Goal: Task Accomplishment & Management: Use online tool/utility

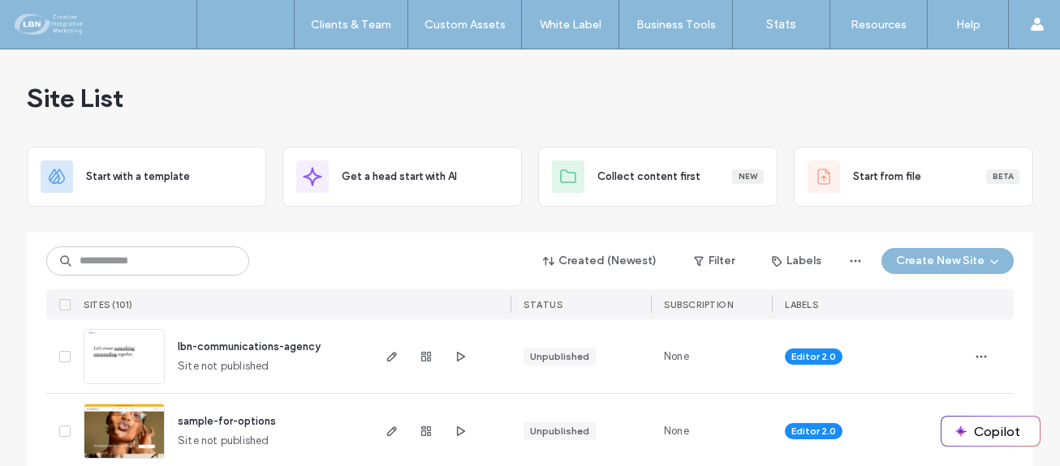
scroll to position [81, 0]
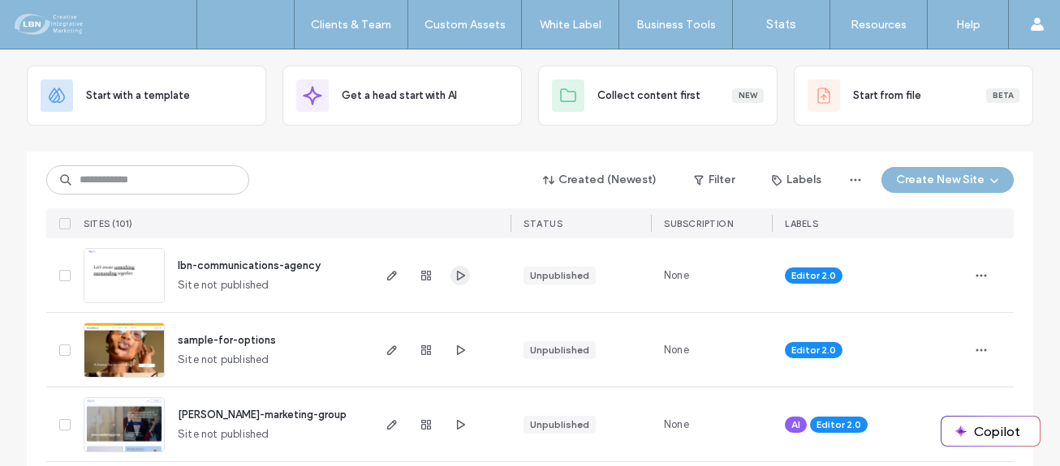
click at [457, 274] on use "button" at bounding box center [461, 275] width 8 height 10
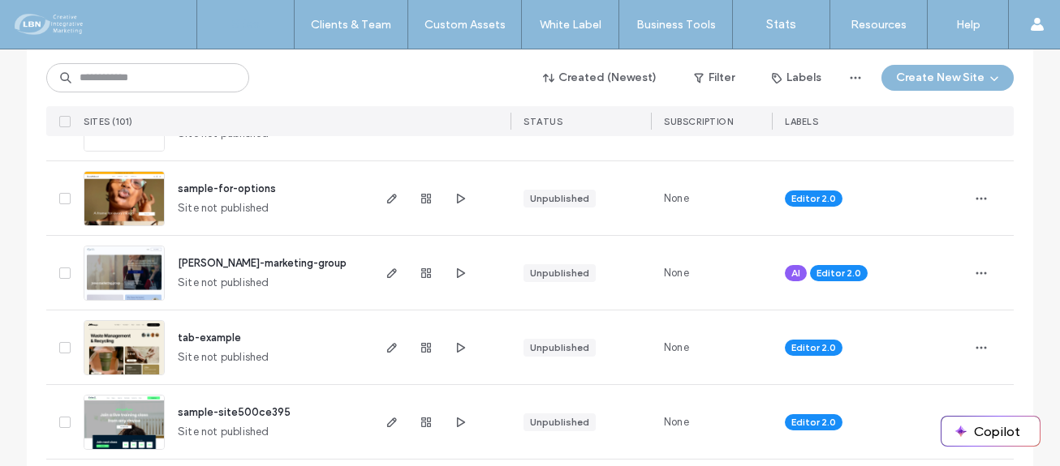
scroll to position [243, 0]
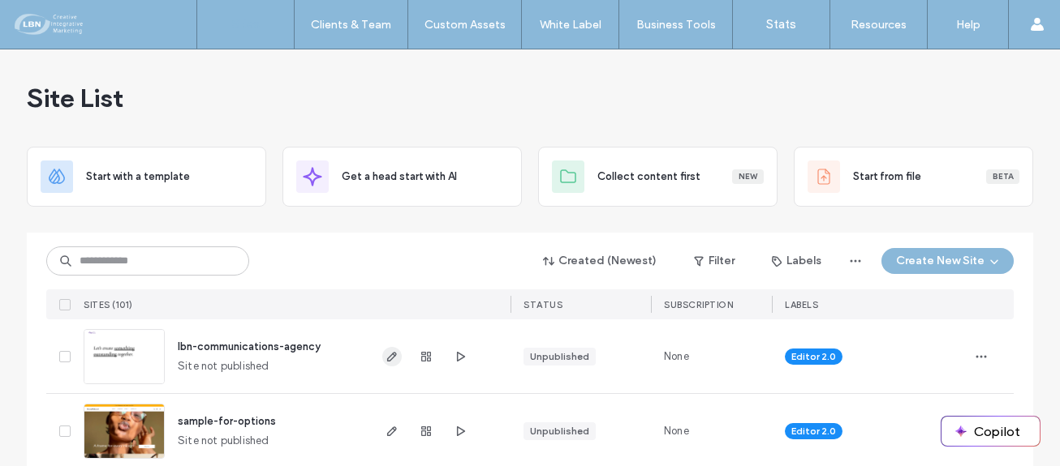
click at [385, 353] on icon "button" at bounding box center [391, 356] width 13 height 13
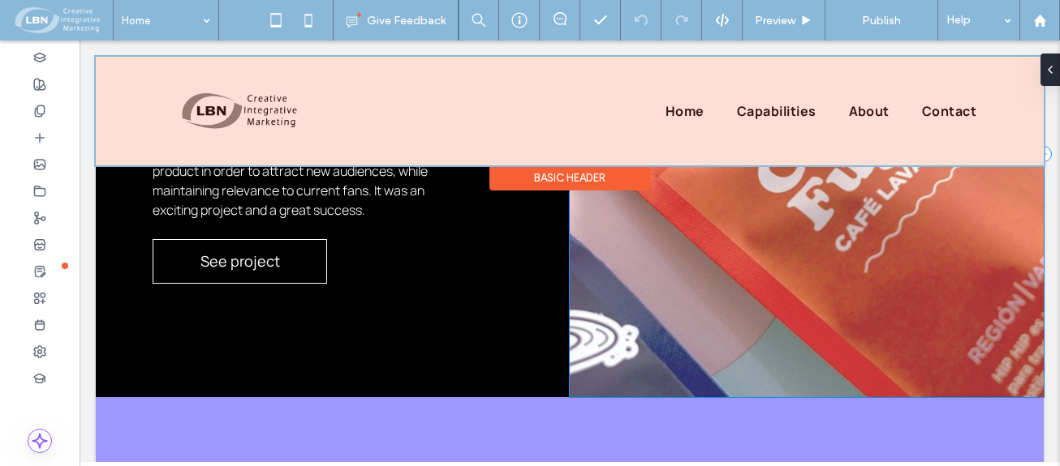
scroll to position [1866, 0]
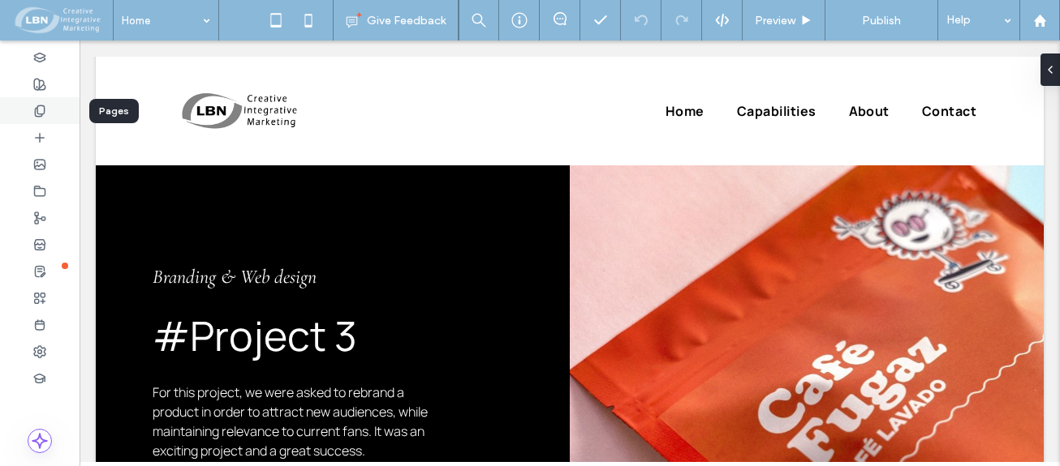
click at [41, 110] on icon at bounding box center [39, 111] width 13 height 13
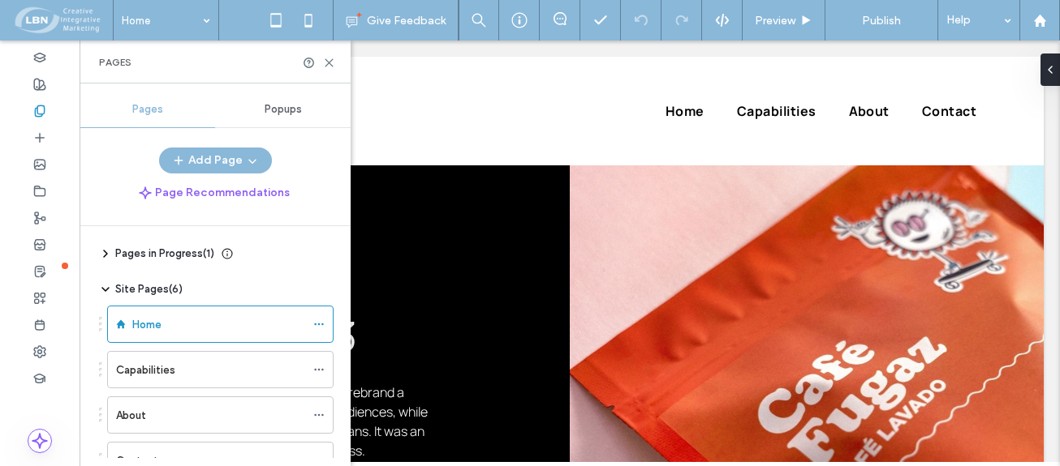
click at [135, 404] on div "About" at bounding box center [210, 416] width 189 height 36
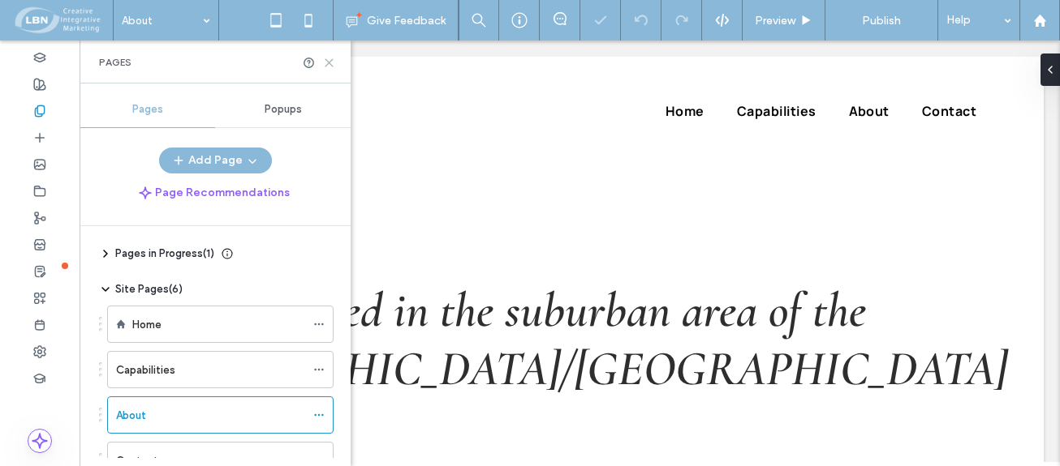
click at [328, 59] on icon at bounding box center [329, 63] width 12 height 12
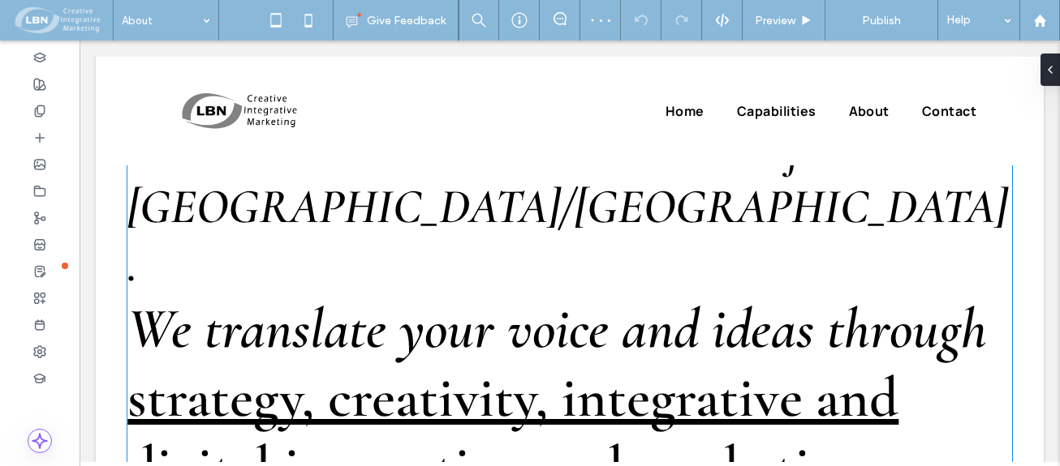
scroll to position [243, 0]
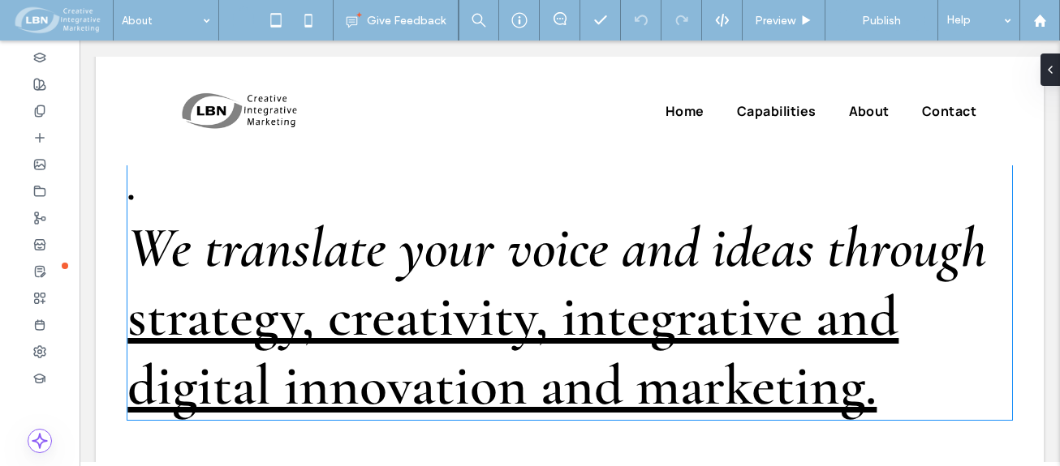
click at [808, 282] on span "strategy, creativity, integrative and digital innovation and marketing." at bounding box center [512, 351] width 771 height 138
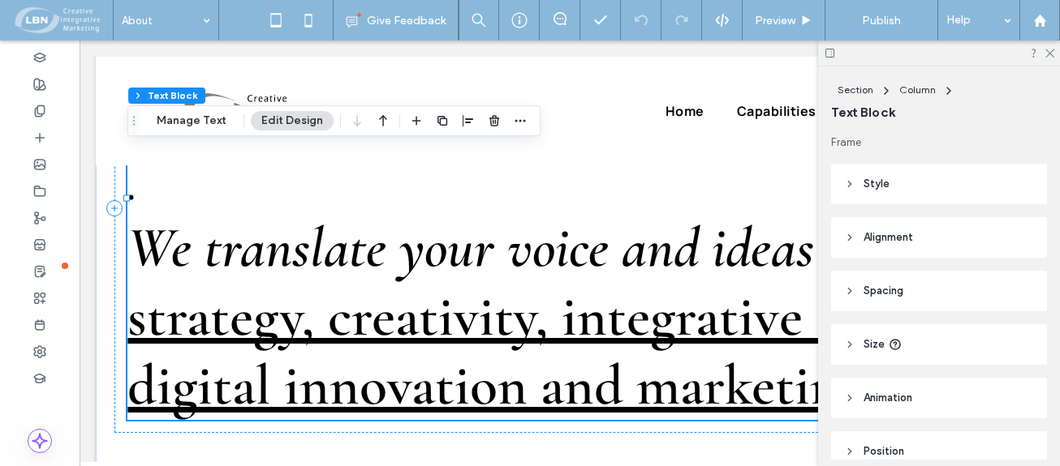
click at [802, 282] on span "strategy, creativity, integrative and digital innovation and marketing." at bounding box center [512, 351] width 771 height 138
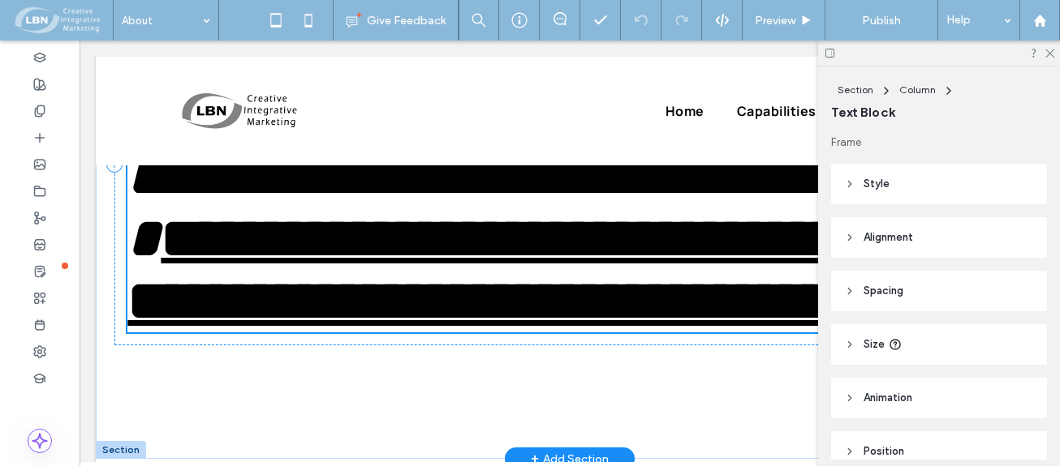
scroll to position [196, 0]
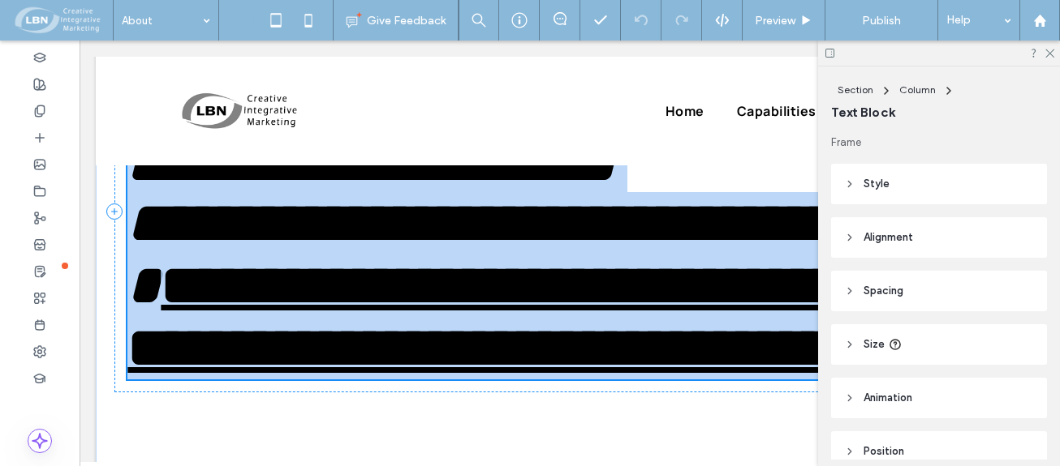
type input "**********"
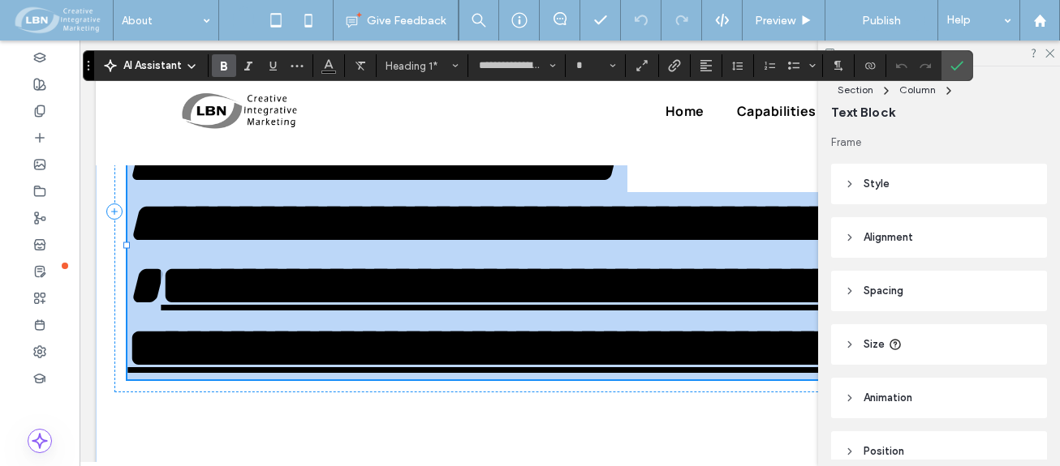
click at [806, 307] on span "**********" at bounding box center [528, 316] width 802 height 119
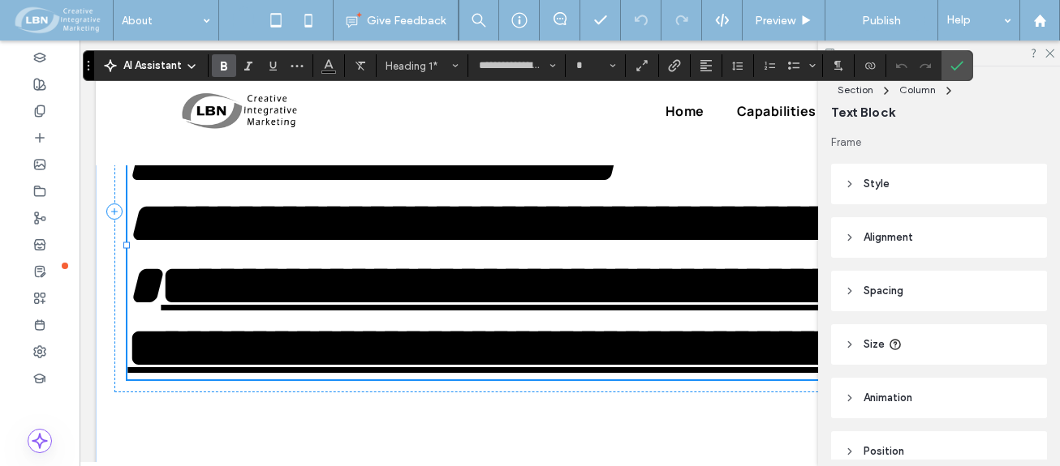
type input "**"
click at [1054, 49] on div at bounding box center [939, 53] width 242 height 25
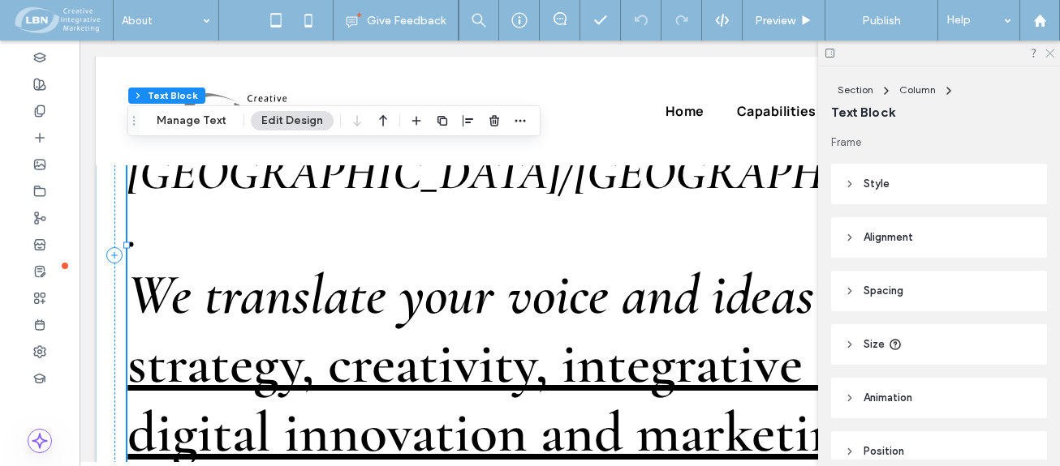
click at [1053, 52] on icon at bounding box center [1048, 52] width 11 height 11
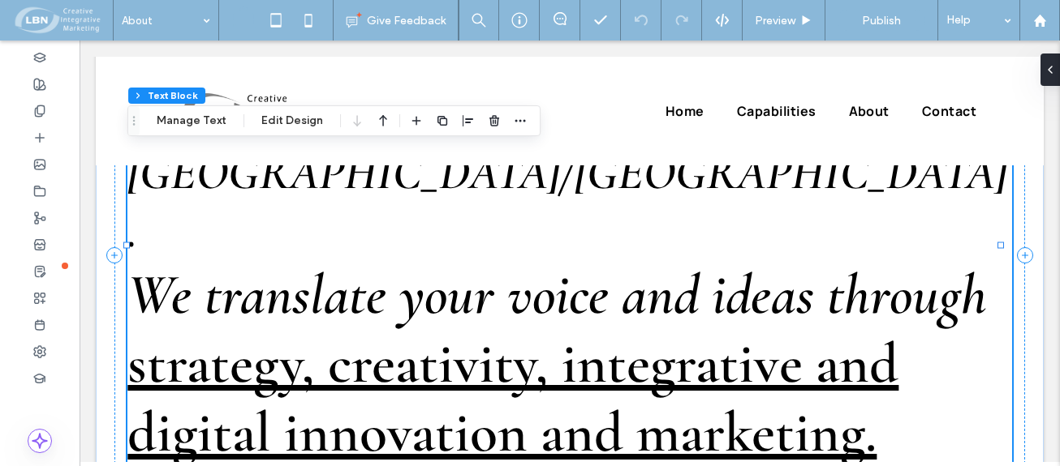
click at [908, 287] on h1 "We translate your voice and ideas through strategy, creativity, integrative and…" at bounding box center [569, 363] width 884 height 207
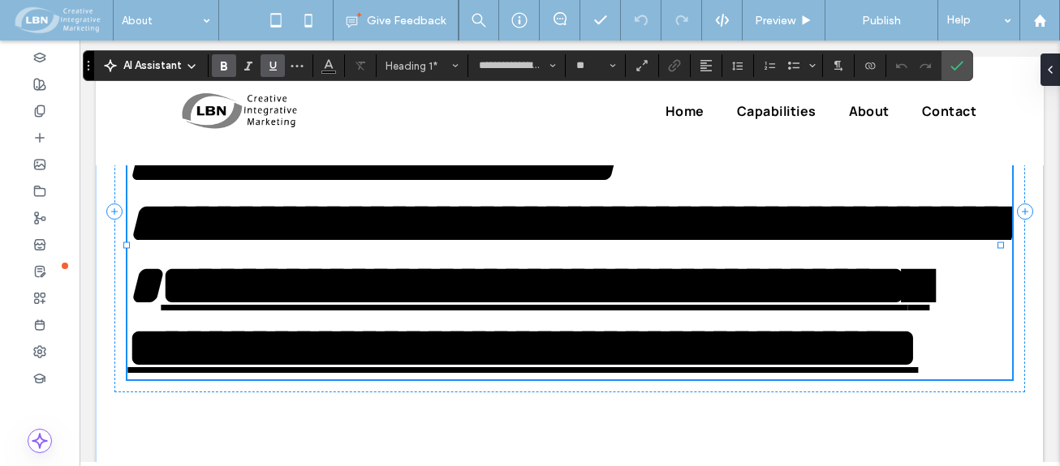
click at [800, 312] on span "**********" at bounding box center [528, 316] width 802 height 119
click at [828, 312] on span "**********" at bounding box center [533, 316] width 812 height 119
click at [831, 311] on span "**********" at bounding box center [533, 316] width 812 height 119
click at [367, 376] on span "**********" at bounding box center [528, 316] width 802 height 119
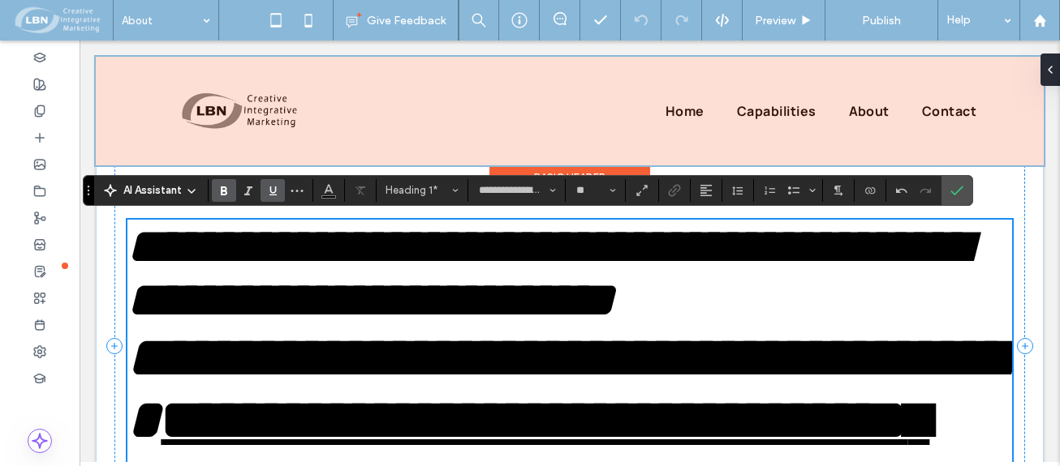
scroll to position [34, 0]
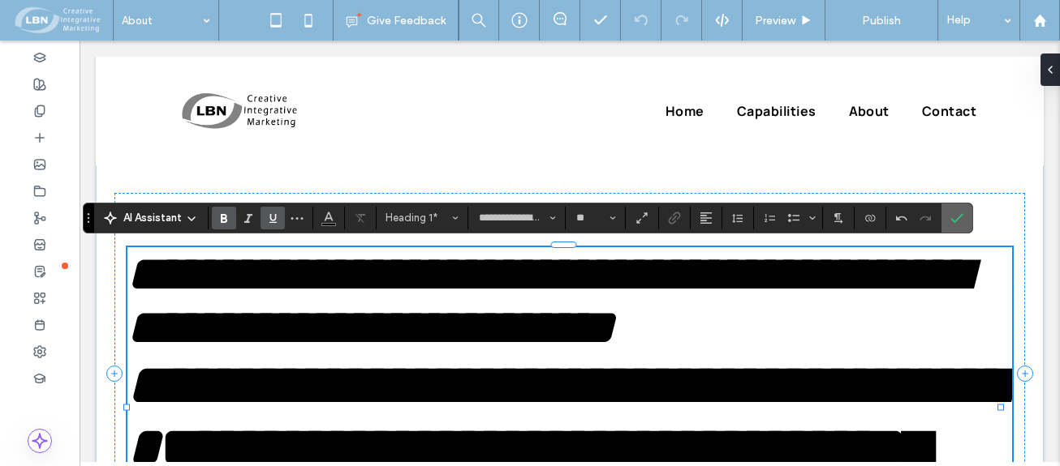
drag, startPoint x: 954, startPoint y: 221, endPoint x: 872, endPoint y: 176, distance: 93.3
click at [954, 221] on use "Confirm" at bounding box center [956, 218] width 13 height 10
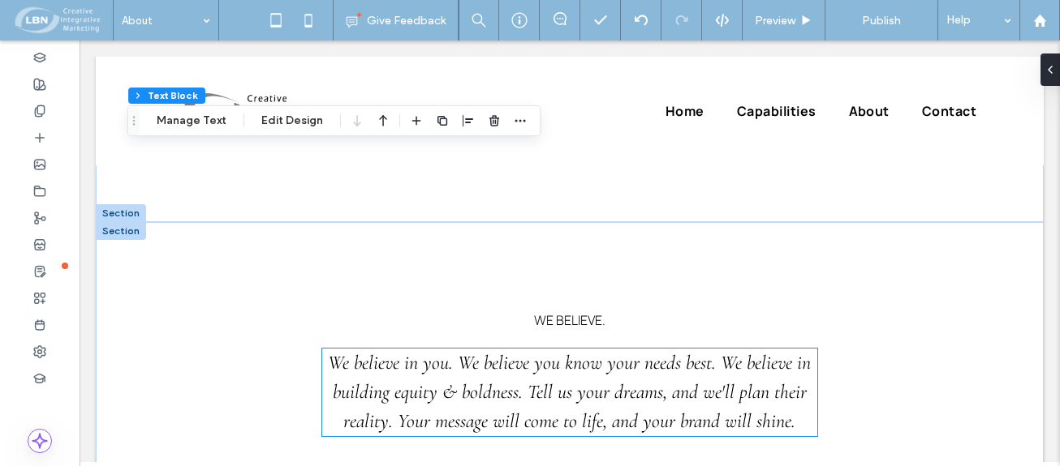
scroll to position [649, 0]
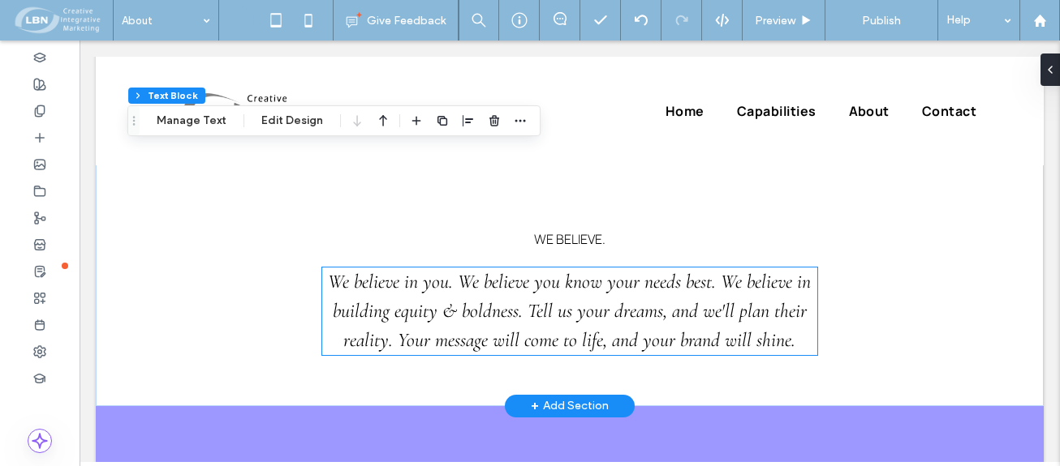
click at [468, 270] on span "We believe in you. We believe you know your needs best. We believe in building …" at bounding box center [569, 311] width 483 height 82
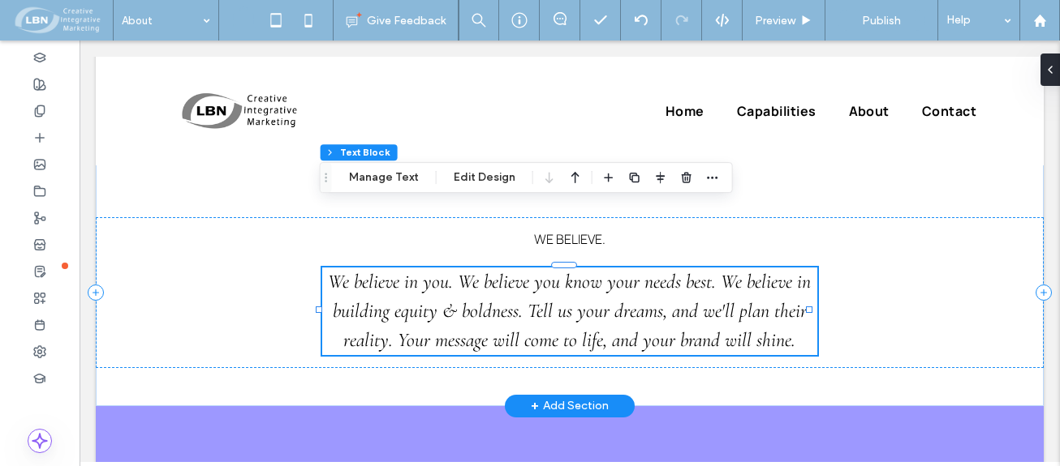
click at [492, 270] on span "We believe in you. We believe you know your needs best. We believe in building …" at bounding box center [569, 311] width 483 height 82
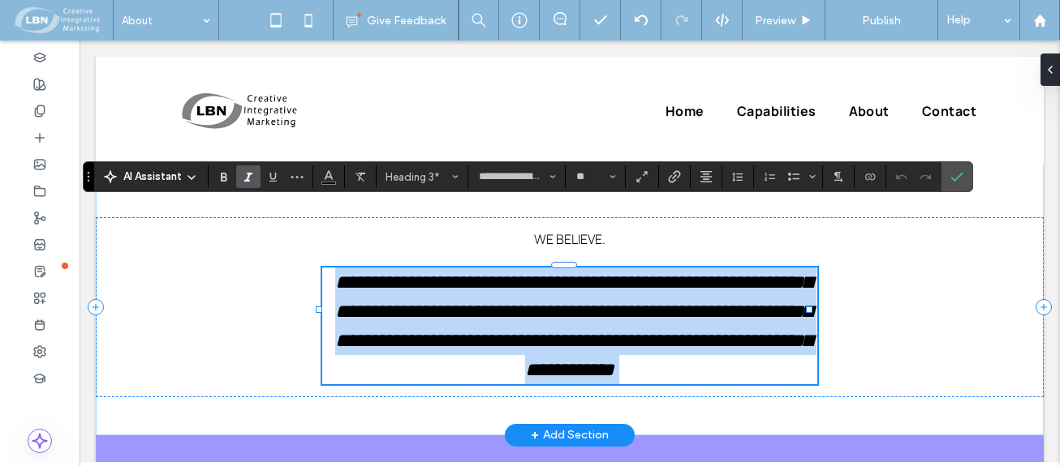
click at [458, 273] on span "**********" at bounding box center [573, 326] width 476 height 107
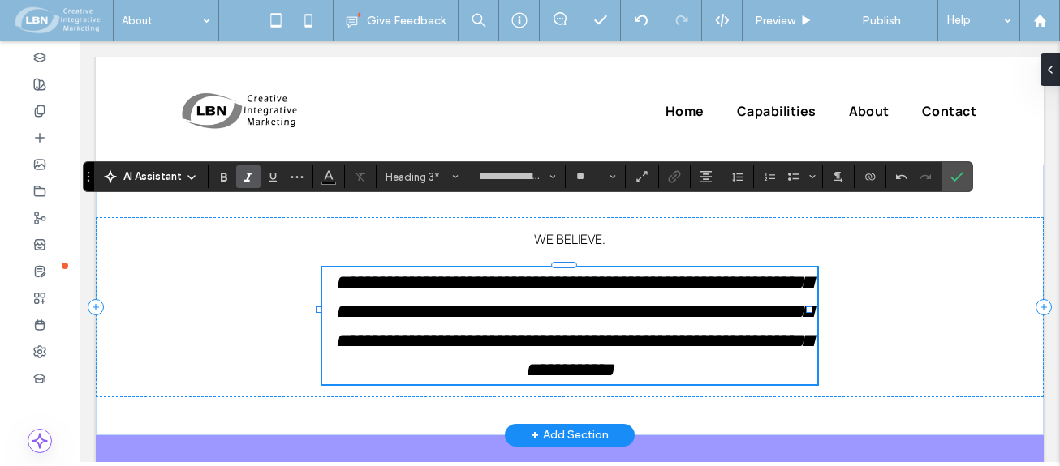
click at [479, 273] on span "**********" at bounding box center [573, 326] width 476 height 107
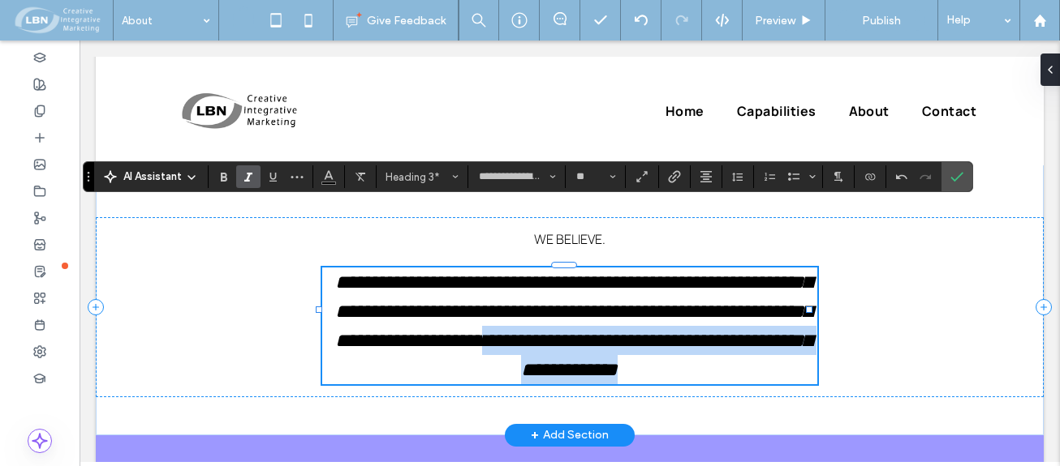
drag, startPoint x: 395, startPoint y: 274, endPoint x: 794, endPoint y: 280, distance: 399.2
click at [794, 280] on h3 "**********" at bounding box center [569, 326] width 495 height 117
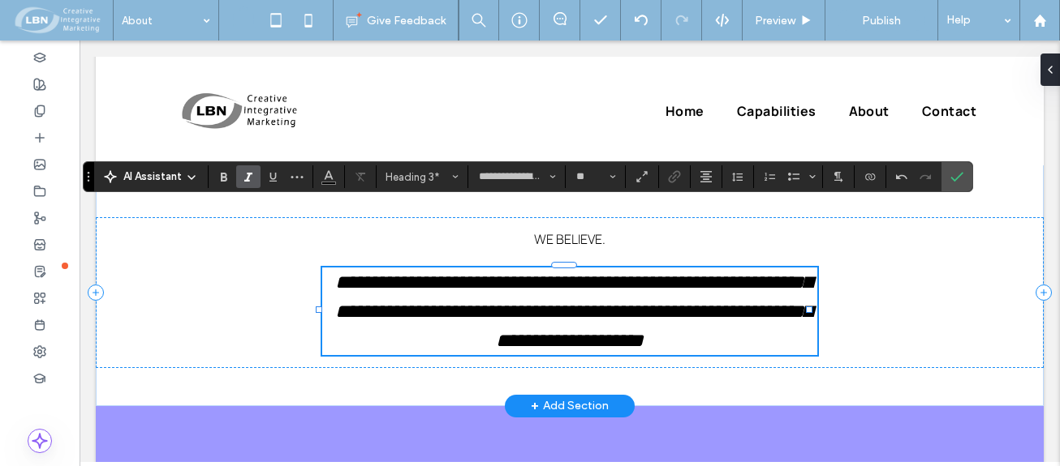
click at [716, 273] on span "**********" at bounding box center [573, 312] width 476 height 78
click at [628, 302] on span "**********" at bounding box center [573, 326] width 476 height 49
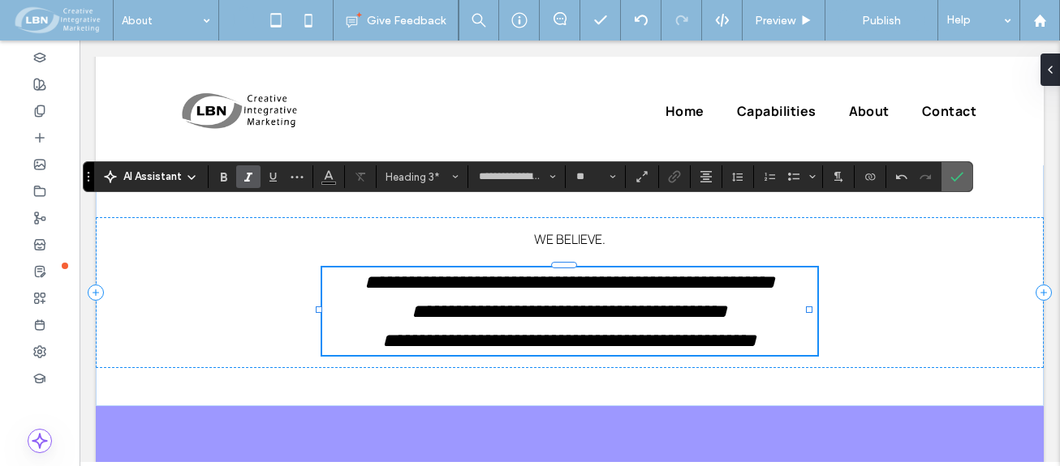
click at [947, 178] on label "Confirm" at bounding box center [956, 176] width 24 height 29
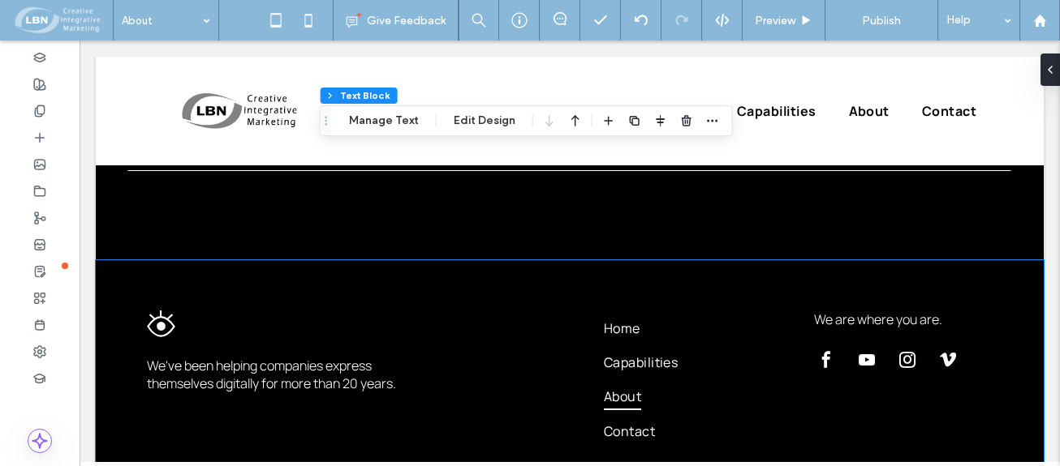
scroll to position [1704, 0]
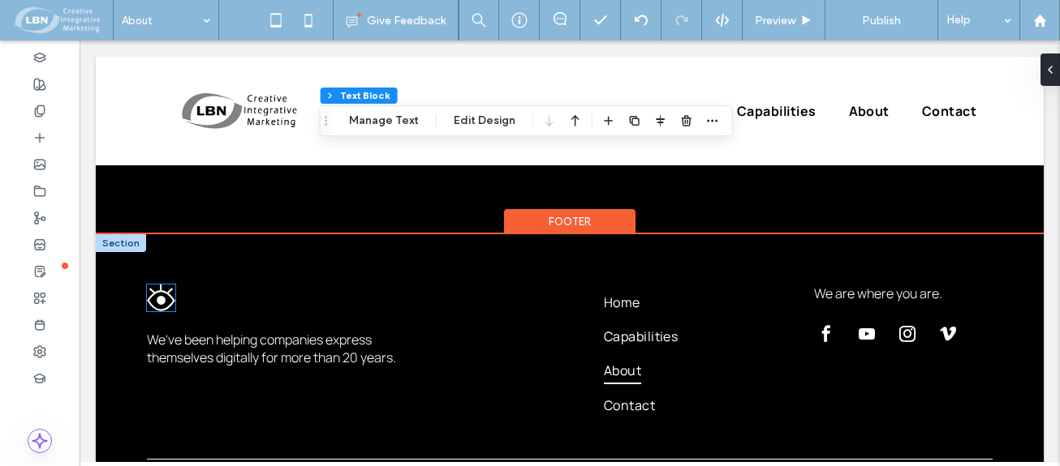
click at [165, 285] on img at bounding box center [161, 298] width 28 height 26
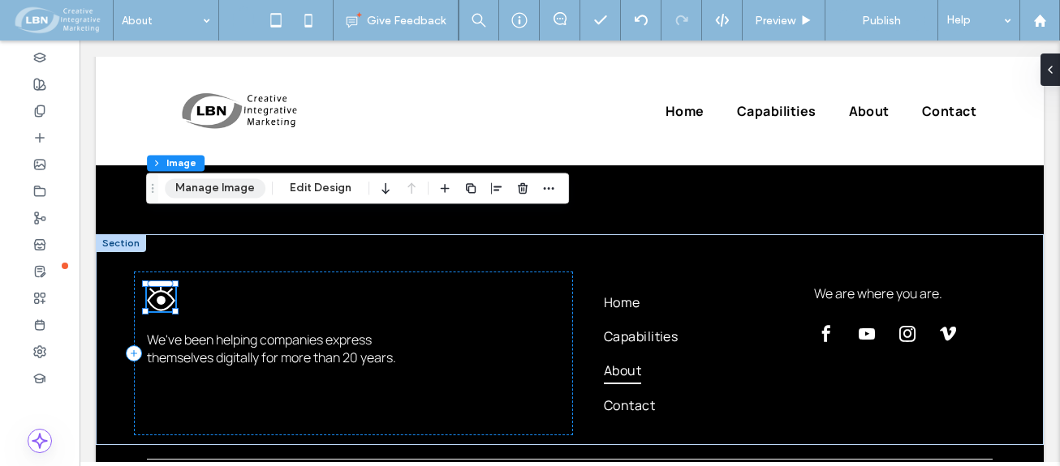
click at [230, 190] on button "Manage Image" at bounding box center [215, 187] width 101 height 19
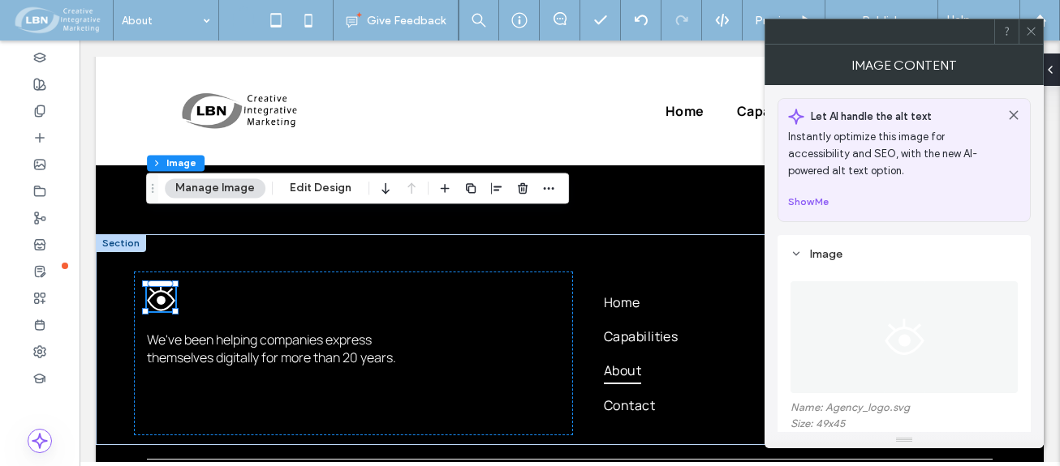
click at [1035, 28] on icon at bounding box center [1031, 31] width 12 height 12
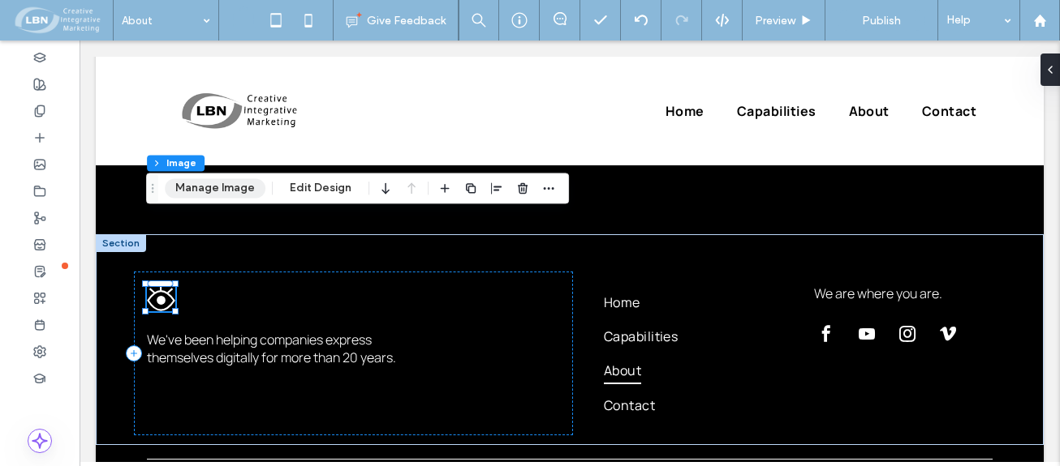
click at [204, 178] on button "Manage Image" at bounding box center [215, 187] width 101 height 19
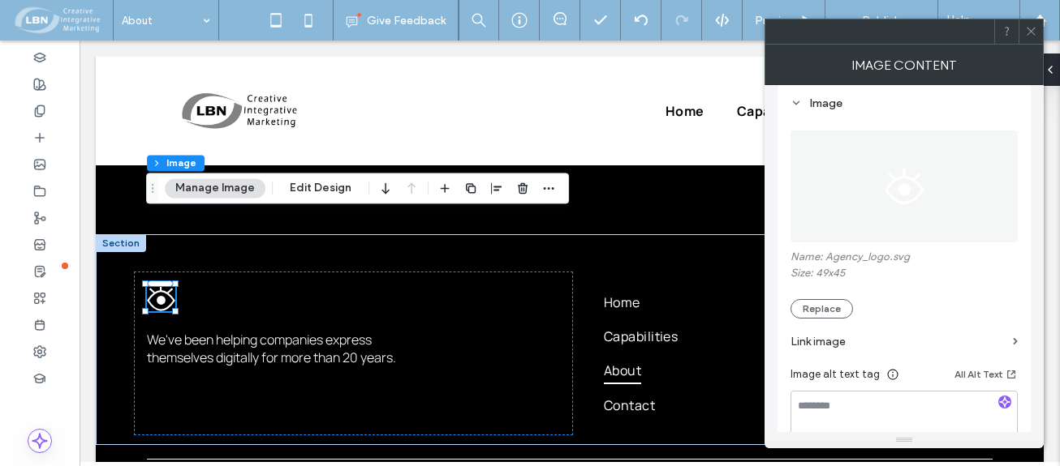
scroll to position [162, 0]
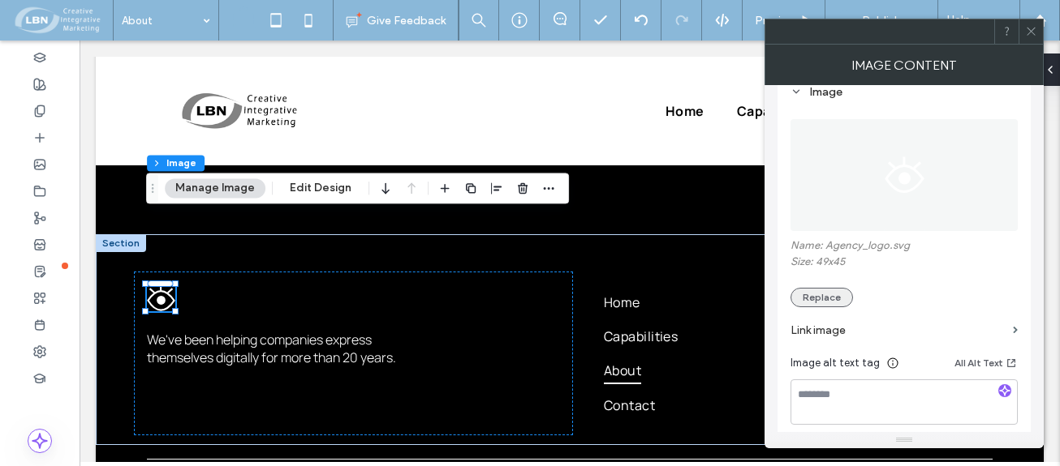
click at [827, 295] on button "Replace" at bounding box center [821, 297] width 62 height 19
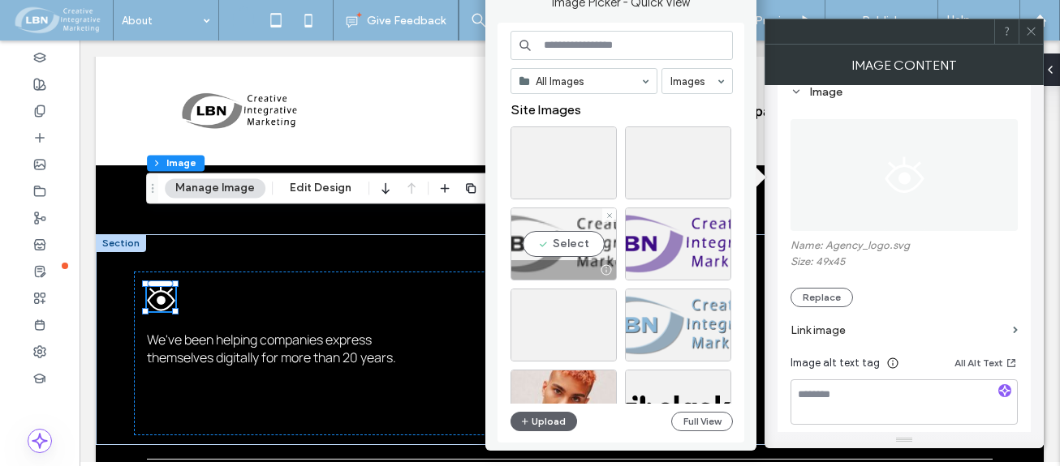
click at [573, 245] on div "Select" at bounding box center [563, 244] width 106 height 73
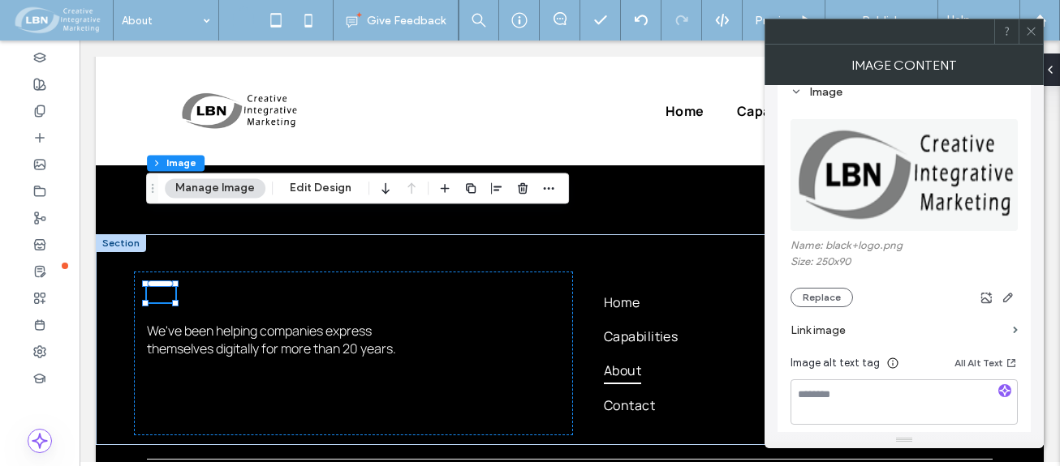
click at [821, 290] on button "Replace" at bounding box center [821, 297] width 62 height 19
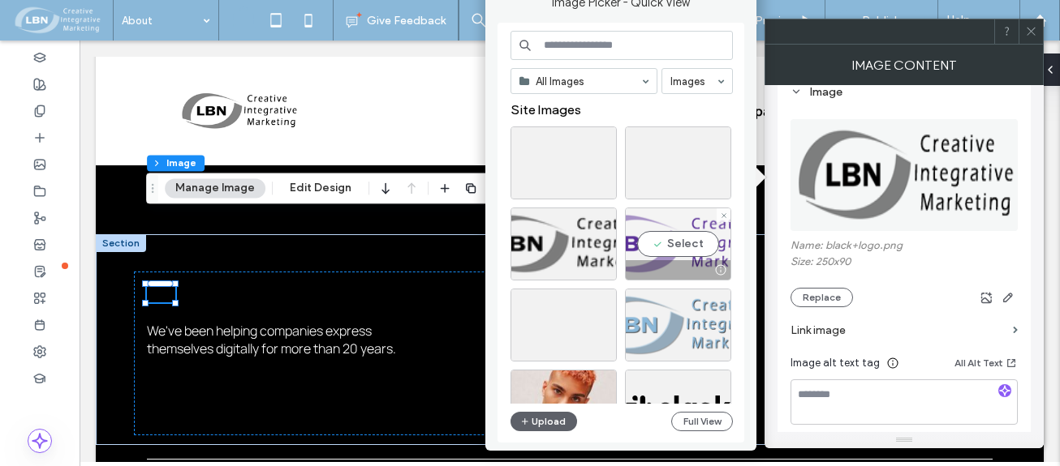
click at [686, 246] on div "Select" at bounding box center [678, 244] width 106 height 73
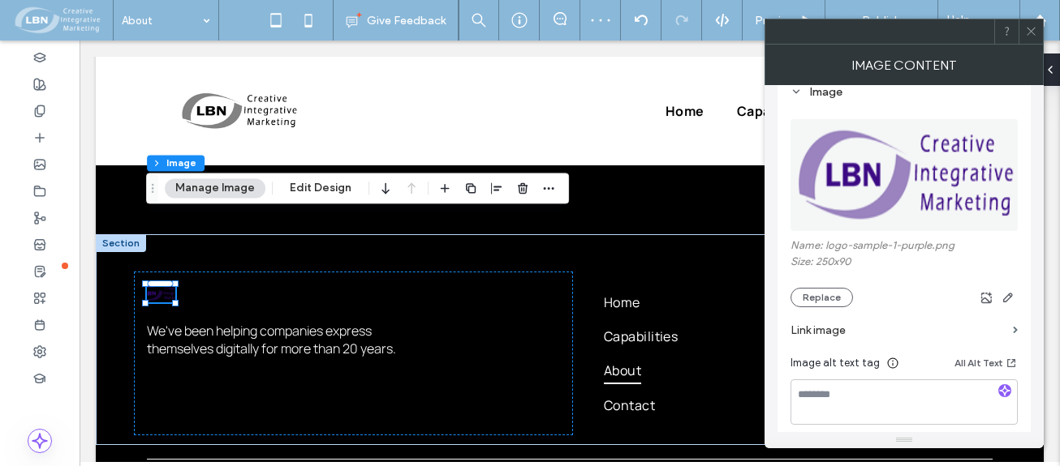
click at [823, 286] on div "Name: logo-sample-1-purple.png Size: 250x90 Replace" at bounding box center [903, 273] width 227 height 68
click at [826, 292] on button "Replace" at bounding box center [821, 297] width 62 height 19
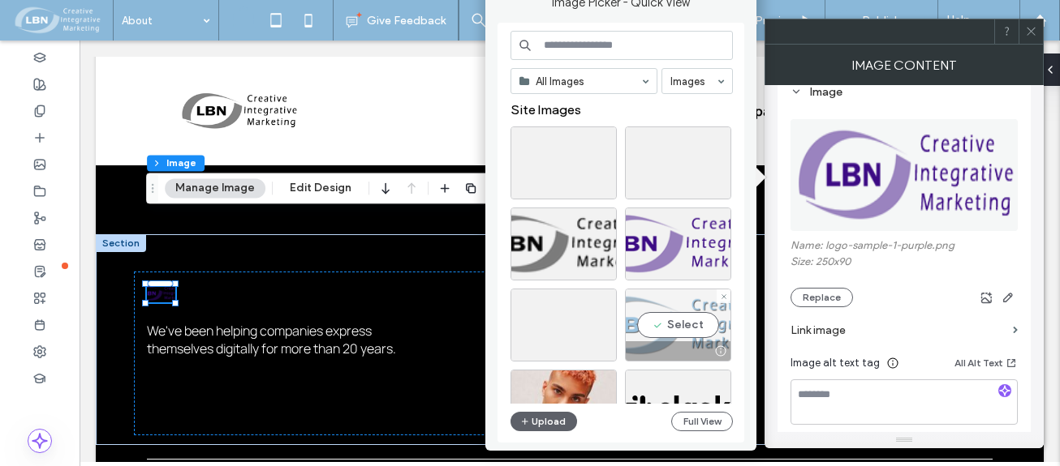
drag, startPoint x: 685, startPoint y: 325, endPoint x: 605, endPoint y: 284, distance: 89.6
click at [685, 325] on div "Select" at bounding box center [678, 325] width 106 height 73
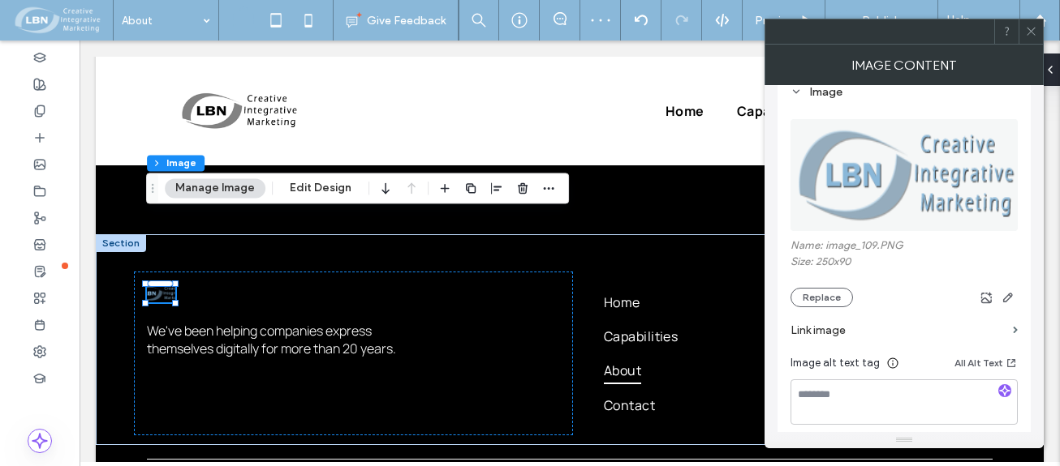
click at [1032, 28] on icon at bounding box center [1031, 31] width 12 height 12
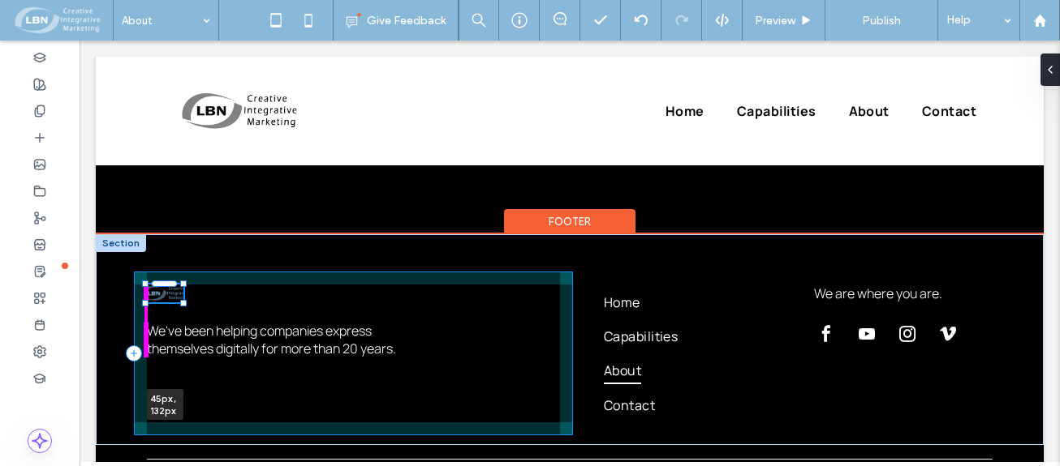
drag, startPoint x: 177, startPoint y: 230, endPoint x: 203, endPoint y: 234, distance: 26.3
click at [203, 234] on div "45px , 132px We've been helping companies express themselves digitally for more…" at bounding box center [570, 339] width 948 height 211
type input "**"
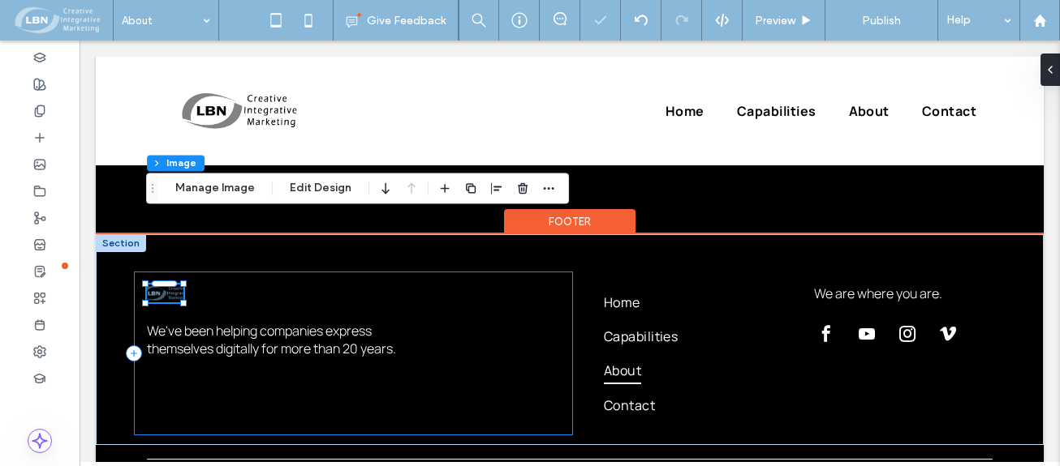
click at [183, 272] on div "45px , 132px We've been helping companies express themselves digitally for more…" at bounding box center [353, 354] width 439 height 164
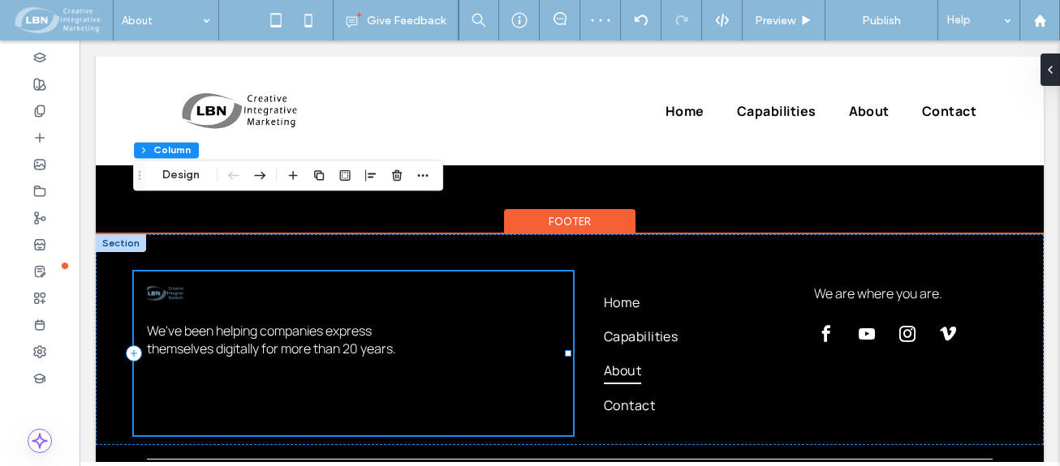
click at [174, 272] on div "We've been helping companies express themselves digitally for more than 20 year…" at bounding box center [353, 354] width 439 height 164
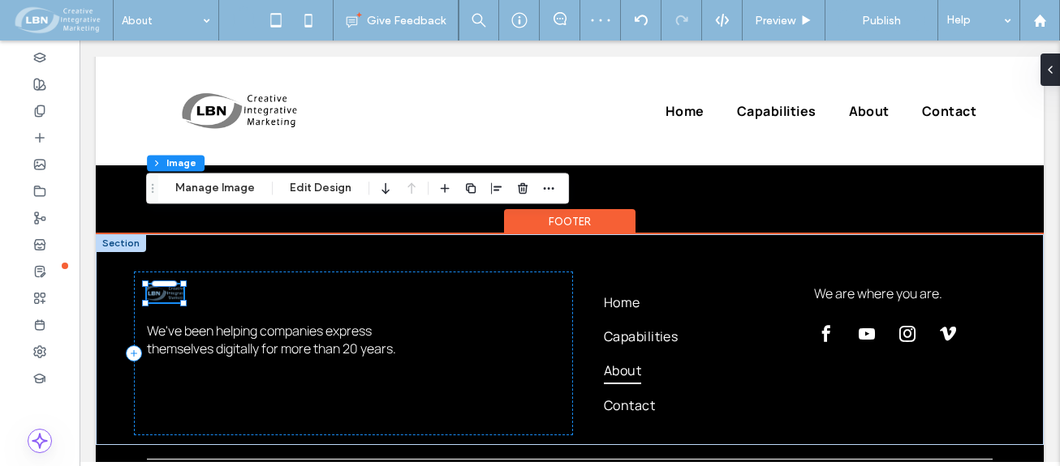
scroll to position [286, 0]
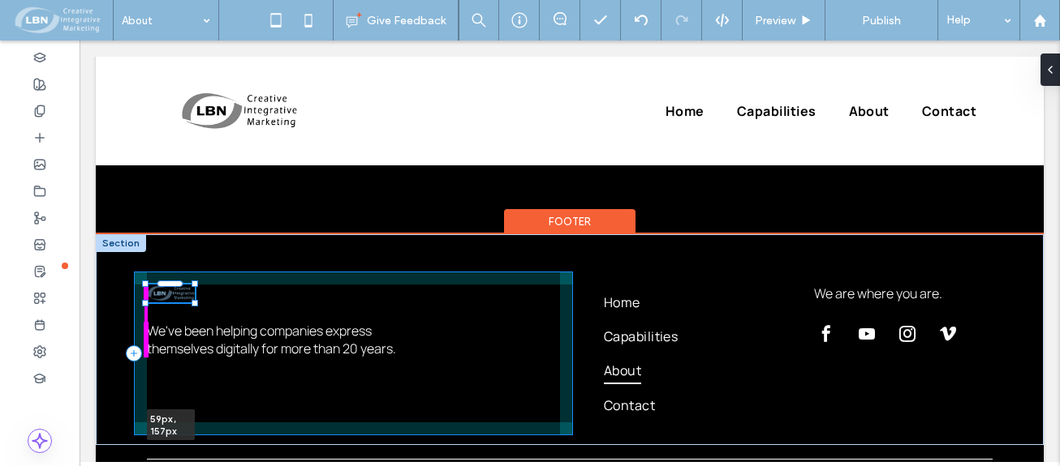
drag, startPoint x: 181, startPoint y: 232, endPoint x: 215, endPoint y: 240, distance: 35.0
click at [215, 240] on div "59px , 157px We've been helping companies express themselves digitally for more…" at bounding box center [570, 339] width 948 height 211
type input "**"
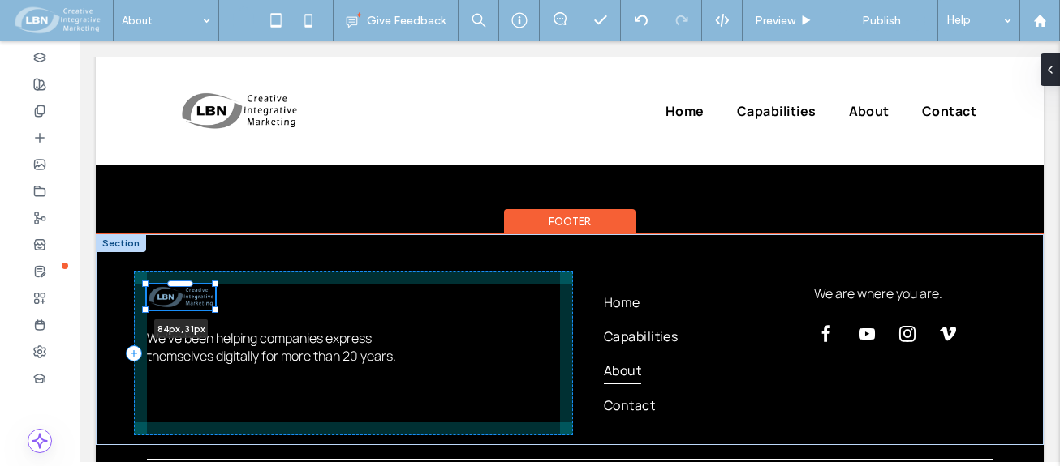
drag, startPoint x: 194, startPoint y: 216, endPoint x: 228, endPoint y: 220, distance: 34.3
click at [228, 234] on div "84px , 31px We've been helping companies express themselves digitally for more …" at bounding box center [570, 339] width 948 height 211
type input "**"
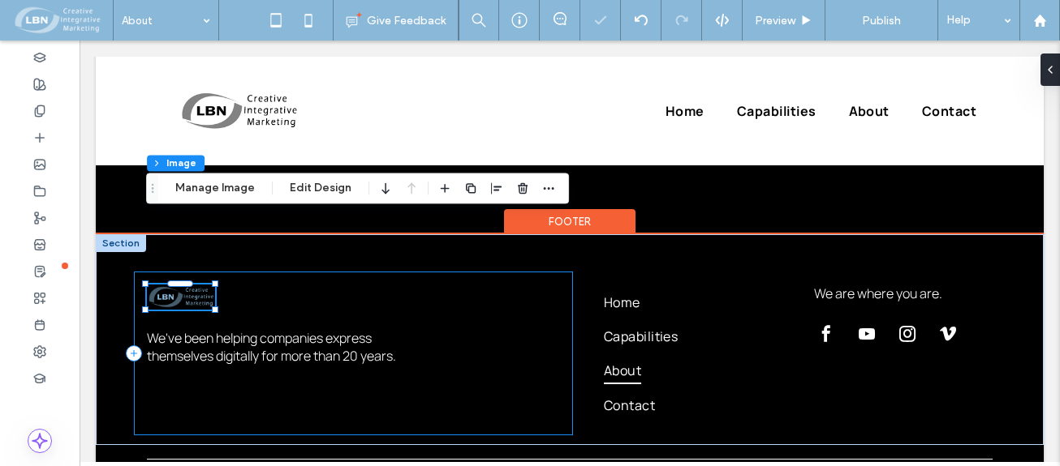
drag, startPoint x: 522, startPoint y: 238, endPoint x: 507, endPoint y: 239, distance: 14.6
click at [516, 272] on div "84px , 31px We've been helping companies express themselves digitally for more …" at bounding box center [353, 354] width 439 height 164
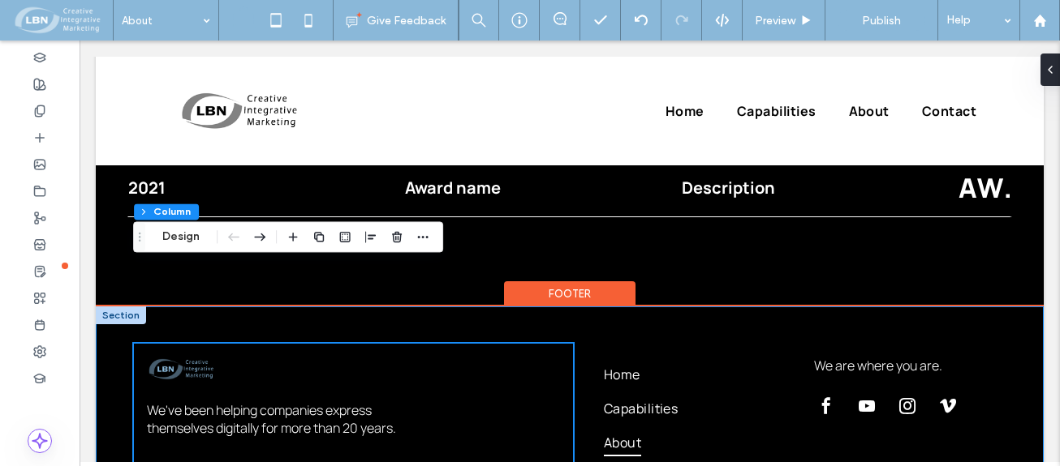
scroll to position [1657, 0]
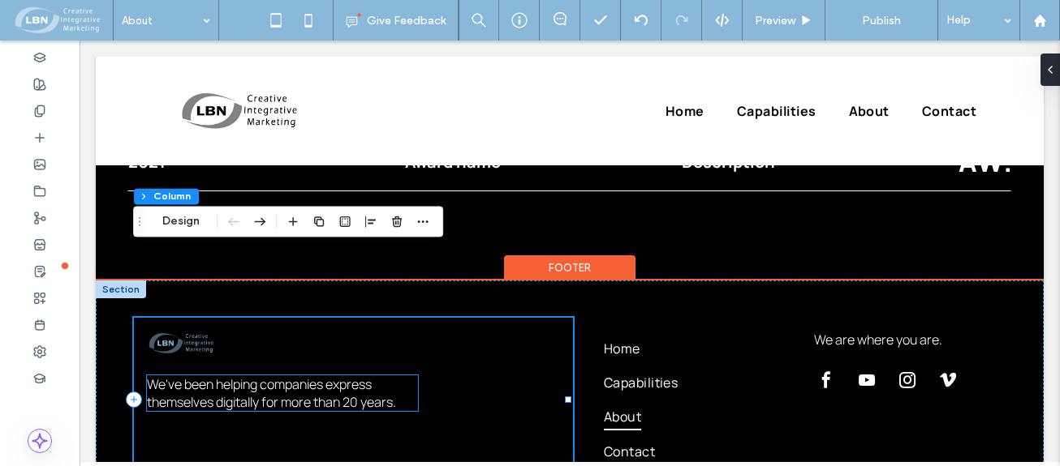
click at [255, 376] on span "We've been helping companies express themselves digitally for more than 20 year…" at bounding box center [271, 394] width 249 height 36
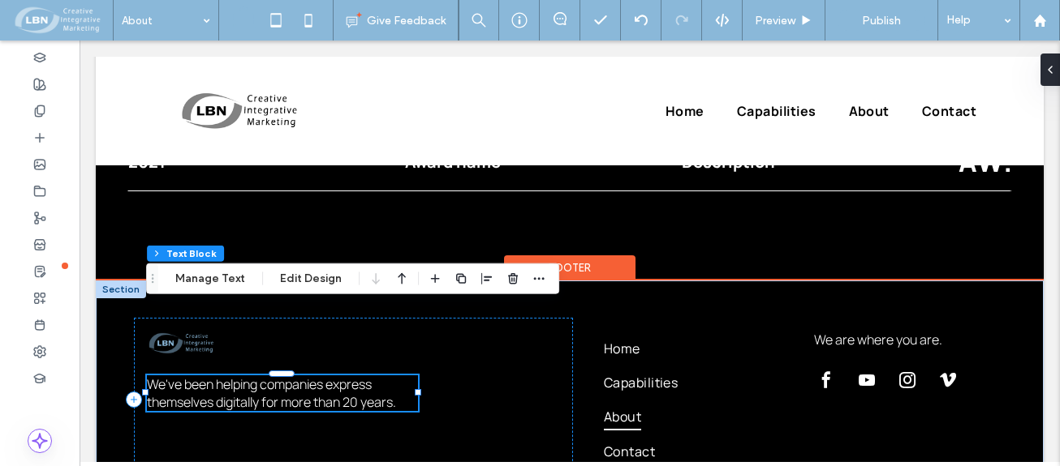
click at [224, 376] on span "We've been helping companies express themselves digitally for more than 20 year…" at bounding box center [271, 394] width 249 height 36
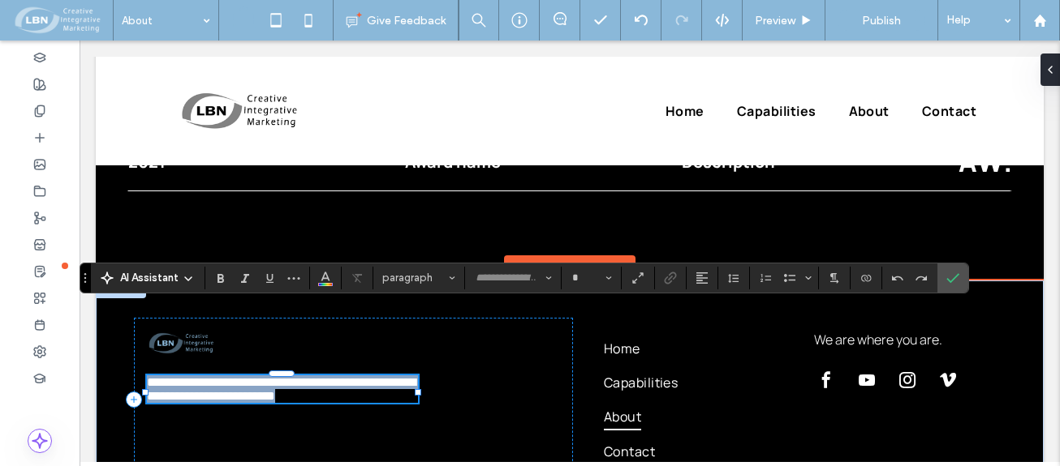
type input "*******"
type input "**"
click at [219, 376] on span "**********" at bounding box center [281, 389] width 269 height 26
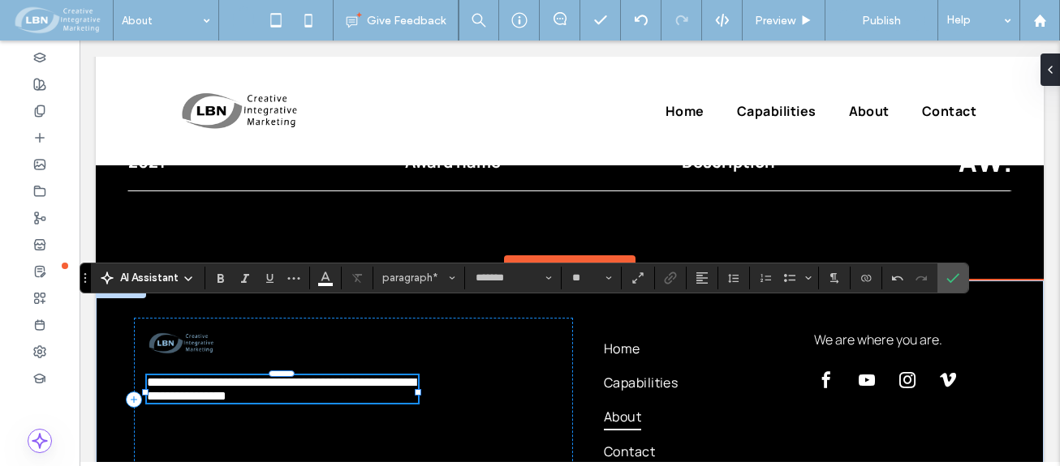
click at [312, 376] on span "**********" at bounding box center [281, 389] width 269 height 26
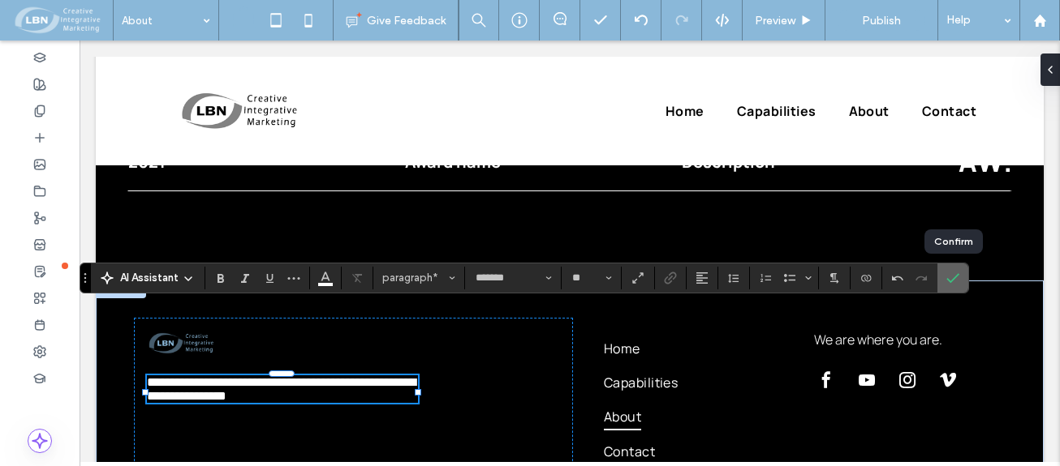
click at [956, 282] on icon "Confirm" at bounding box center [952, 278] width 13 height 13
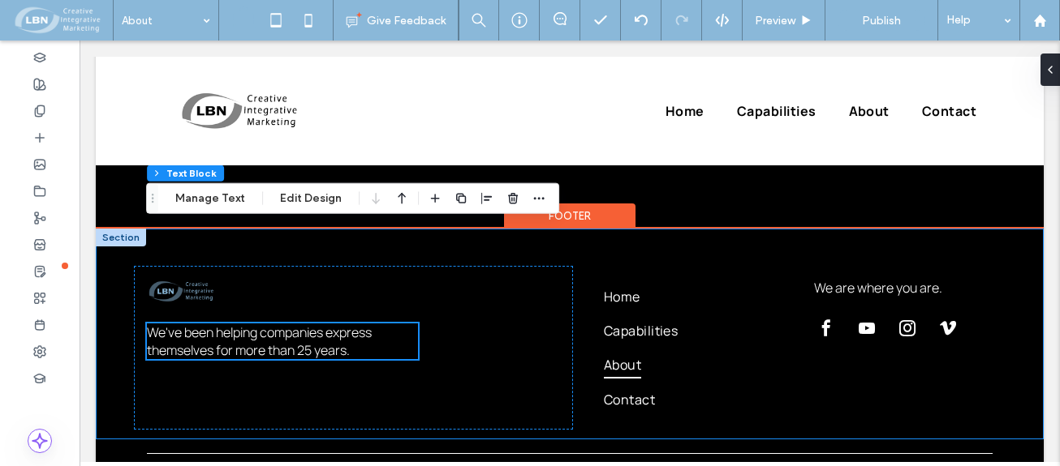
scroll to position [1739, 0]
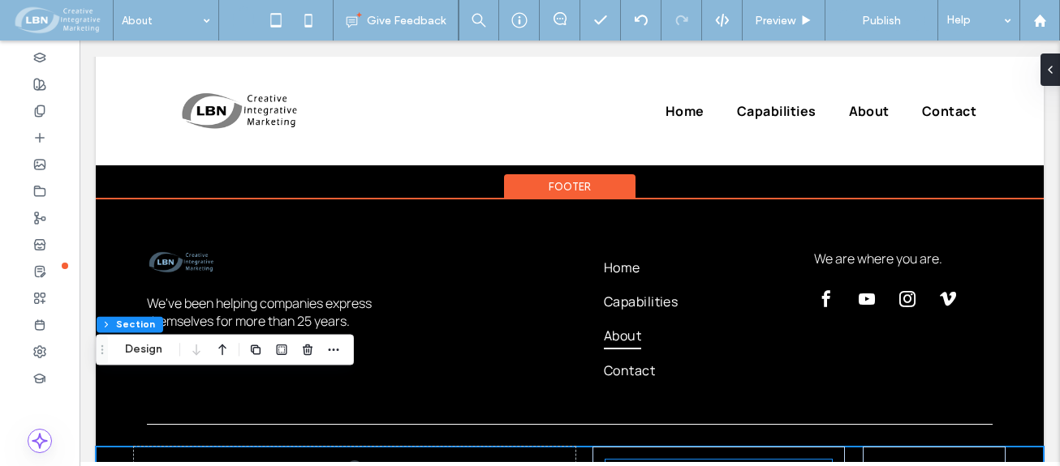
click at [816, 460] on div "© 2025 All Rights Reserved | Company Name" at bounding box center [718, 467] width 226 height 15
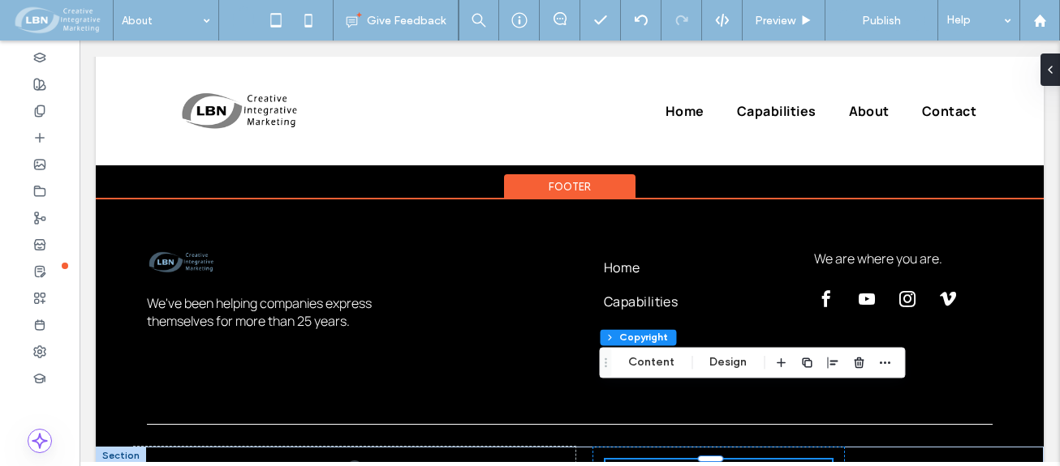
click at [740, 460] on p "All Rights Reserved | Company Name" at bounding box center [730, 467] width 181 height 15
click at [813, 460] on p "All Rights Reserved | Company Name" at bounding box center [730, 467] width 181 height 15
click at [787, 460] on p "All Rights Reserved | Company Name" at bounding box center [730, 467] width 181 height 15
click at [776, 460] on p "All Rights Reserved | Company Name" at bounding box center [730, 467] width 181 height 15
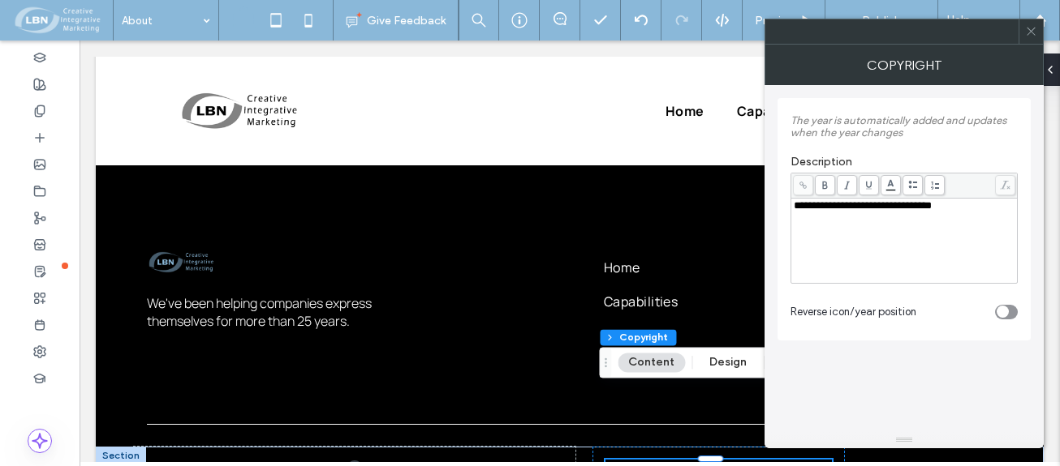
click at [931, 206] on span "**********" at bounding box center [862, 205] width 138 height 11
click at [905, 335] on div "**********" at bounding box center [903, 219] width 253 height 243
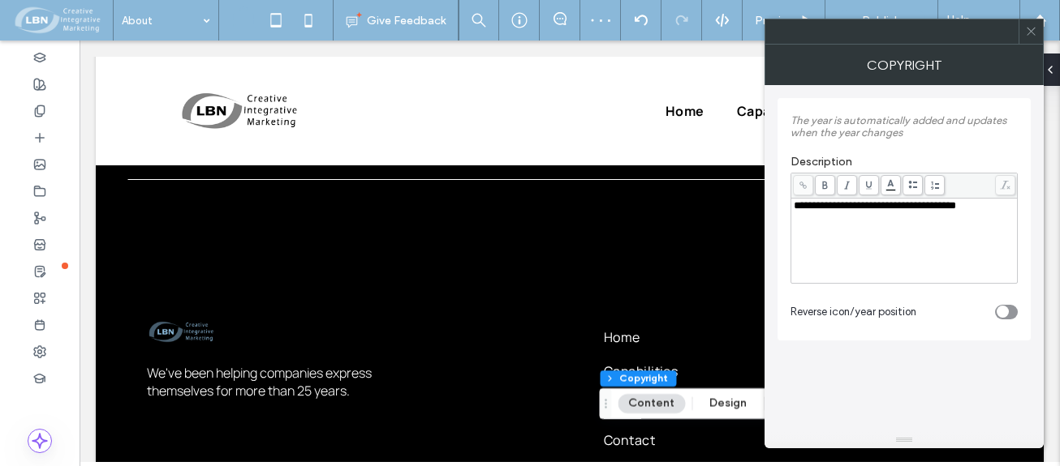
scroll to position [1750, 0]
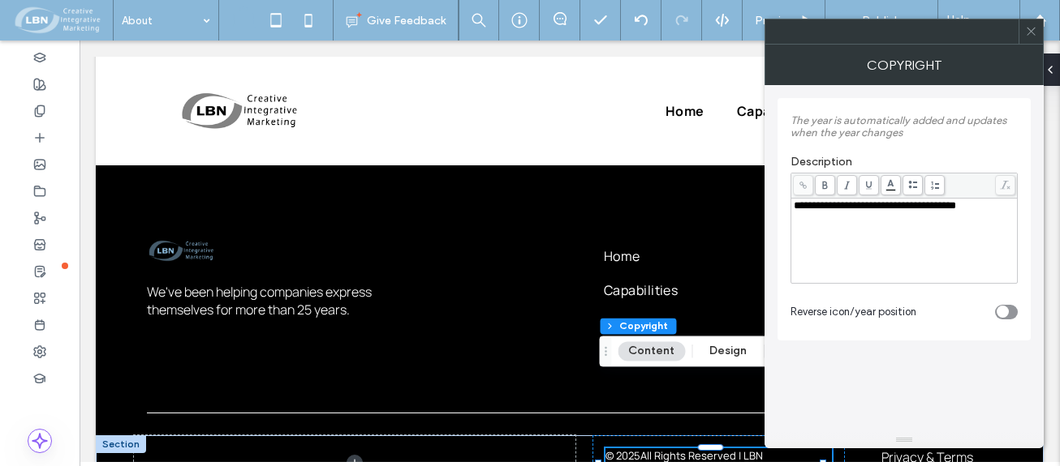
click at [1010, 311] on div "toggle" at bounding box center [1006, 312] width 23 height 15
click at [1011, 311] on icon "toggle" at bounding box center [1010, 312] width 6 height 5
click at [1036, 27] on icon at bounding box center [1031, 31] width 12 height 12
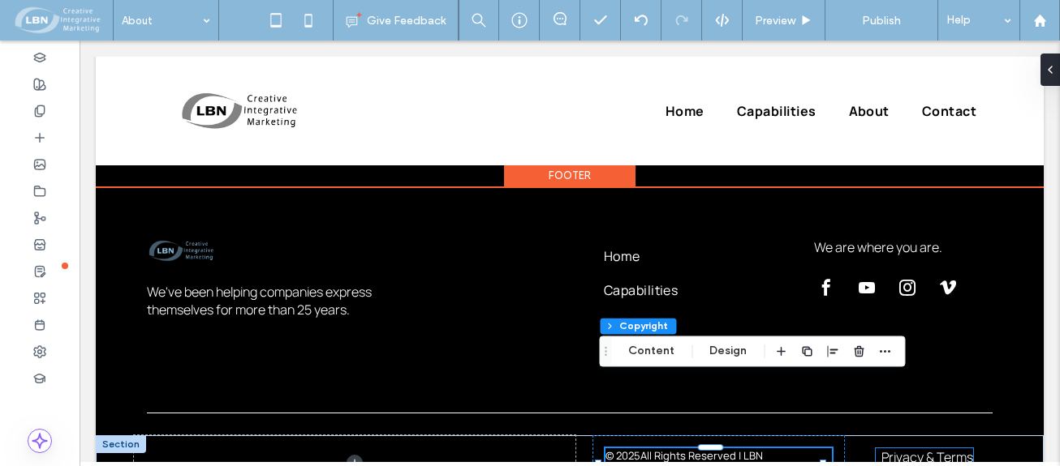
click at [928, 449] on span "Privacy & Terms" at bounding box center [927, 458] width 92 height 18
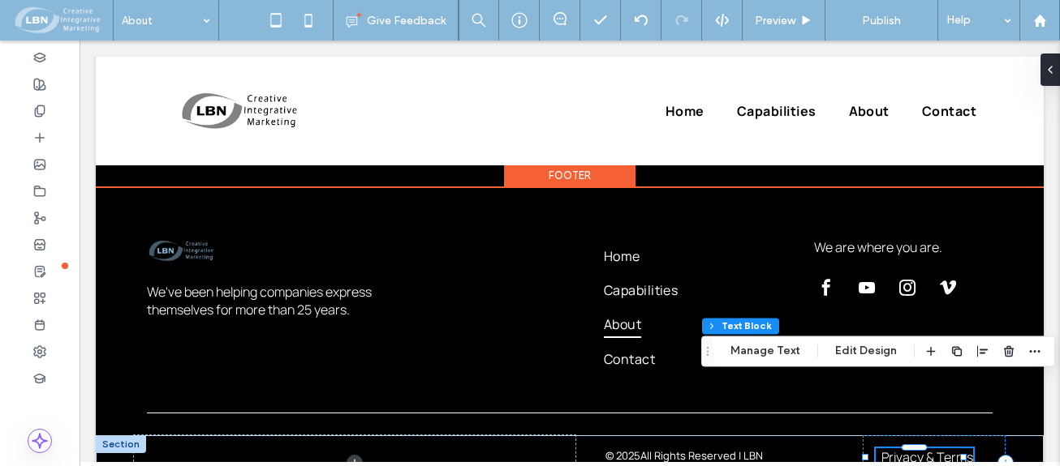
click at [919, 449] on span "Privacy & Terms" at bounding box center [927, 458] width 92 height 18
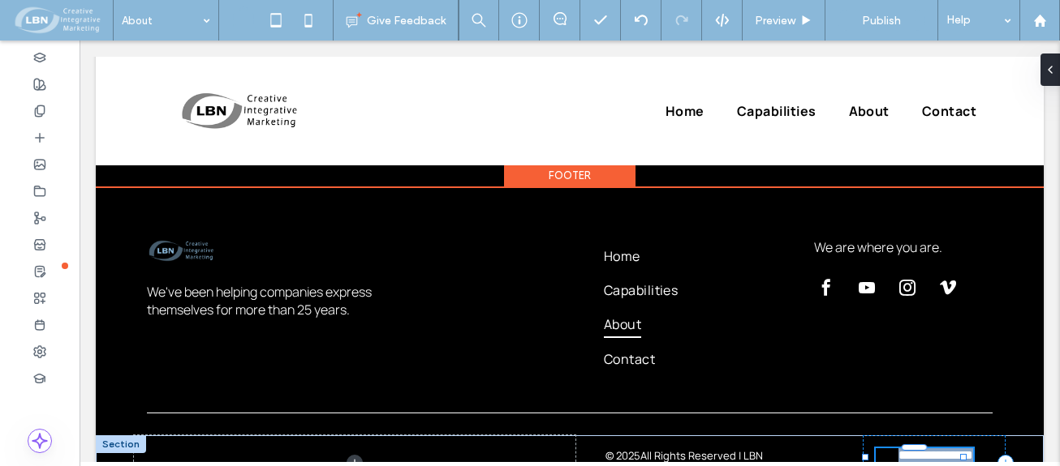
click at [919, 449] on span "**********" at bounding box center [935, 455] width 75 height 12
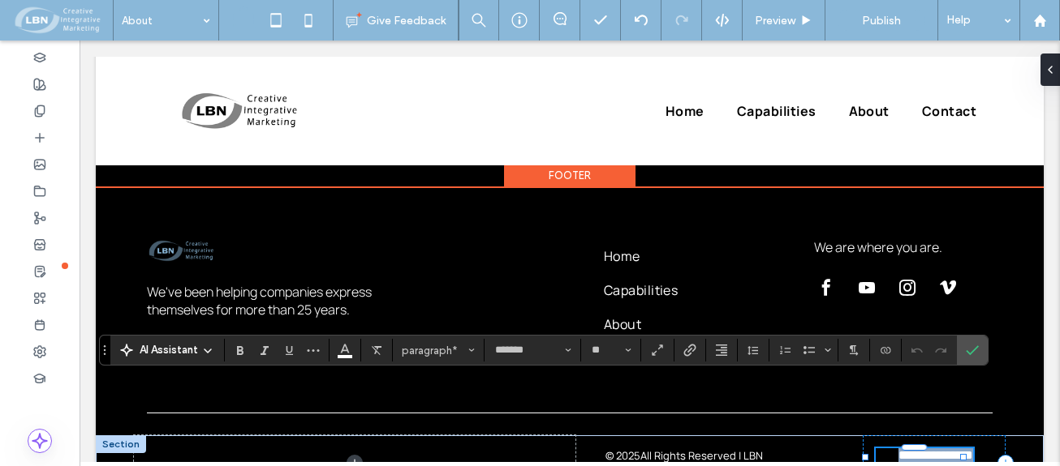
click at [922, 449] on span "**********" at bounding box center [935, 455] width 75 height 12
click at [944, 436] on div "**********" at bounding box center [933, 463] width 143 height 55
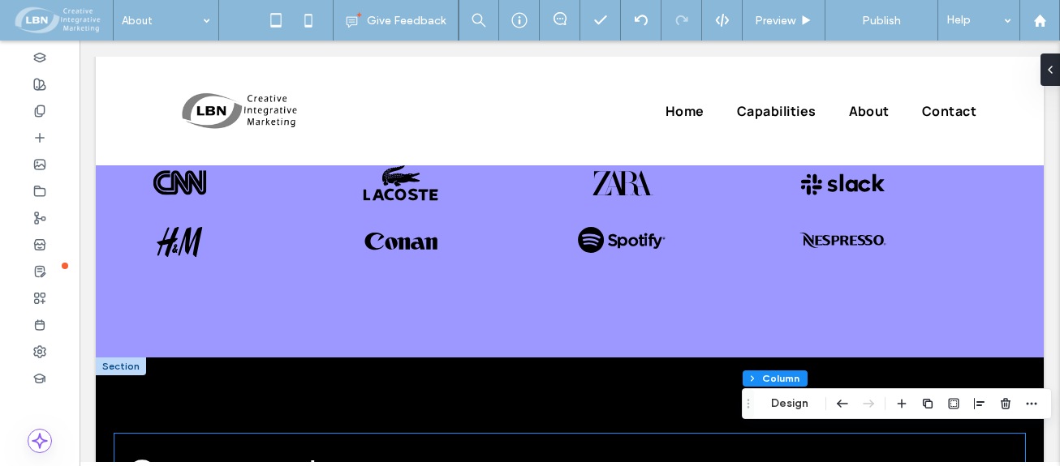
scroll to position [1101, 0]
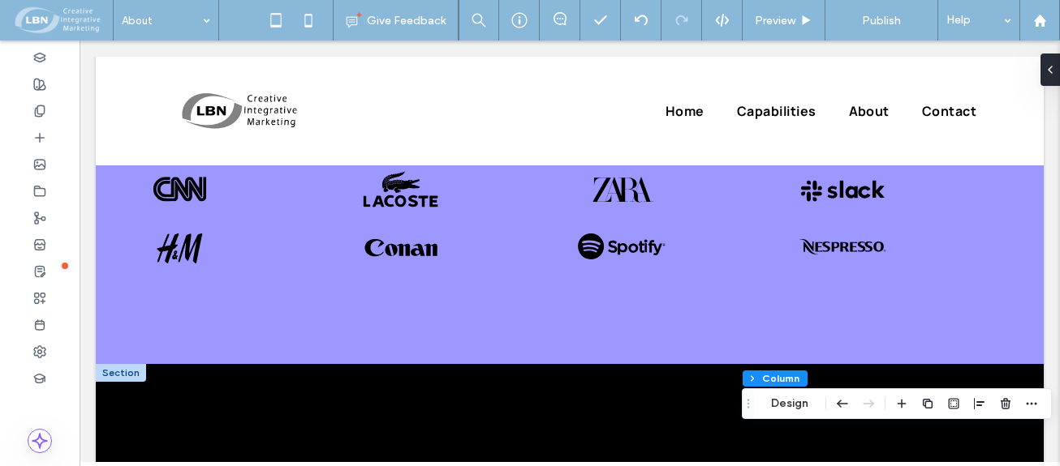
click at [114, 364] on div at bounding box center [121, 373] width 50 height 18
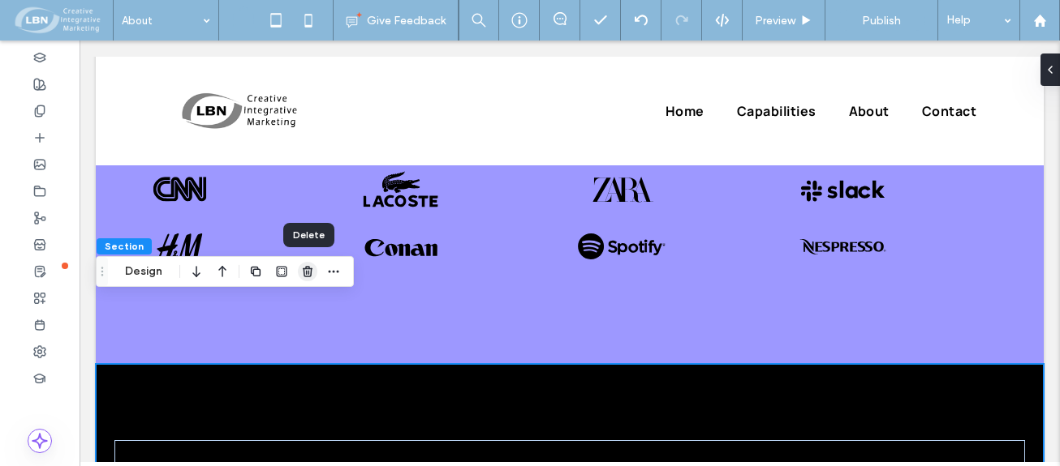
click at [309, 272] on use "button" at bounding box center [308, 271] width 10 height 11
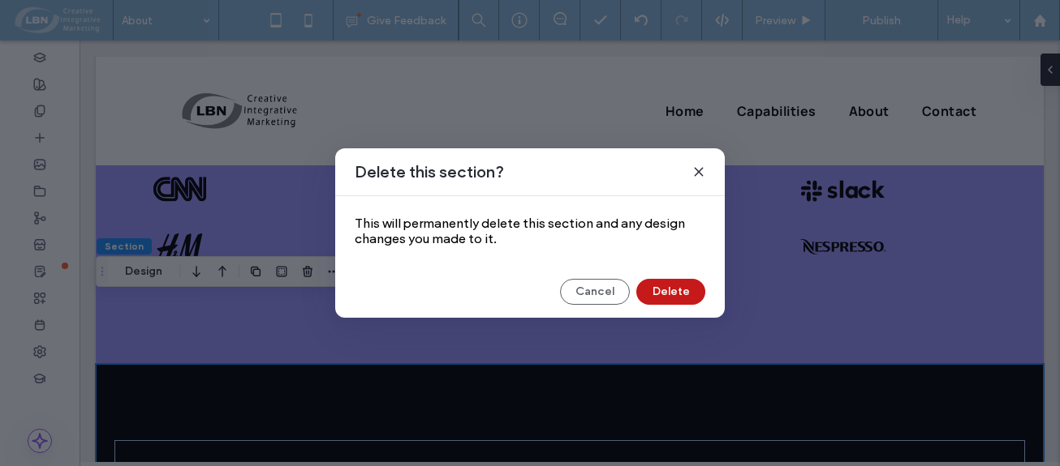
drag, startPoint x: 688, startPoint y: 292, endPoint x: 604, endPoint y: 253, distance: 92.2
click at [688, 292] on button "Delete" at bounding box center [670, 292] width 69 height 26
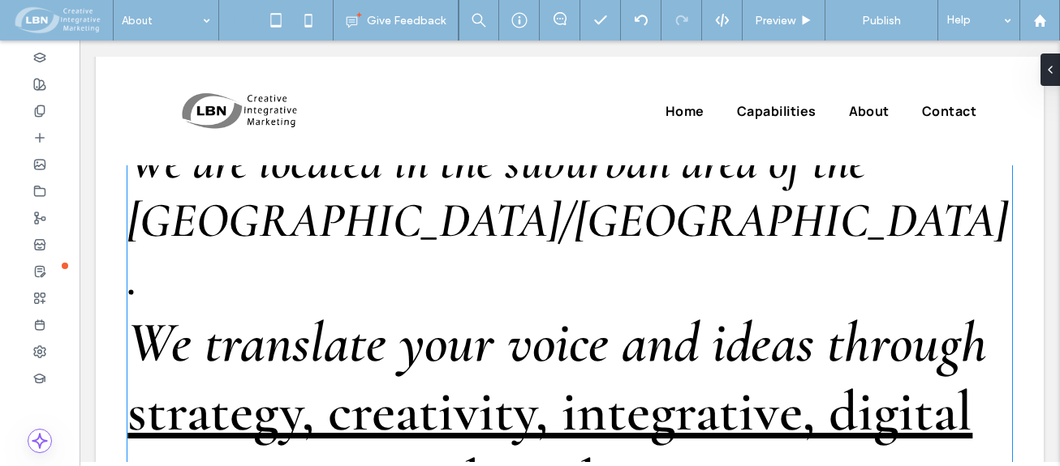
scroll to position [0, 0]
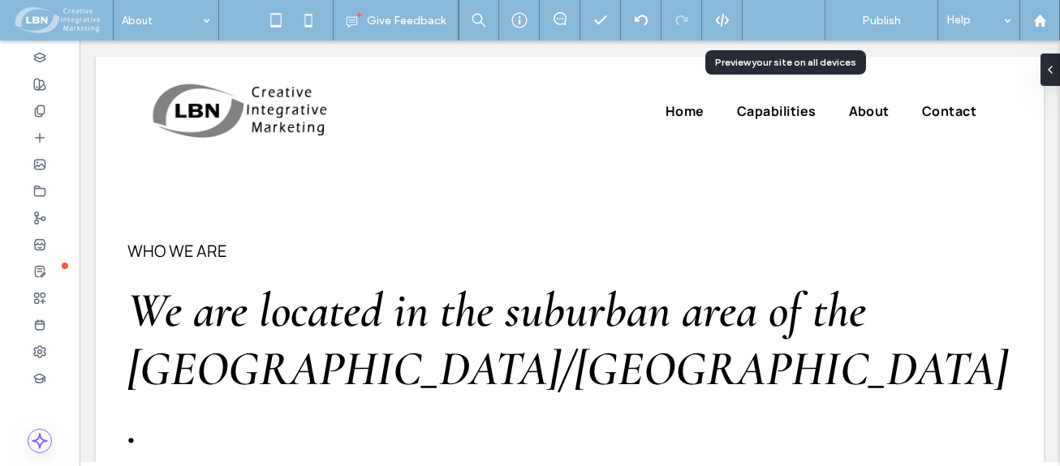
click at [773, 18] on span "Preview" at bounding box center [775, 21] width 41 height 14
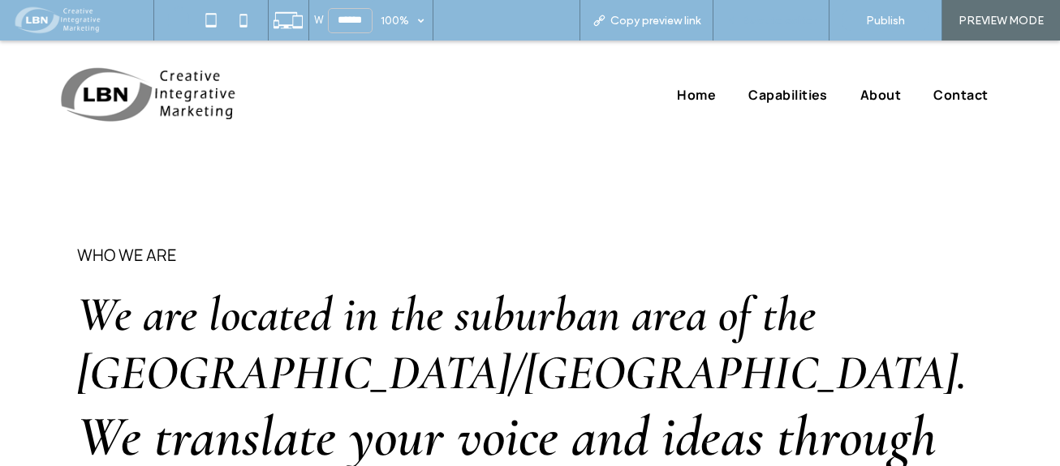
click at [757, 24] on span "Back to editor" at bounding box center [779, 21] width 75 height 14
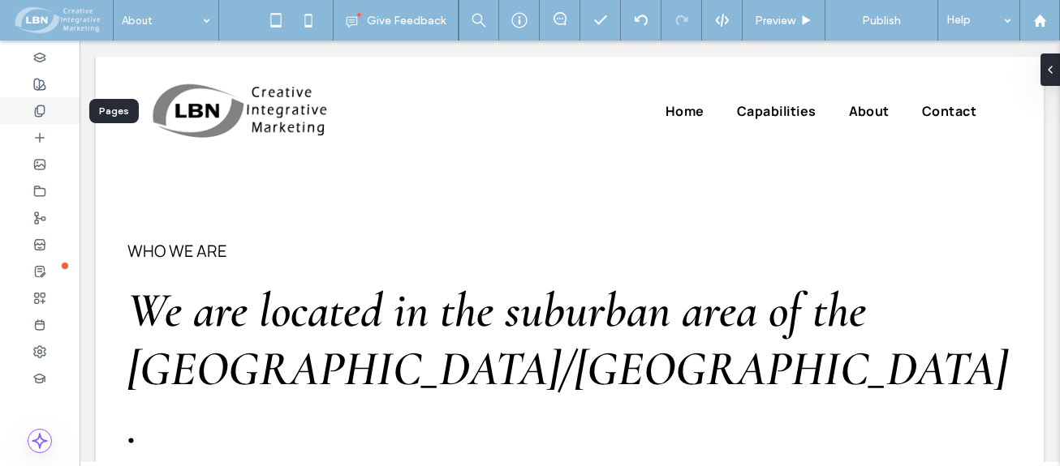
click at [37, 107] on use at bounding box center [39, 110] width 9 height 11
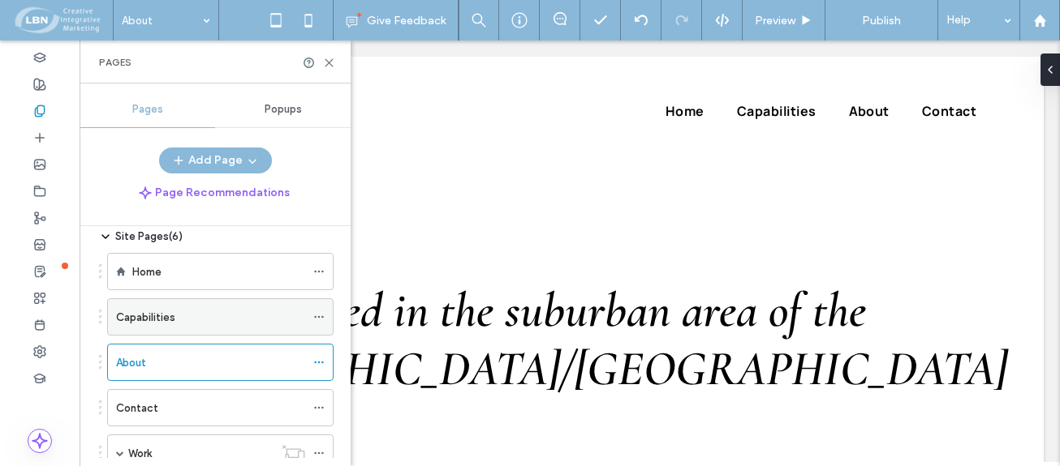
scroll to position [81, 0]
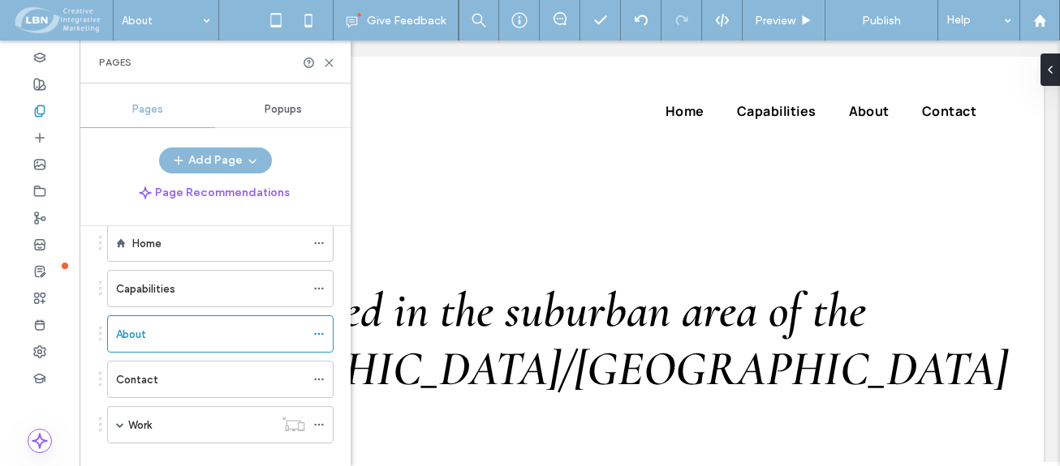
drag, startPoint x: 169, startPoint y: 376, endPoint x: 180, endPoint y: 384, distance: 13.5
click at [170, 376] on div "Contact" at bounding box center [210, 380] width 189 height 17
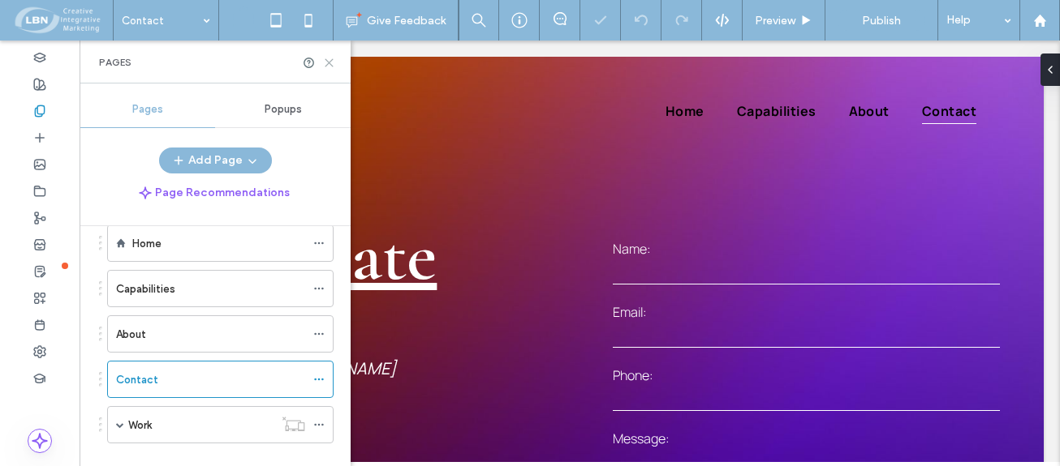
click at [328, 58] on icon at bounding box center [329, 63] width 12 height 12
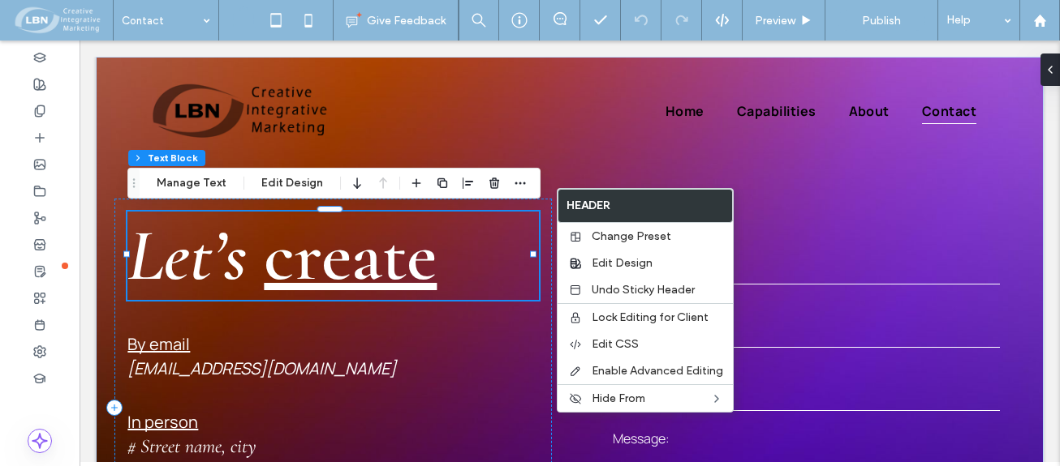
scroll to position [77, 0]
click at [359, 268] on span "create" at bounding box center [350, 256] width 173 height 88
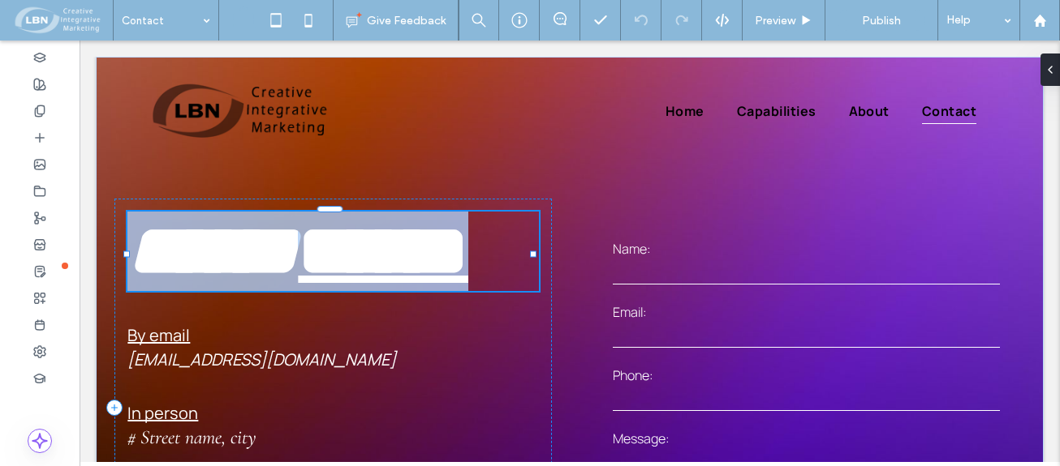
type input "**********"
type input "**"
click at [359, 267] on span "******" at bounding box center [383, 251] width 170 height 72
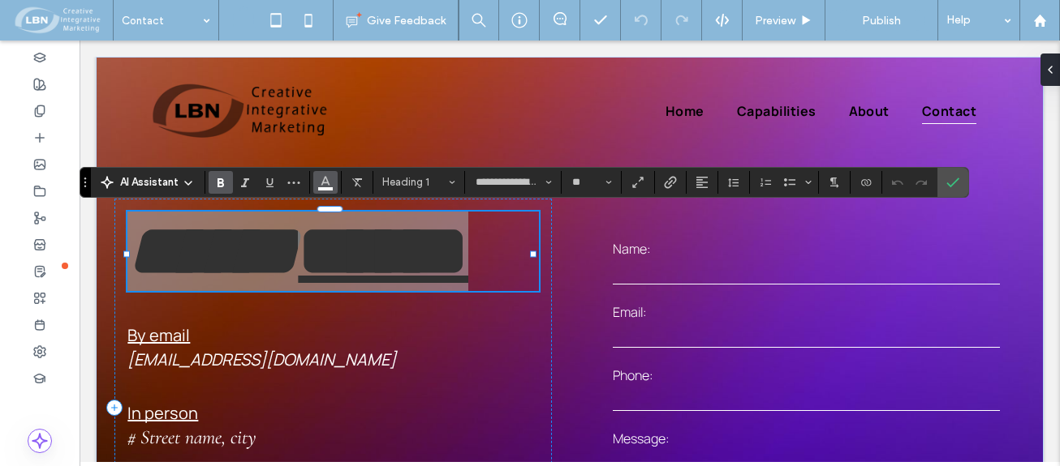
click at [327, 179] on use "Color" at bounding box center [325, 180] width 9 height 9
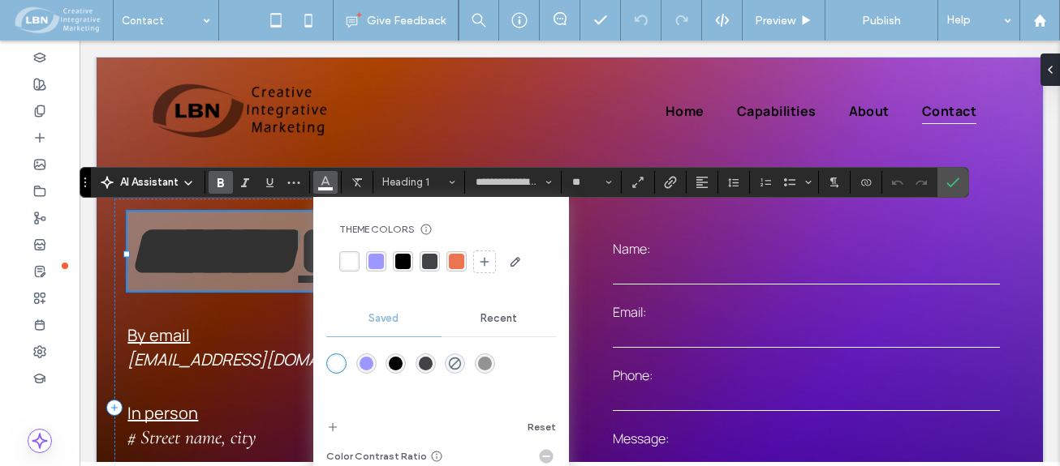
click at [401, 256] on div "rgba(0, 0, 0, 1)" at bounding box center [402, 261] width 15 height 15
click at [951, 183] on icon "Confirm" at bounding box center [952, 182] width 13 height 13
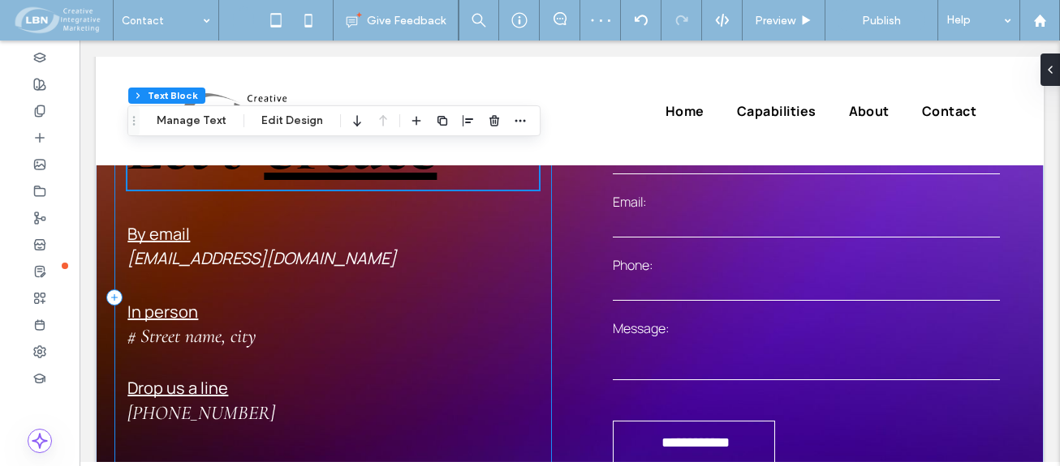
scroll to position [81, 0]
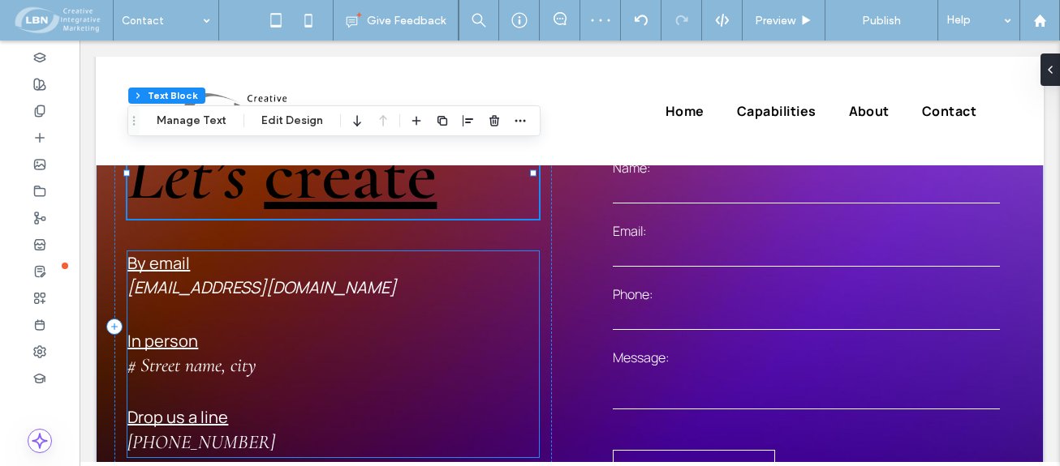
click at [172, 276] on h4 "mymail@mailservice.com" at bounding box center [332, 288] width 411 height 24
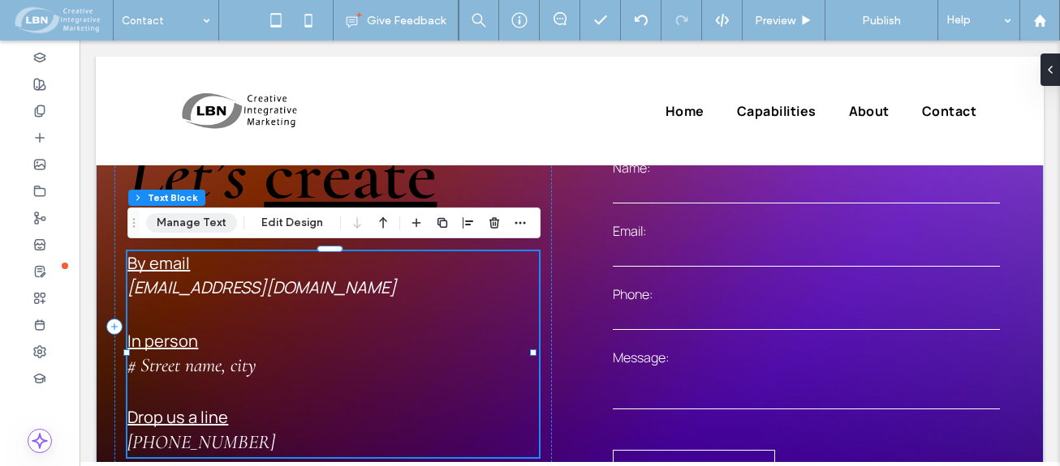
click at [217, 222] on button "Manage Text" at bounding box center [191, 222] width 91 height 19
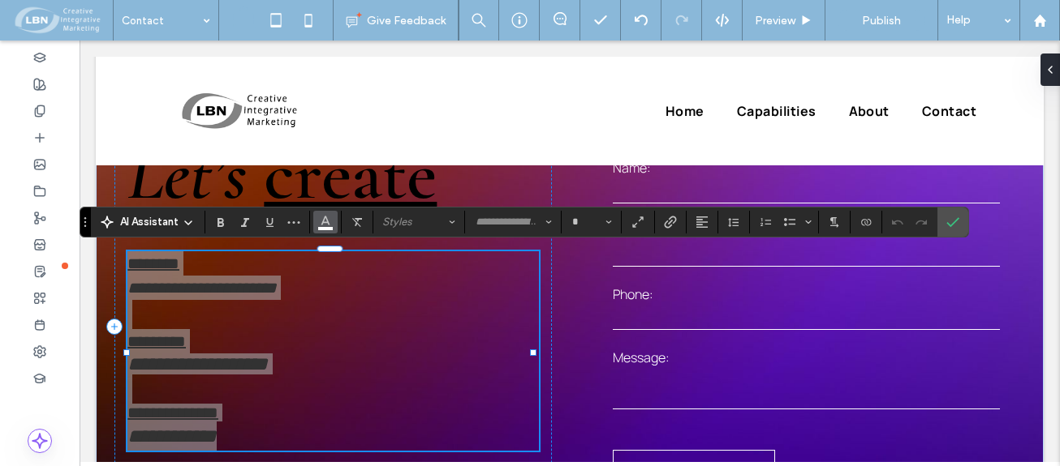
click at [321, 229] on span "Color" at bounding box center [325, 220] width 13 height 21
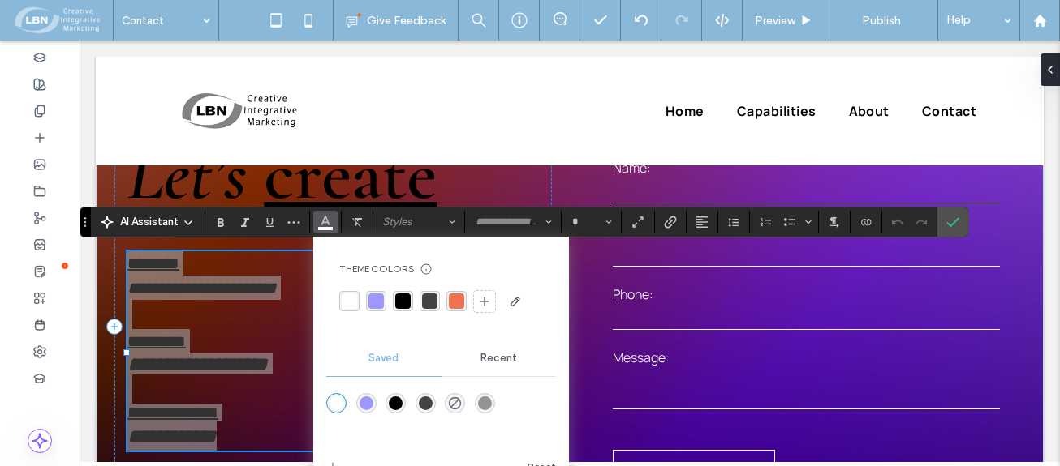
click at [402, 301] on div "rgba(0, 0, 0, 1)" at bounding box center [402, 301] width 15 height 15
click at [955, 222] on use "Confirm" at bounding box center [953, 222] width 13 height 10
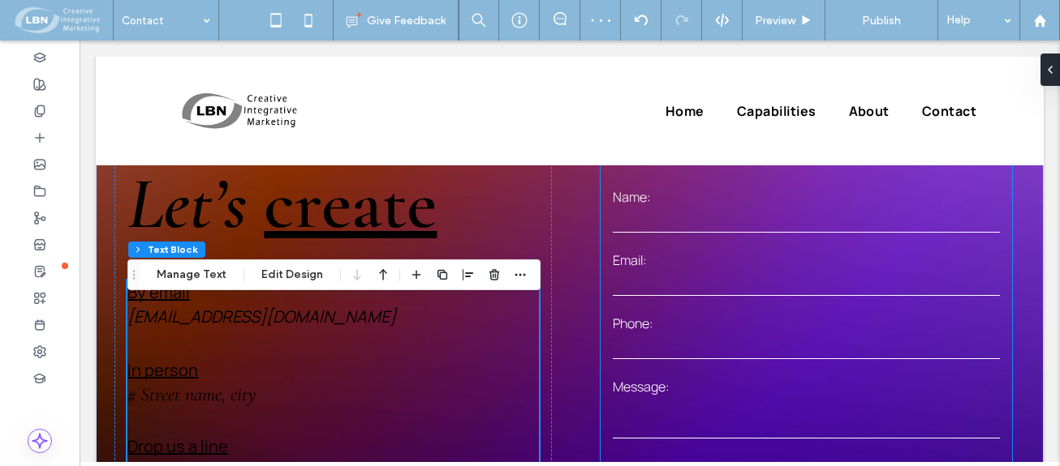
scroll to position [0, 0]
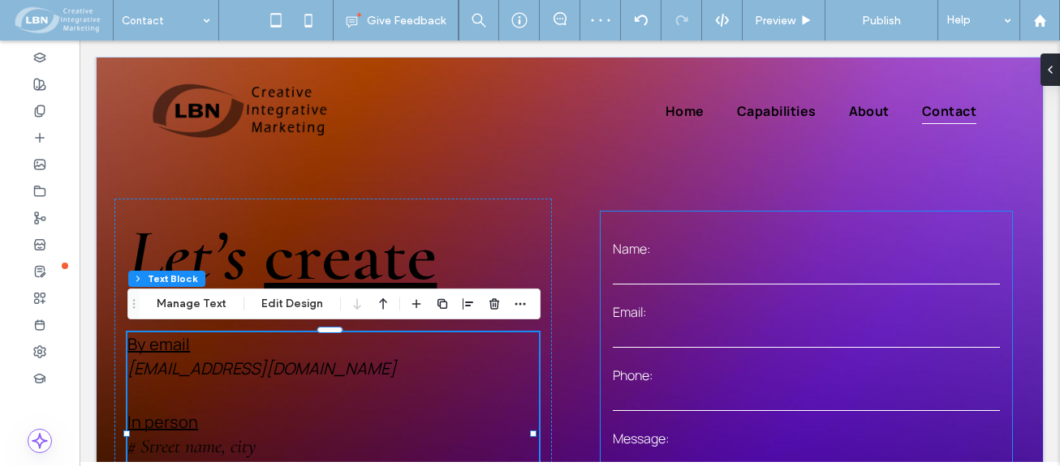
click at [710, 266] on input "text" at bounding box center [806, 272] width 386 height 24
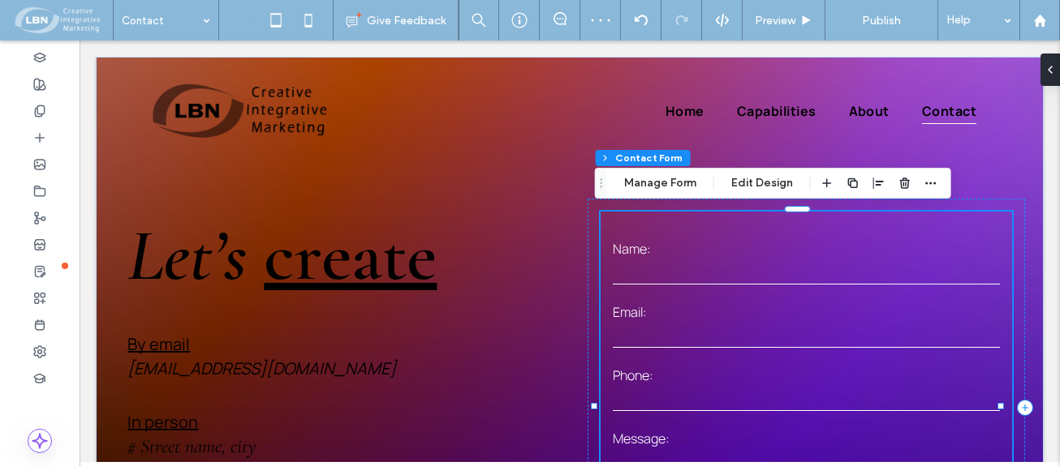
type input "*"
type input "***"
click at [748, 179] on button "Edit Design" at bounding box center [761, 183] width 83 height 19
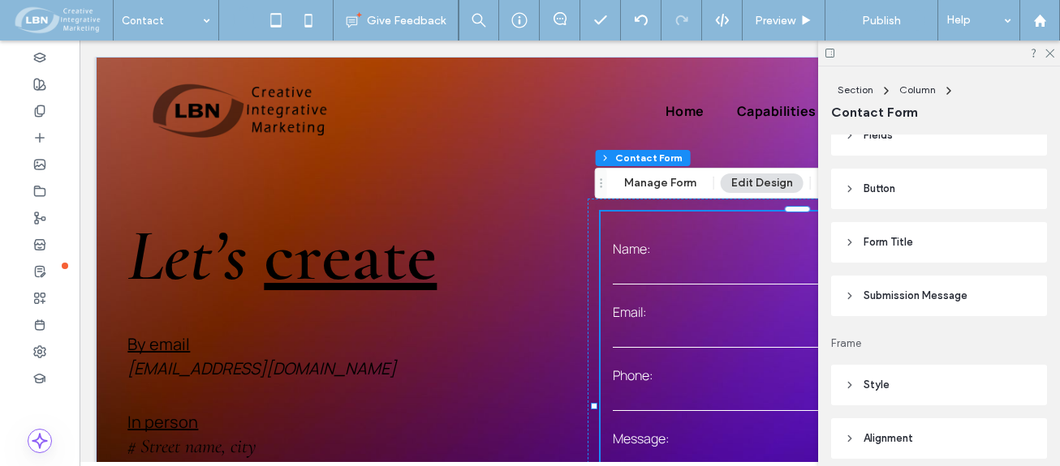
scroll to position [243, 0]
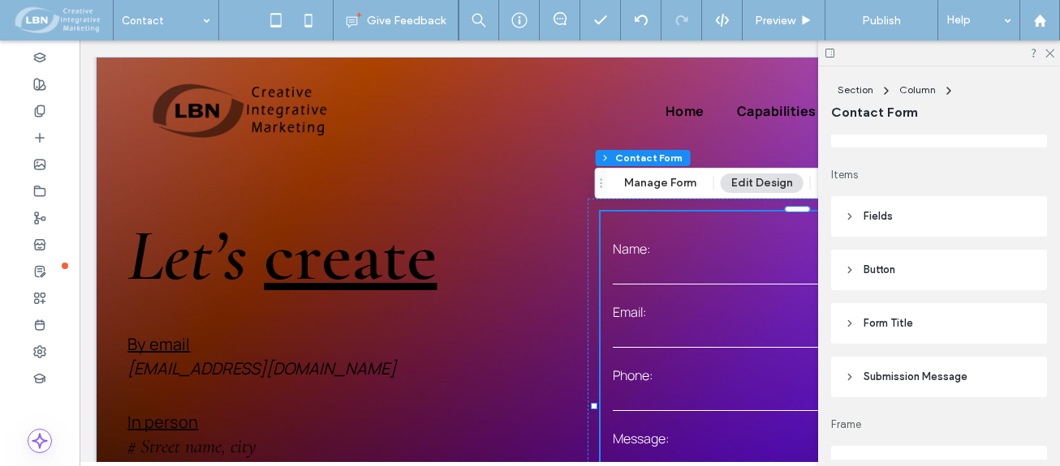
click at [883, 214] on span "Fields" at bounding box center [877, 217] width 29 height 16
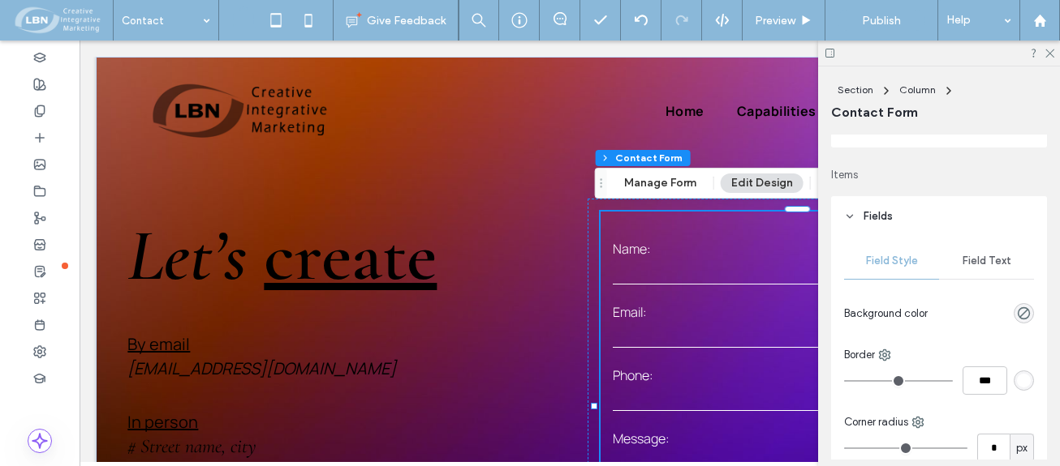
click at [987, 256] on span "Field Text" at bounding box center [986, 261] width 49 height 13
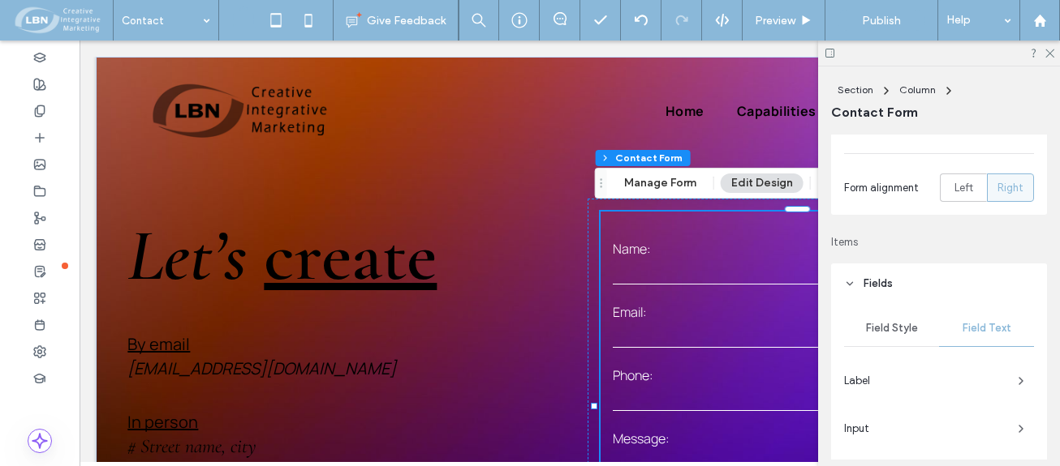
scroll to position [162, 0]
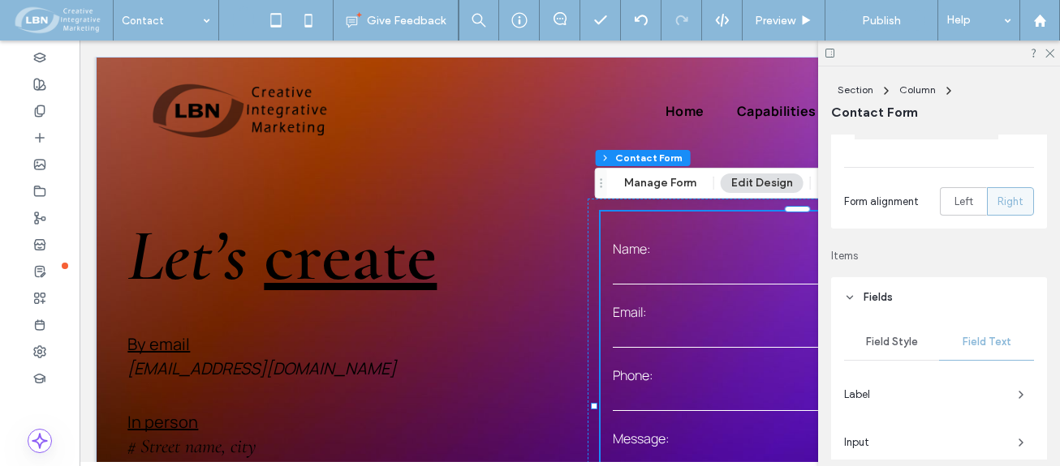
click at [896, 342] on span "Field Style" at bounding box center [892, 342] width 52 height 13
click at [854, 294] on icon at bounding box center [849, 297] width 11 height 11
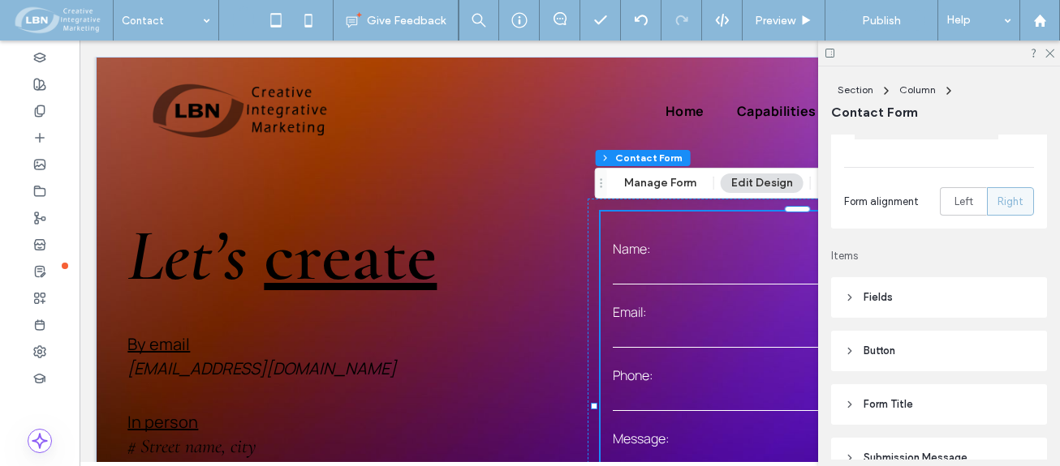
click at [850, 345] on header "Button" at bounding box center [939, 351] width 216 height 41
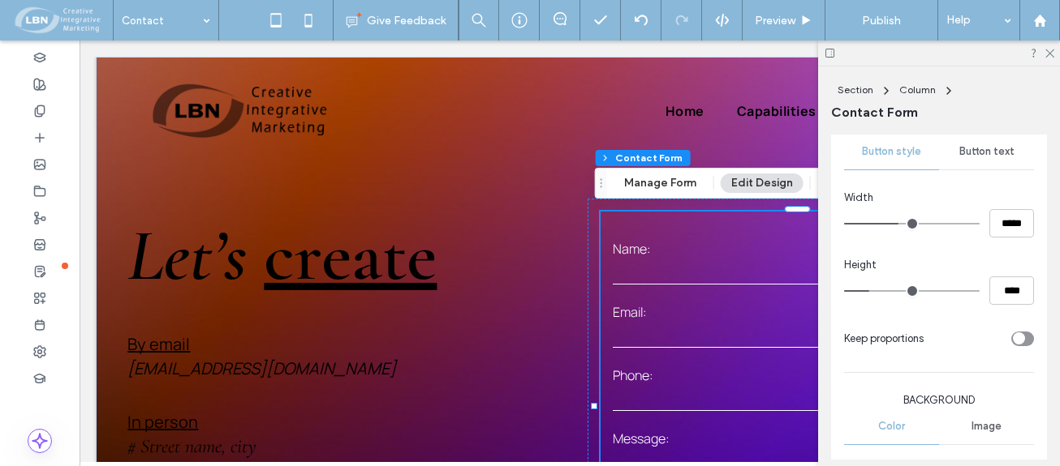
scroll to position [406, 0]
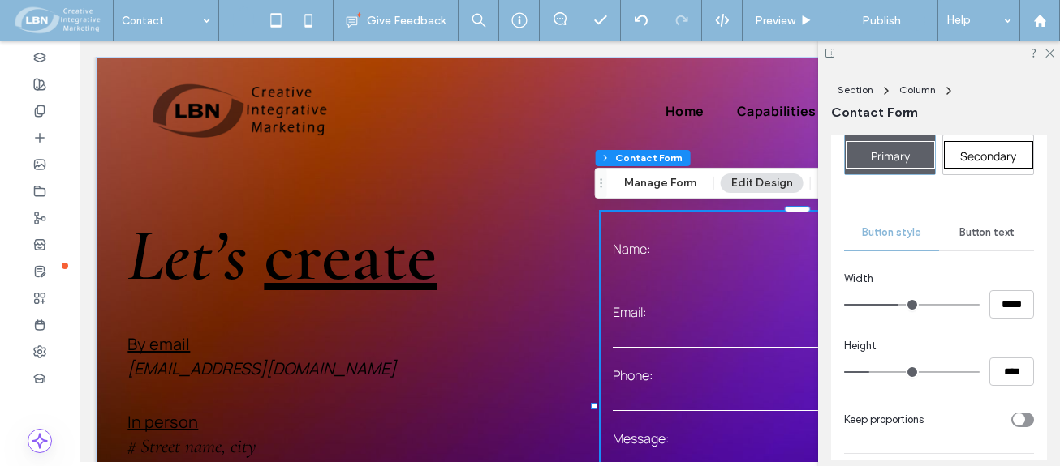
click at [981, 229] on span "Button text" at bounding box center [986, 232] width 55 height 13
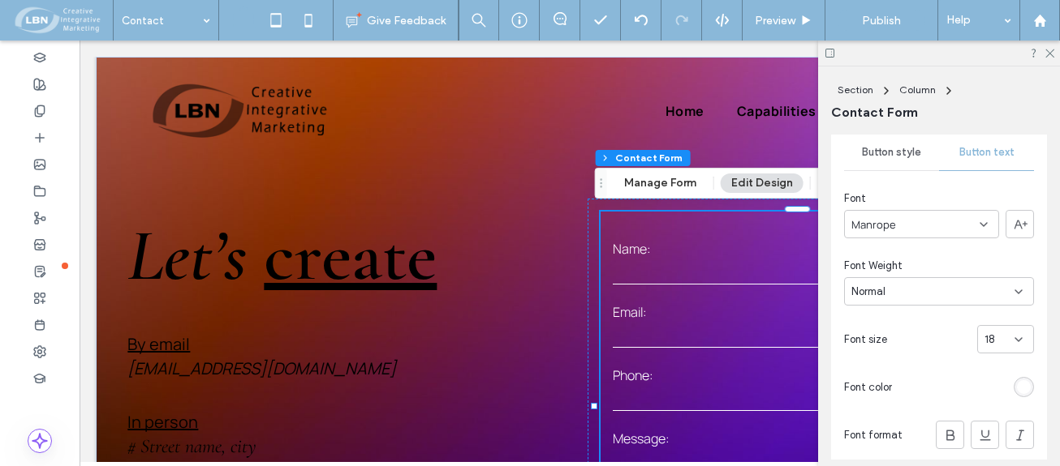
scroll to position [487, 0]
click at [1017, 381] on div "rgb(255, 255, 255)" at bounding box center [1024, 387] width 14 height 14
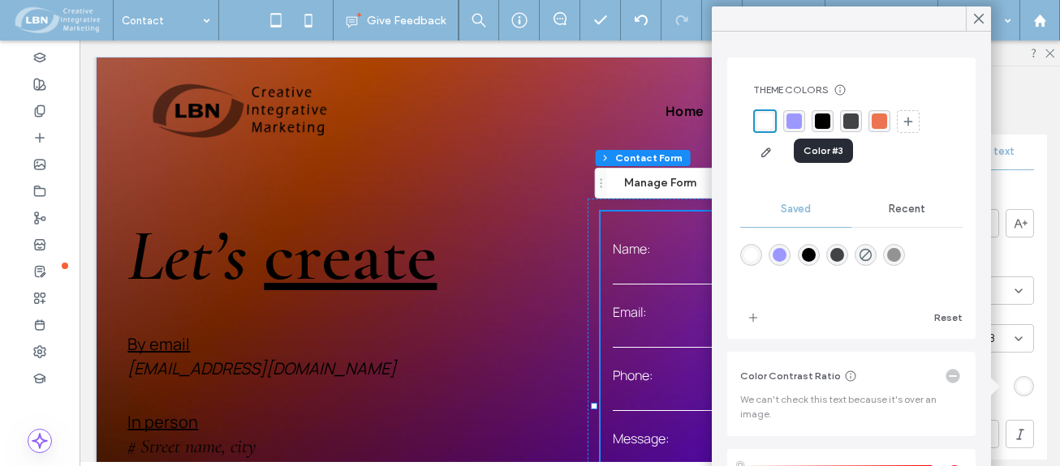
click at [824, 118] on div "rgba(0, 0, 0, 1)" at bounding box center [822, 121] width 15 height 15
click at [982, 17] on icon at bounding box center [978, 18] width 15 height 15
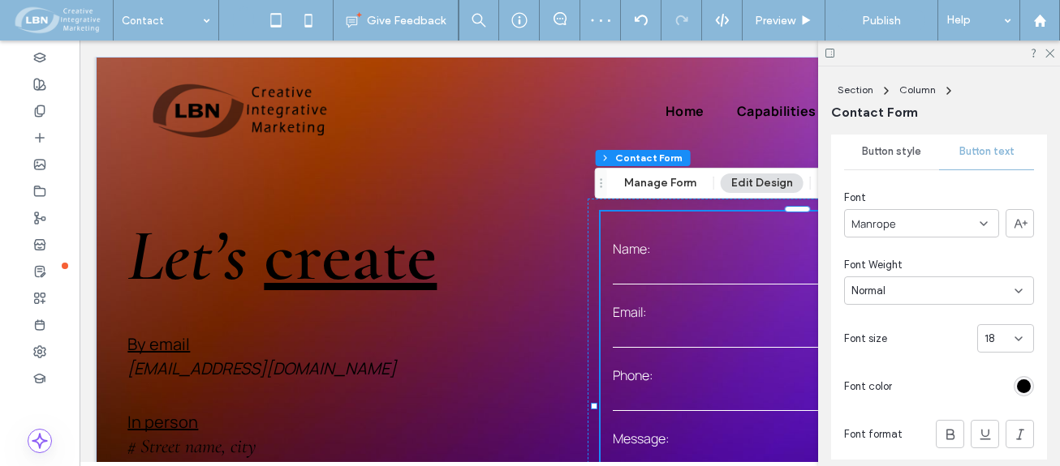
drag, startPoint x: 1050, startPoint y: 55, endPoint x: 1042, endPoint y: 58, distance: 8.5
click at [1048, 55] on icon at bounding box center [1048, 52] width 11 height 11
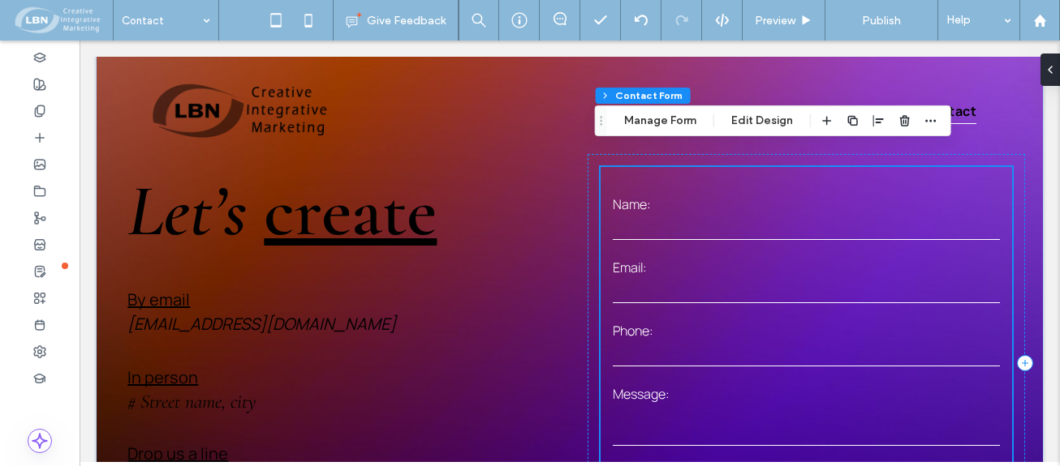
scroll to position [0, 0]
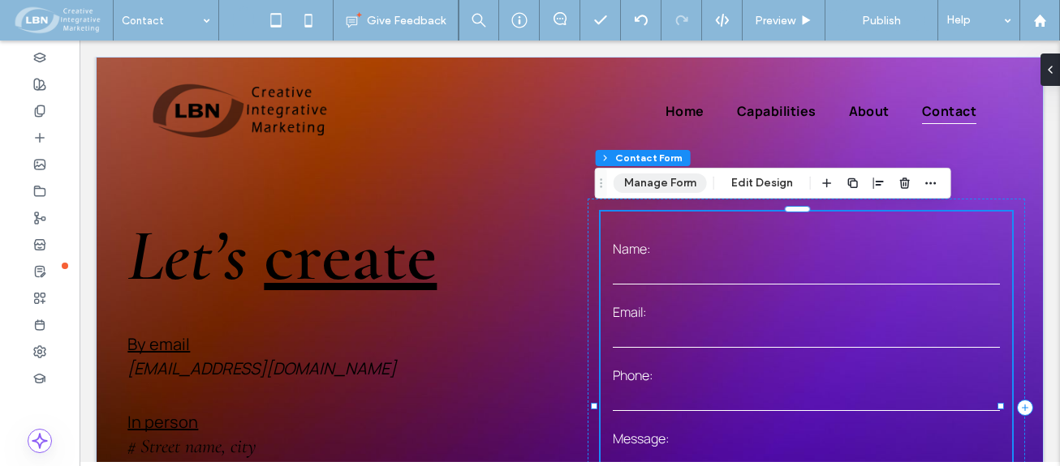
click at [670, 183] on button "Manage Form" at bounding box center [659, 183] width 93 height 19
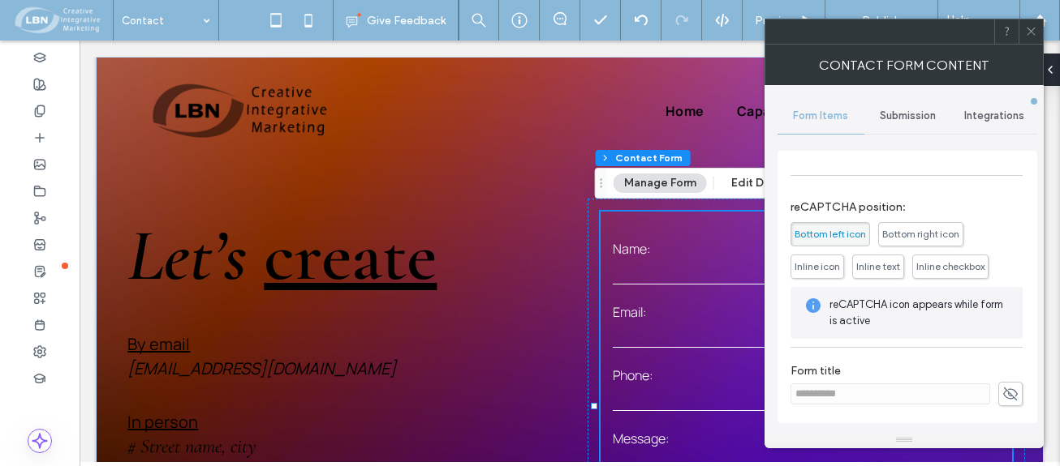
scroll to position [337, 0]
click at [1033, 31] on icon at bounding box center [1031, 31] width 12 height 12
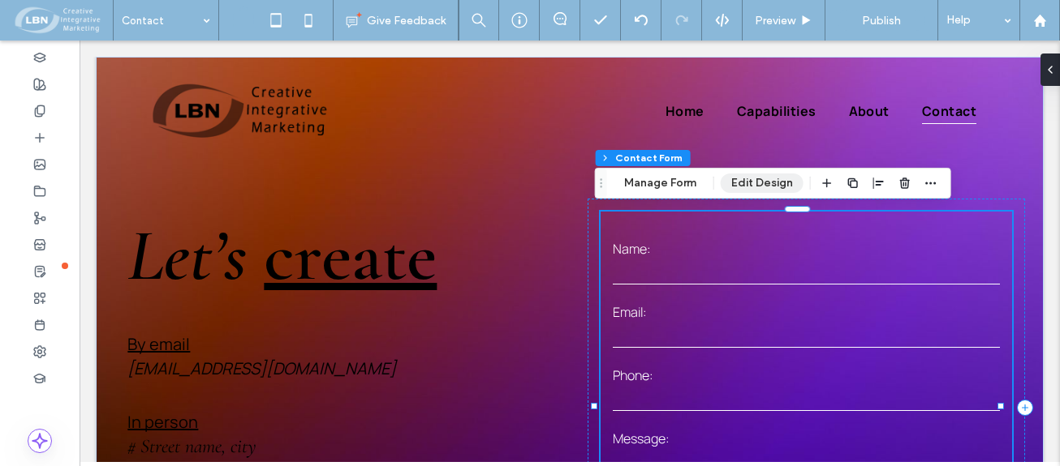
click at [776, 182] on button "Edit Design" at bounding box center [761, 183] width 83 height 19
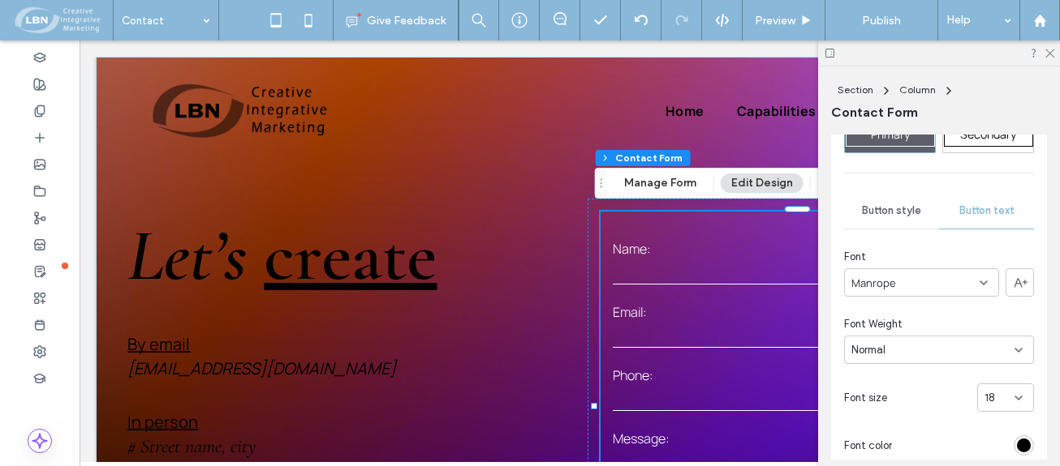
scroll to position [325, 0]
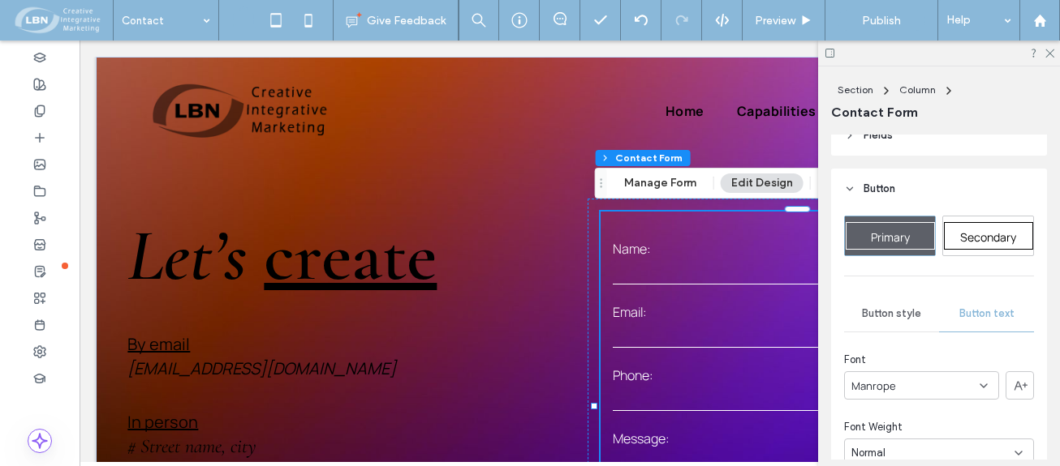
click at [849, 185] on icon at bounding box center [849, 188] width 11 height 11
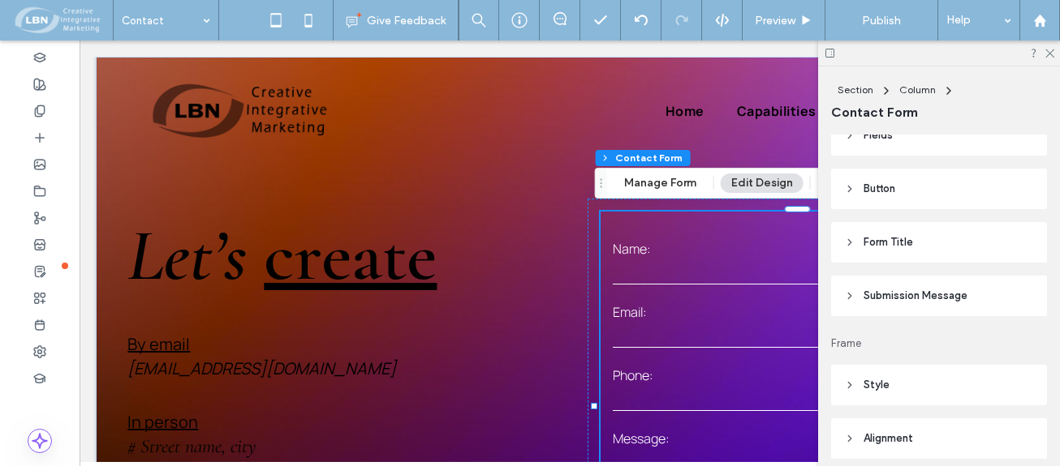
click at [851, 243] on use at bounding box center [849, 243] width 3 height 6
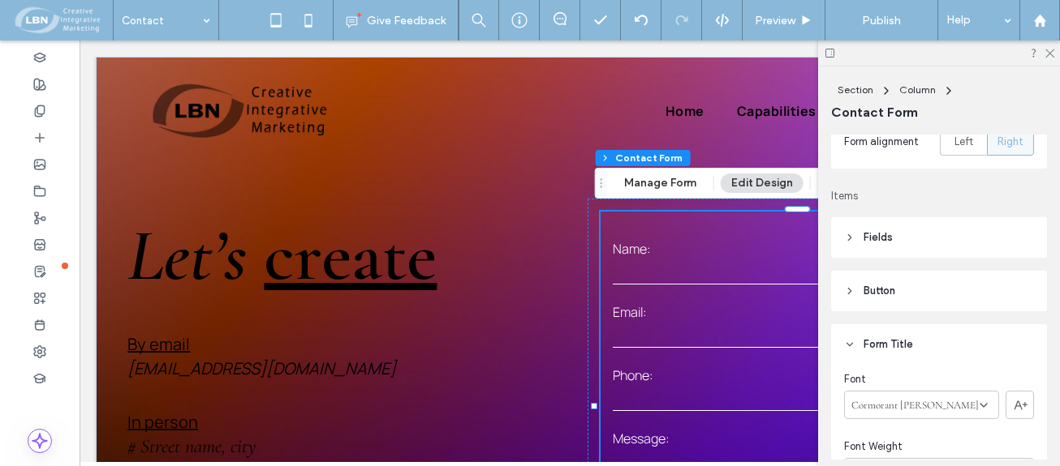
scroll to position [243, 0]
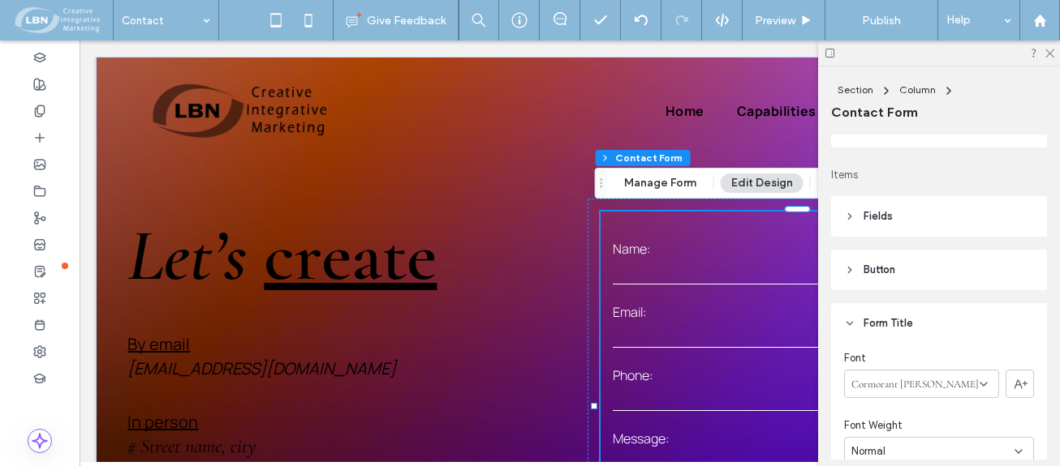
click at [853, 320] on icon at bounding box center [849, 323] width 11 height 11
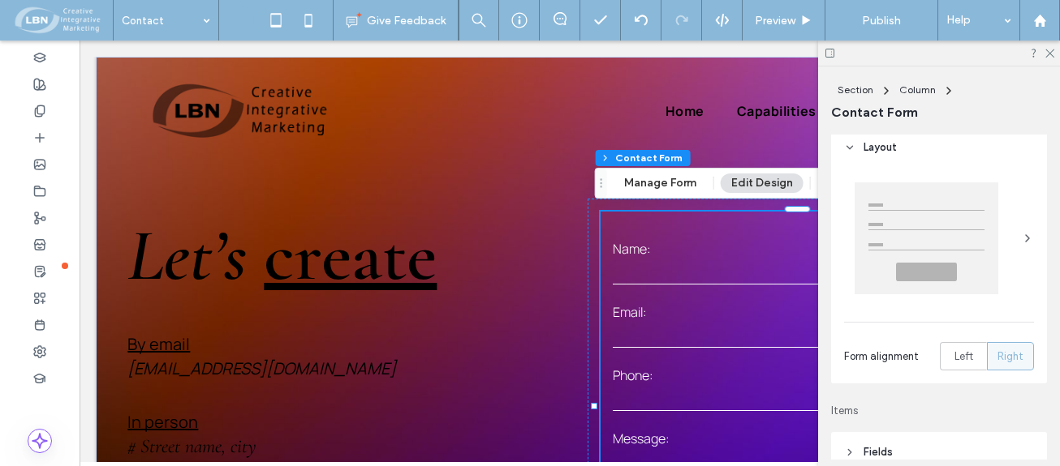
scroll to position [0, 0]
click at [868, 89] on span "Section" at bounding box center [855, 90] width 36 height 12
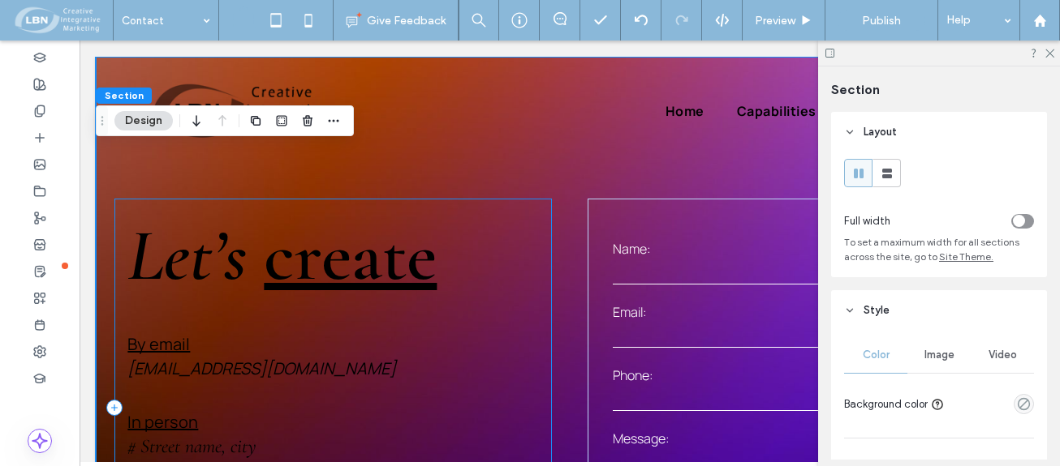
click at [455, 200] on div "Let’s create By email mymail@mailservice.com In person # Street name, city Drop…" at bounding box center [332, 408] width 436 height 419
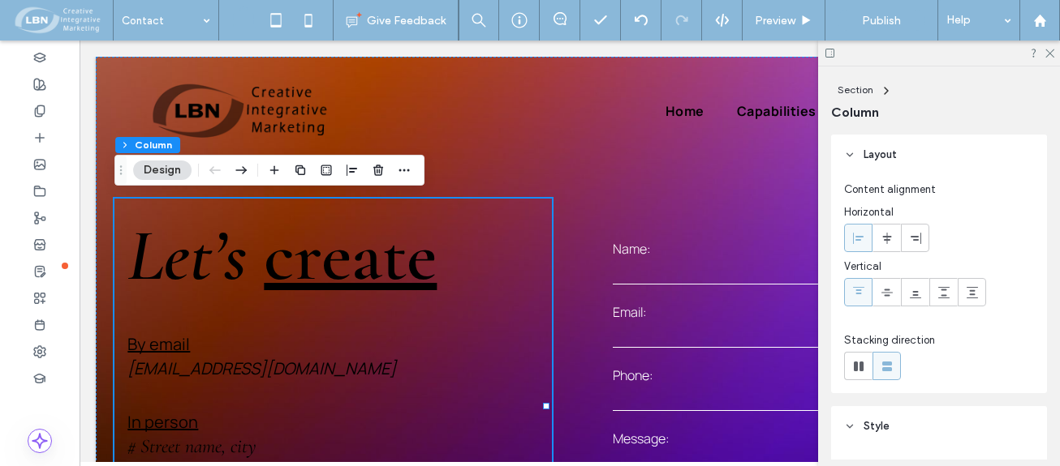
click at [166, 165] on button "Design" at bounding box center [162, 170] width 58 height 19
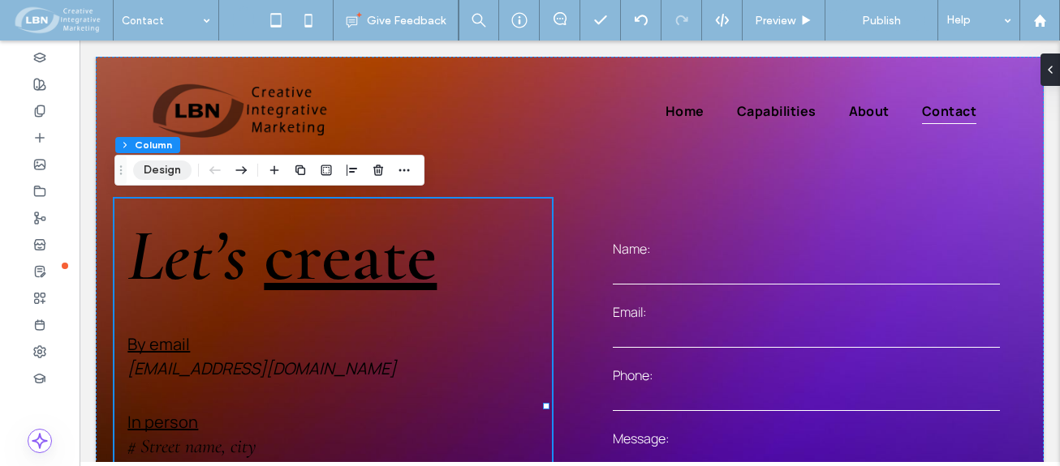
click at [166, 166] on button "Design" at bounding box center [162, 170] width 58 height 19
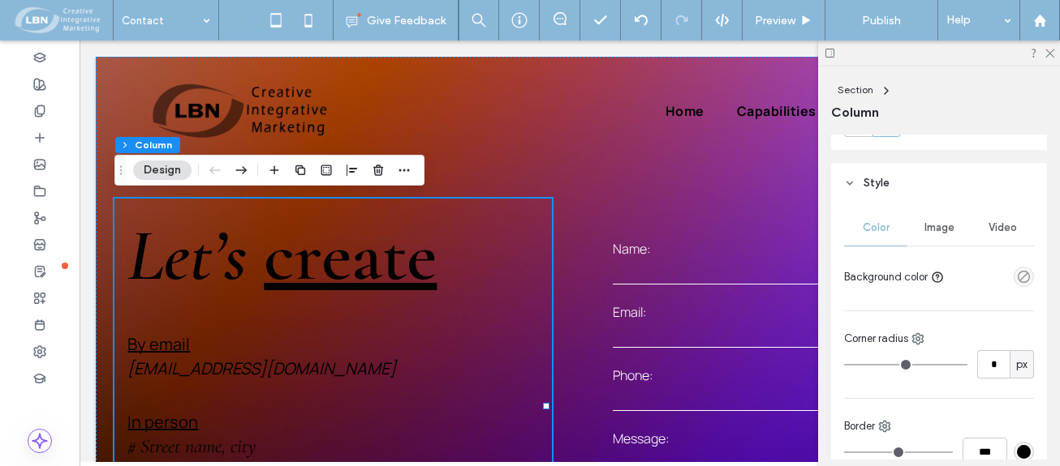
scroll to position [325, 0]
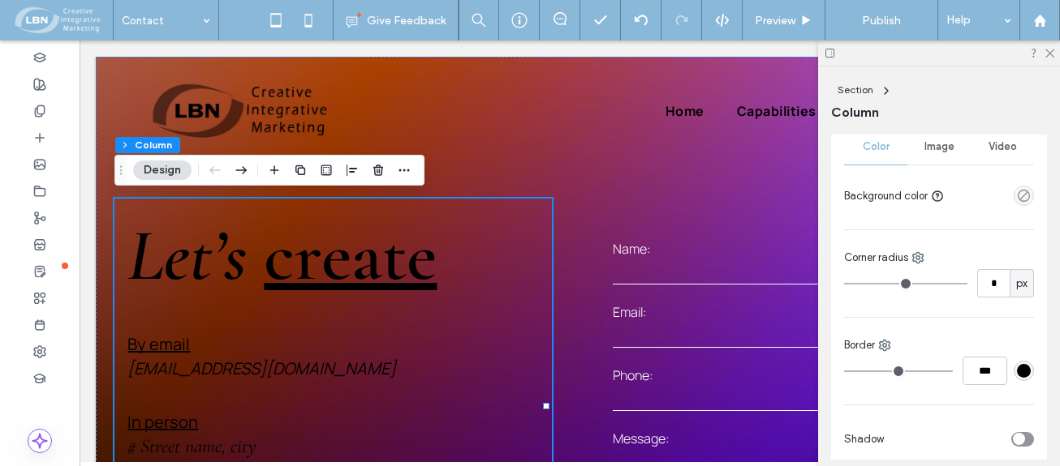
click at [1017, 373] on div "#000000" at bounding box center [1024, 371] width 14 height 14
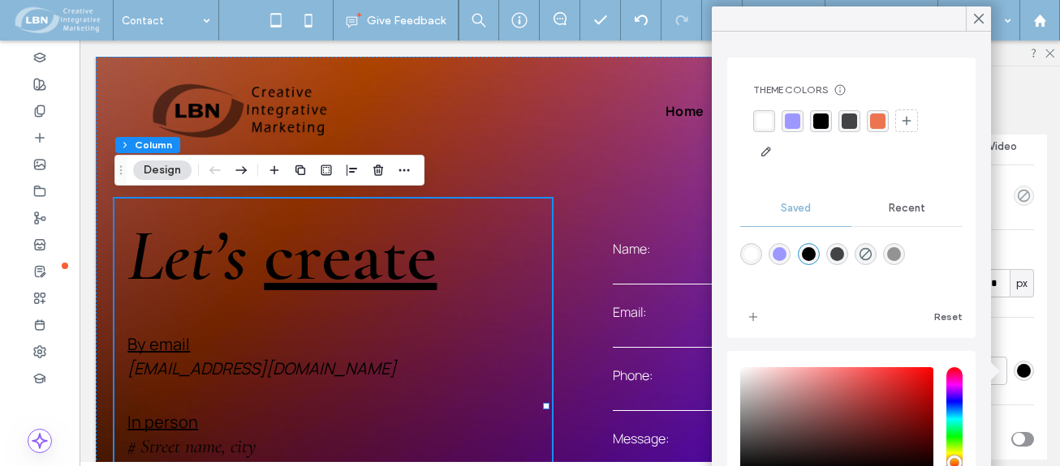
click at [1017, 373] on div "#000000" at bounding box center [1024, 371] width 14 height 14
click at [971, 15] on icon at bounding box center [978, 18] width 15 height 15
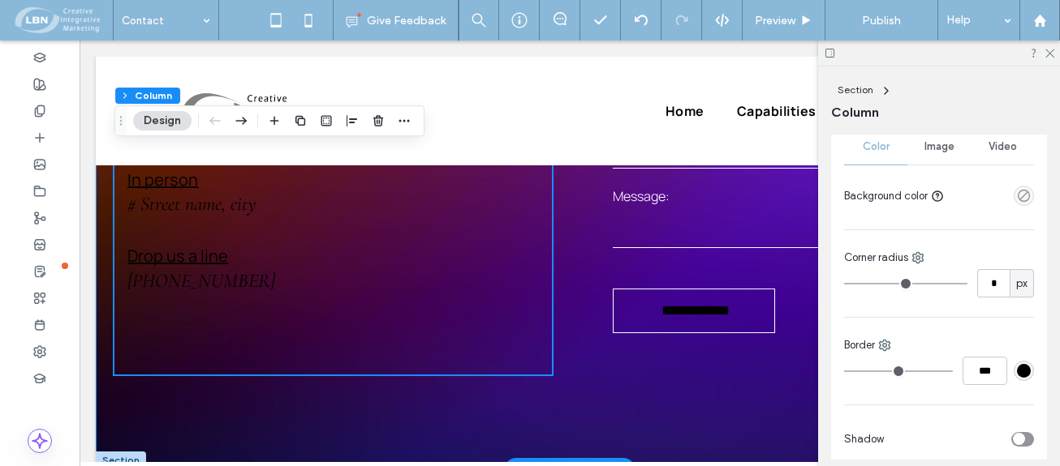
scroll to position [243, 0]
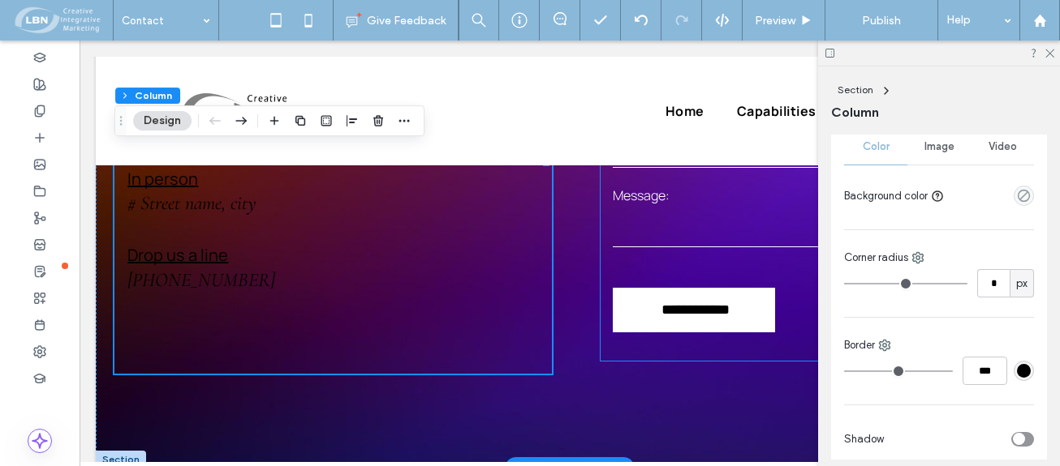
click at [627, 316] on div "**********" at bounding box center [694, 310] width 162 height 45
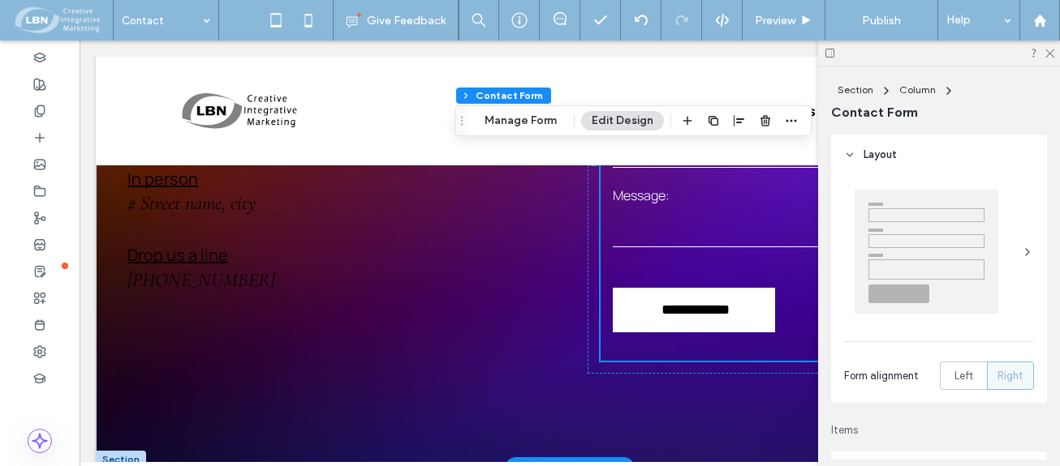
type input "*"
type input "***"
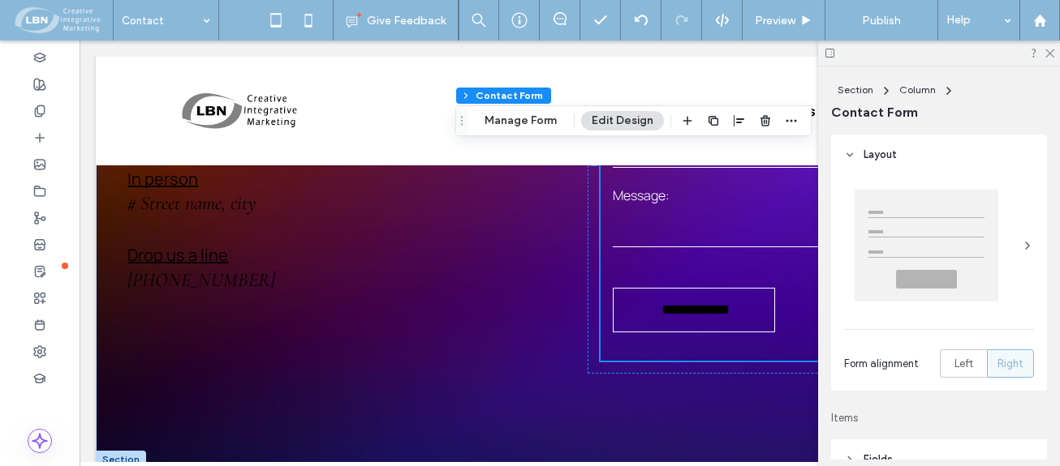
scroll to position [162, 0]
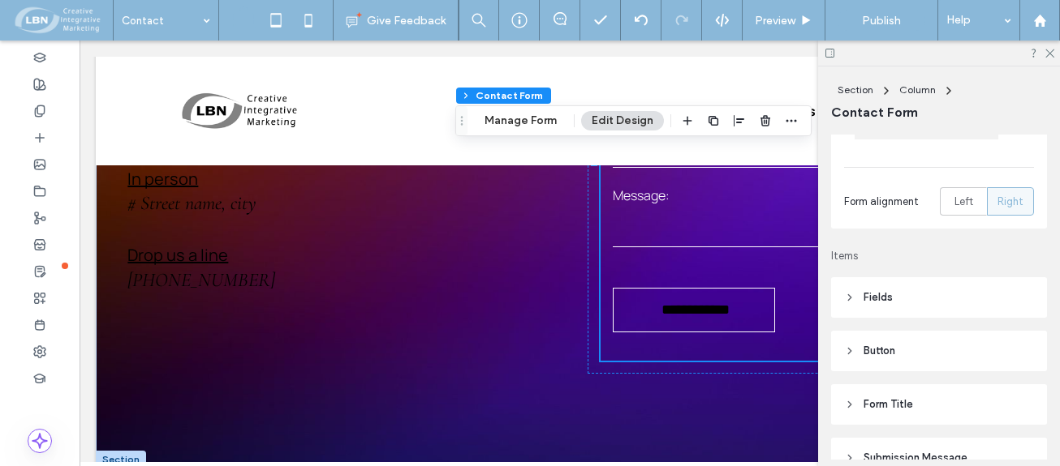
click at [846, 349] on icon at bounding box center [849, 351] width 11 height 11
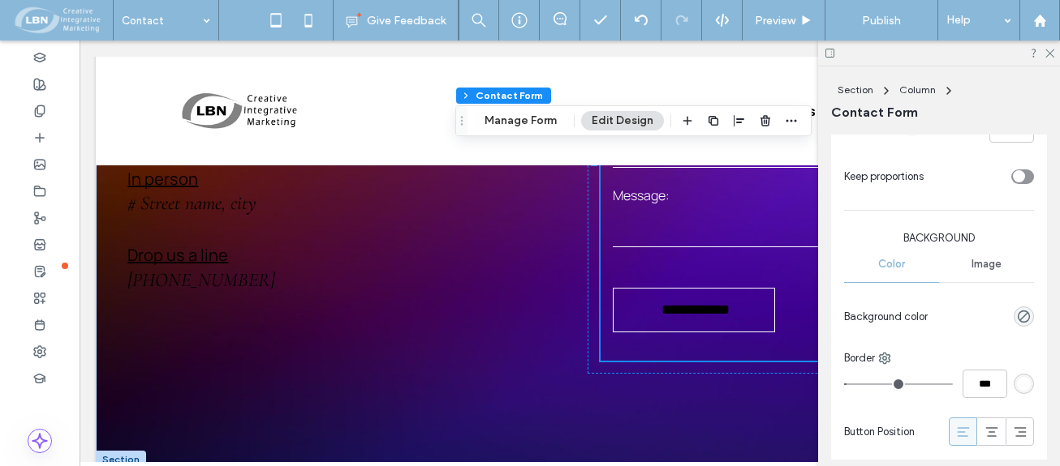
scroll to position [730, 0]
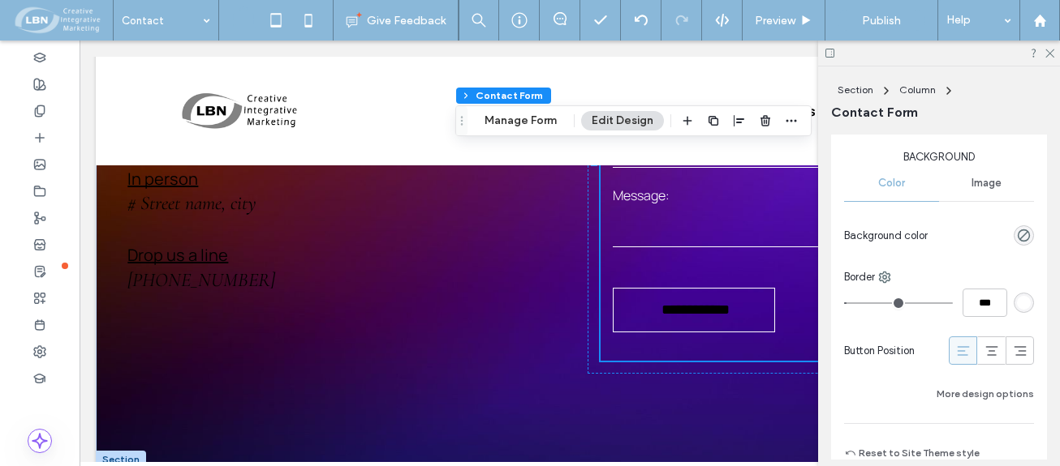
click at [1017, 301] on div "rgb(255, 255, 255)" at bounding box center [1024, 303] width 14 height 14
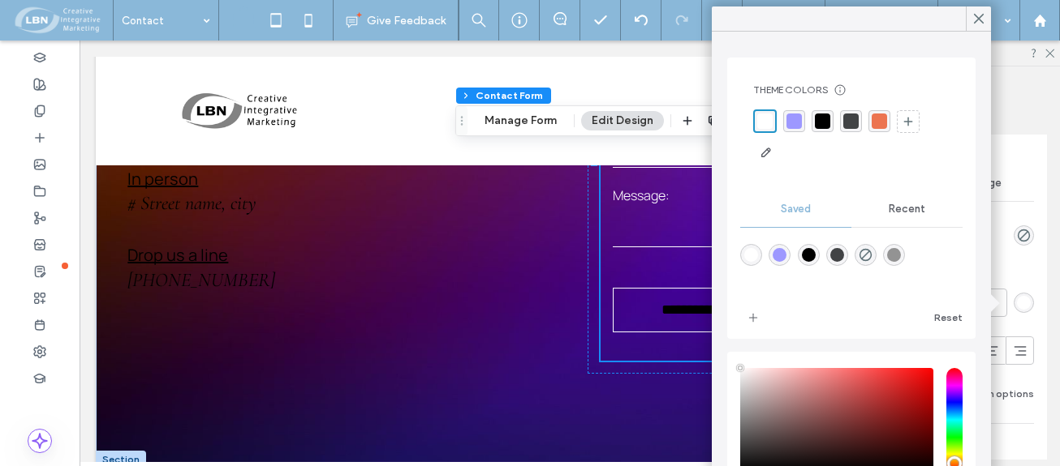
click at [814, 254] on div "rgba(0,0,0,1)" at bounding box center [809, 255] width 14 height 14
type input "*******"
click at [981, 17] on use at bounding box center [978, 19] width 8 height 9
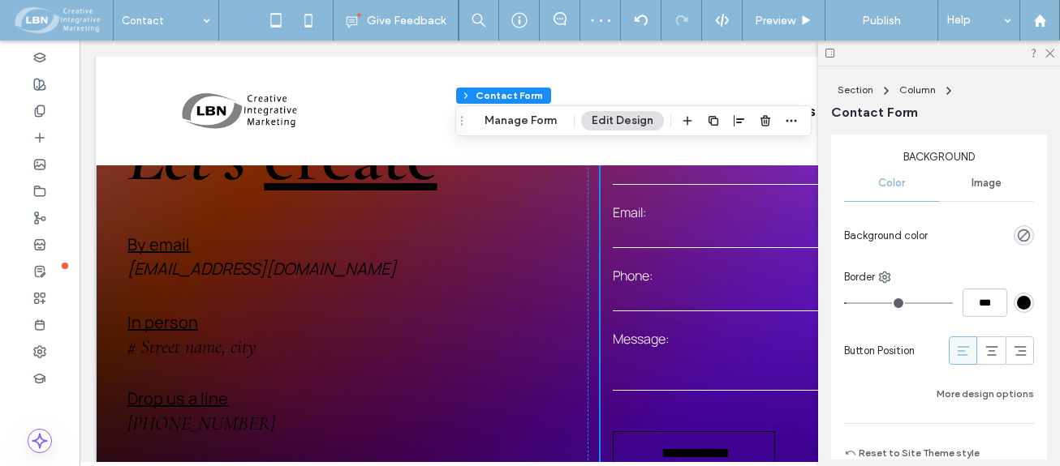
scroll to position [0, 0]
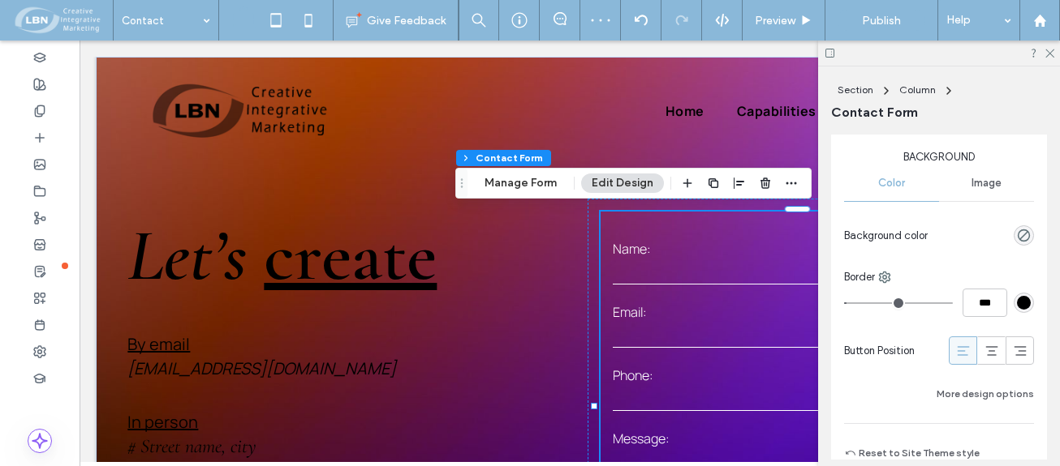
click at [643, 281] on input "text" at bounding box center [806, 272] width 386 height 24
click at [787, 178] on icon "button" at bounding box center [791, 183] width 13 height 13
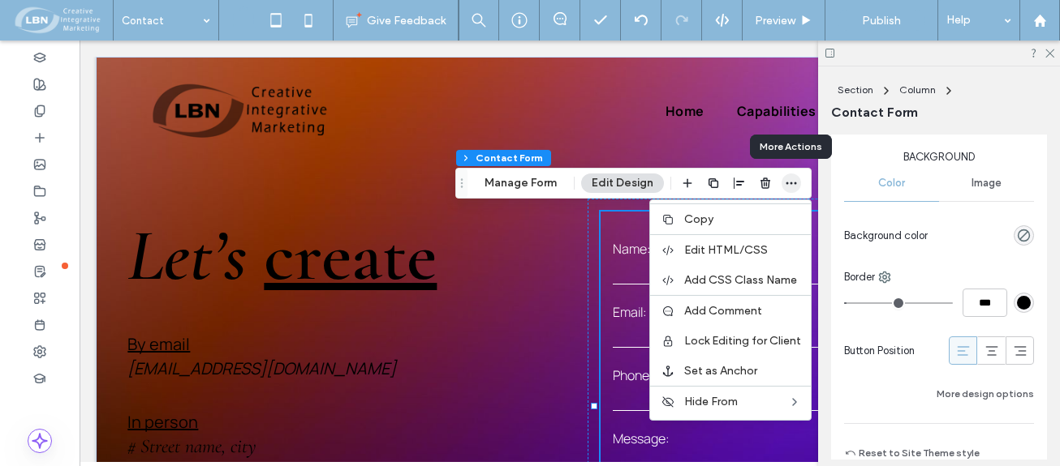
click at [788, 179] on icon "button" at bounding box center [791, 183] width 13 height 13
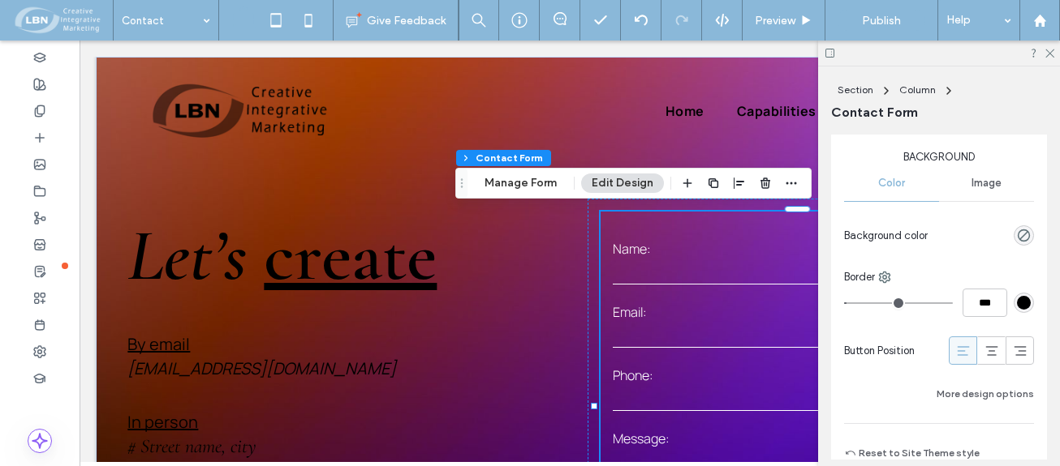
click at [632, 183] on button "Edit Design" at bounding box center [622, 183] width 83 height 19
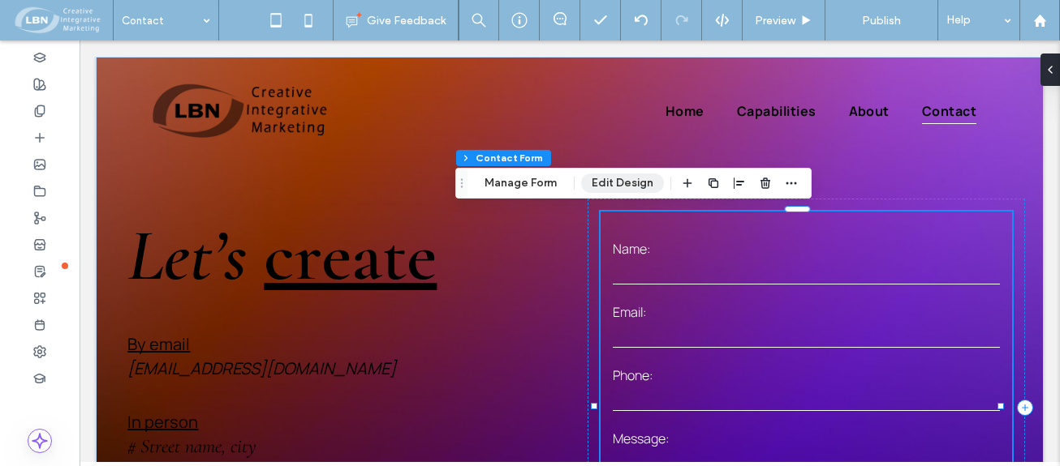
click at [637, 181] on button "Edit Design" at bounding box center [622, 183] width 83 height 19
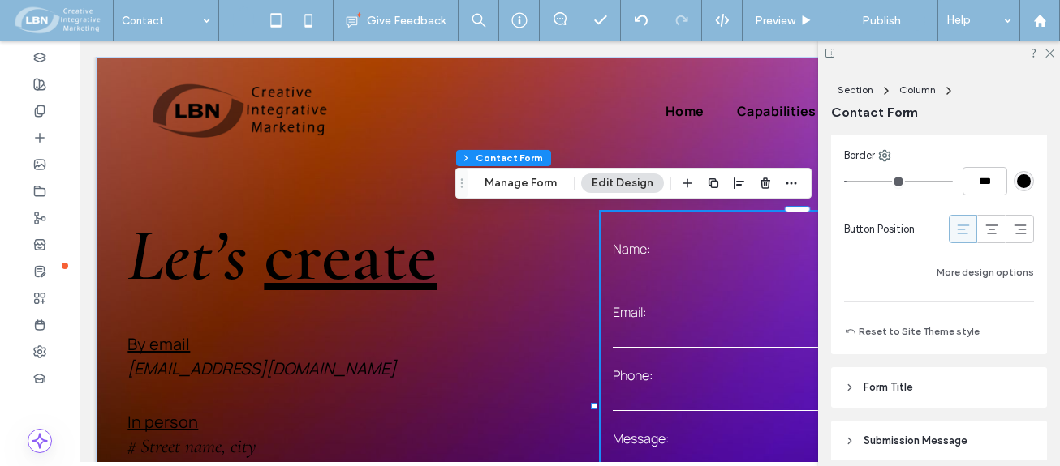
scroll to position [892, 0]
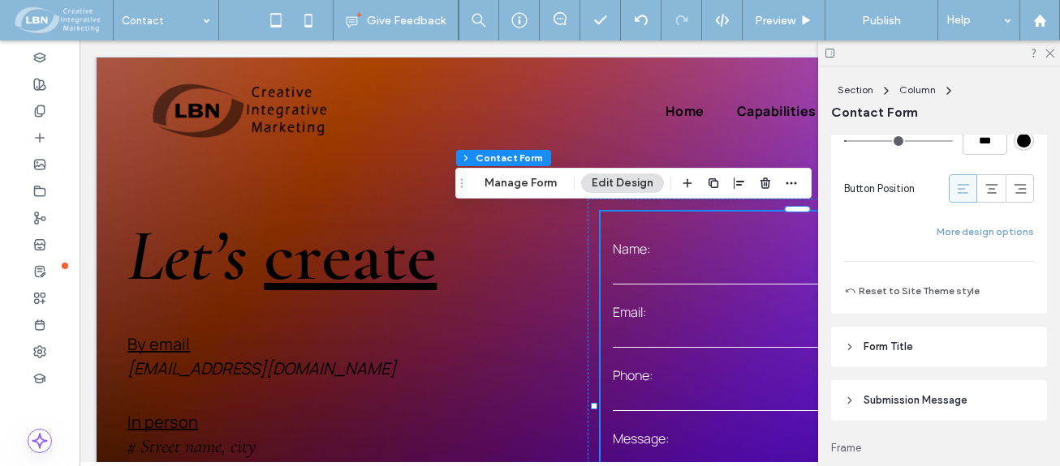
click at [965, 229] on button "More design options" at bounding box center [984, 231] width 97 height 19
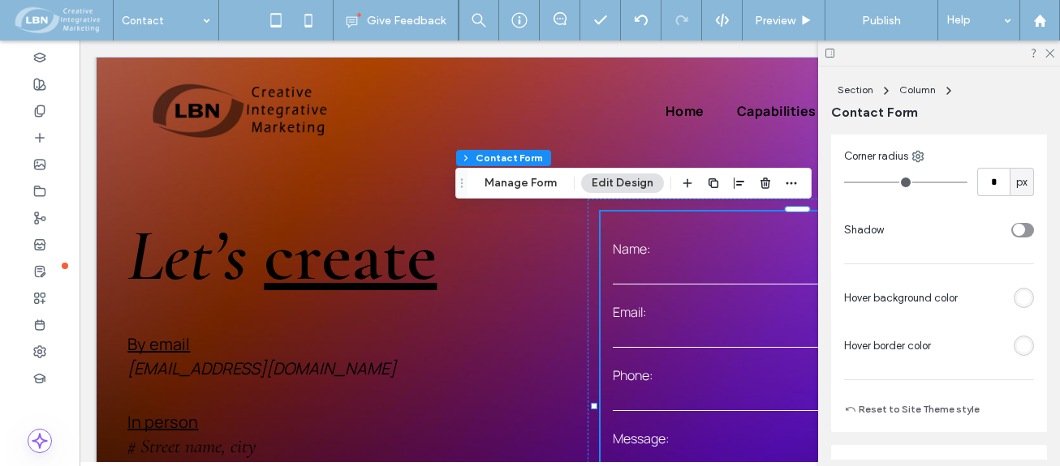
scroll to position [1055, 0]
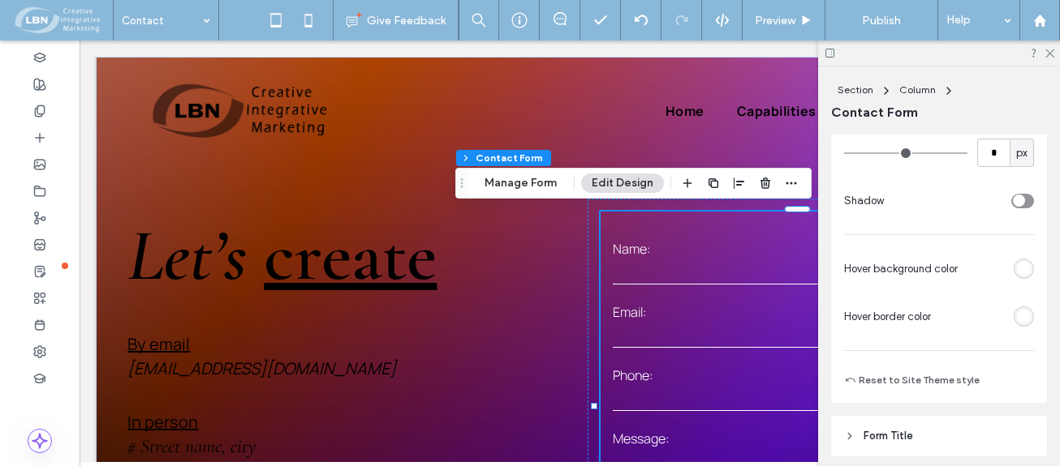
click at [1017, 269] on div "rgb(255, 255, 255)" at bounding box center [1024, 269] width 14 height 14
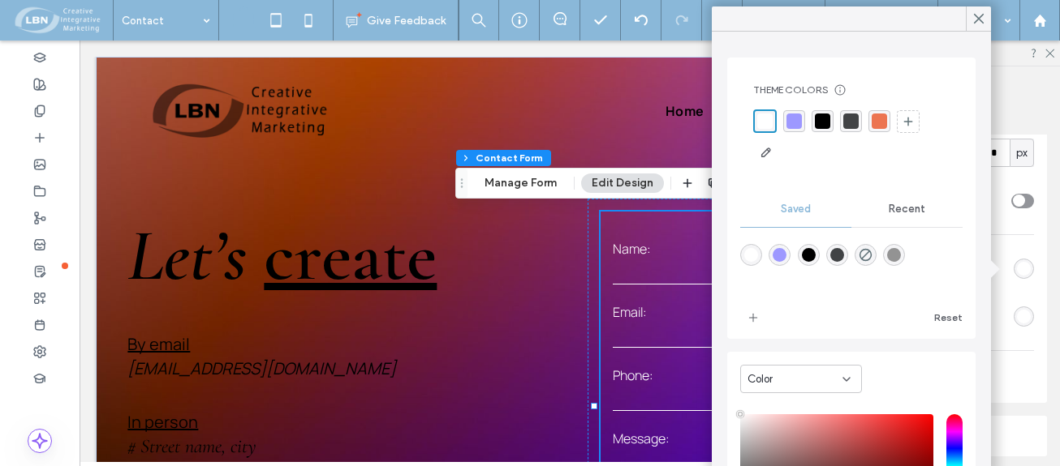
click at [815, 256] on div "rgba(0,0,0,1)" at bounding box center [809, 255] width 14 height 14
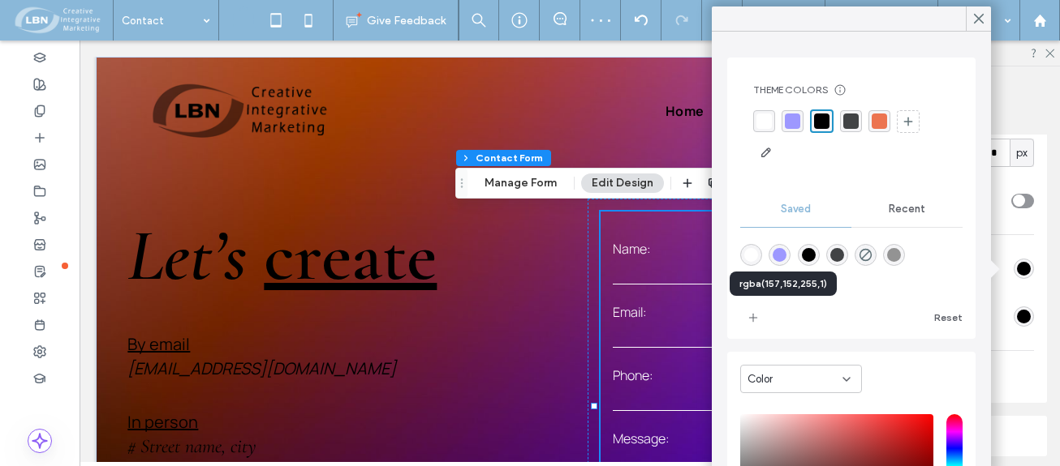
click at [785, 254] on div "rgba(157,152,255,1)" at bounding box center [779, 255] width 14 height 14
type input "*******"
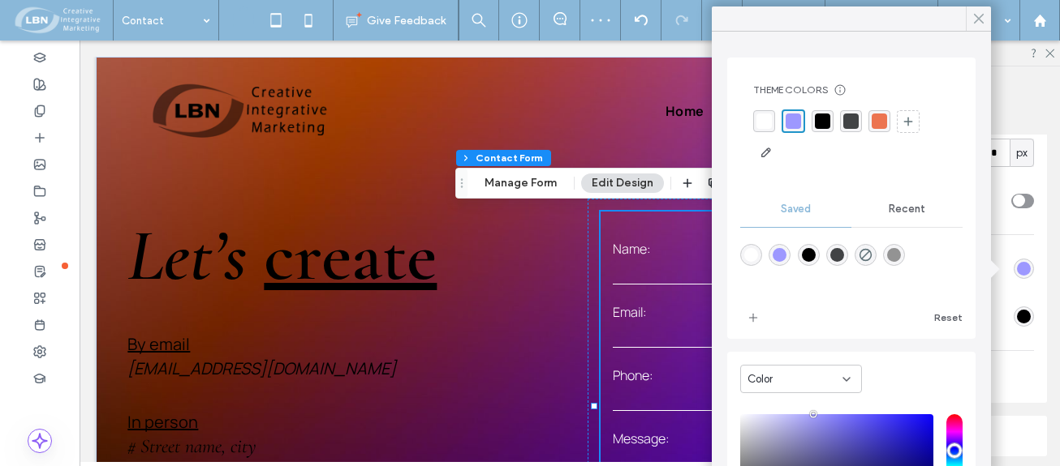
click at [973, 16] on icon at bounding box center [978, 18] width 15 height 15
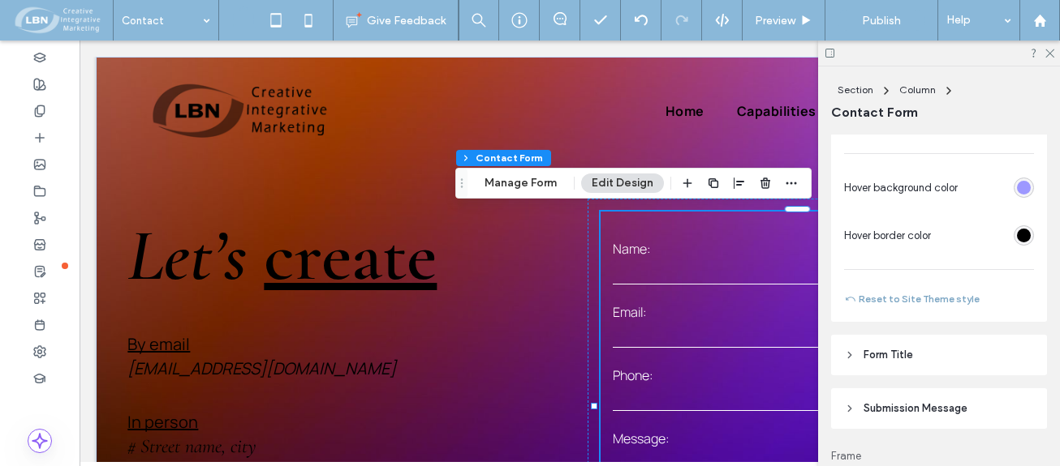
scroll to position [1217, 0]
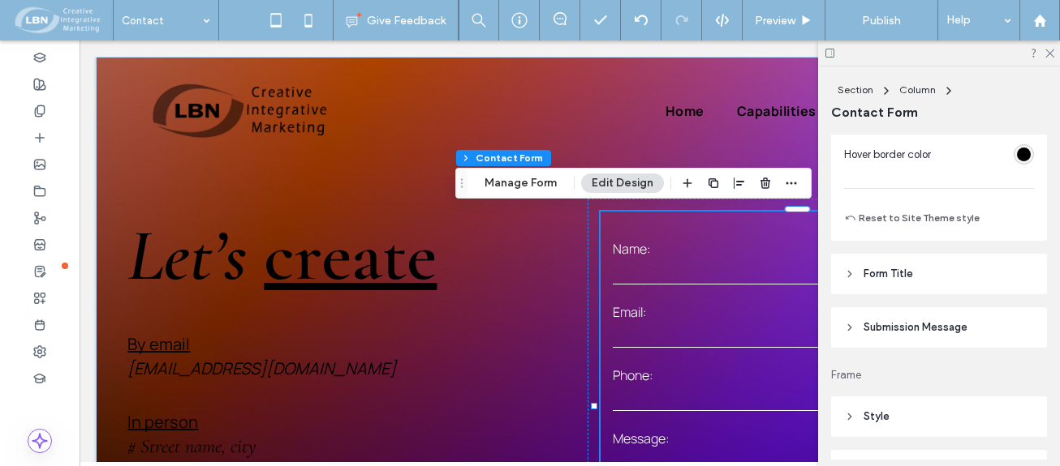
click at [853, 275] on icon at bounding box center [849, 274] width 11 height 11
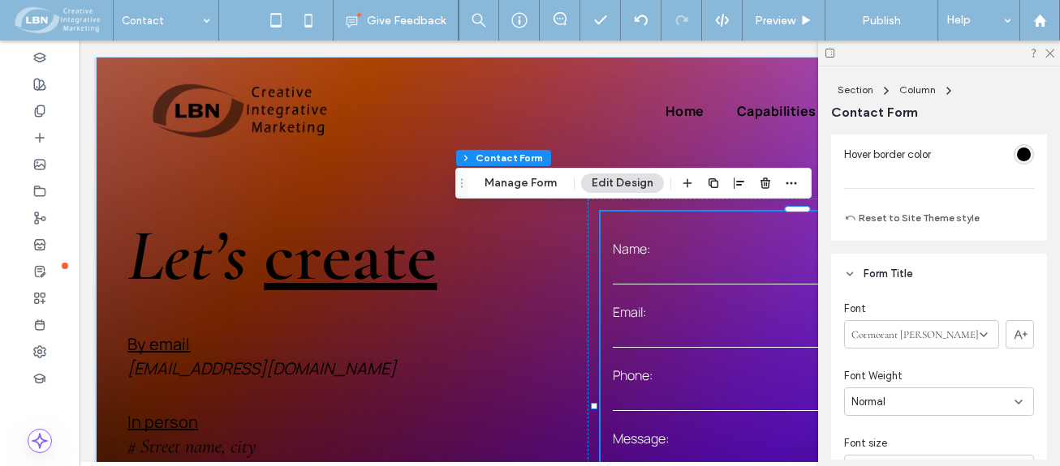
click at [857, 269] on header "Form Title" at bounding box center [939, 274] width 216 height 41
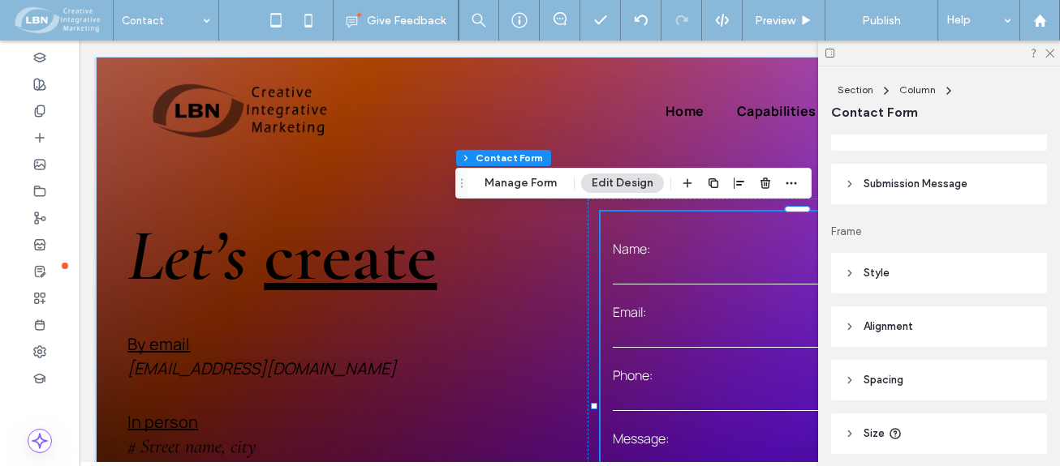
scroll to position [1379, 0]
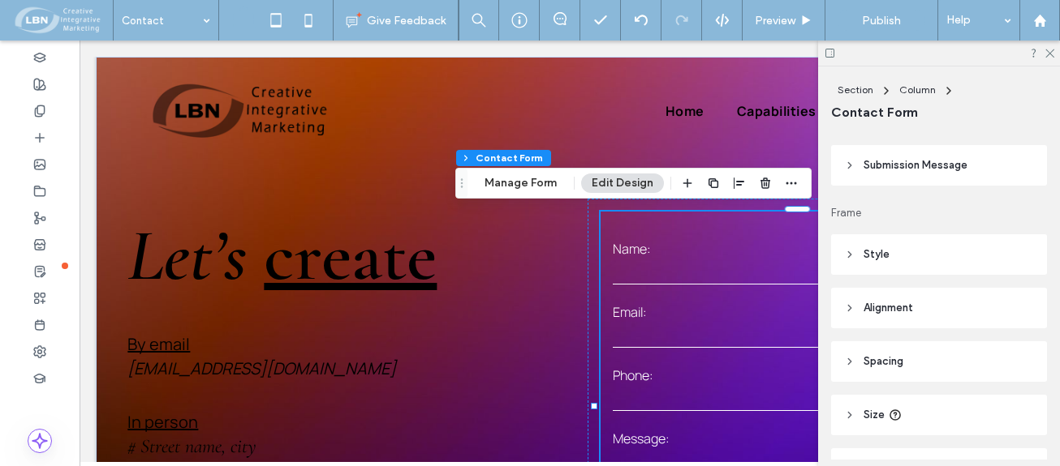
click at [850, 252] on icon at bounding box center [849, 254] width 11 height 11
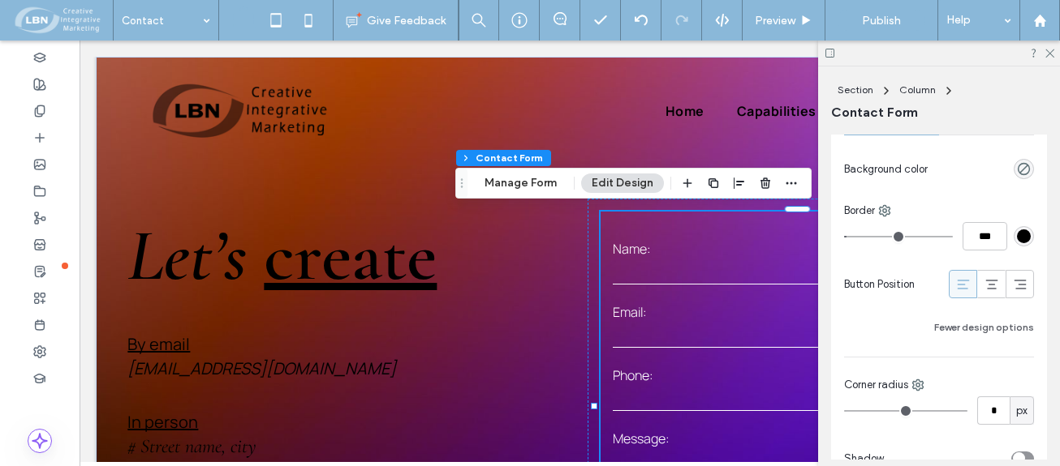
scroll to position [730, 0]
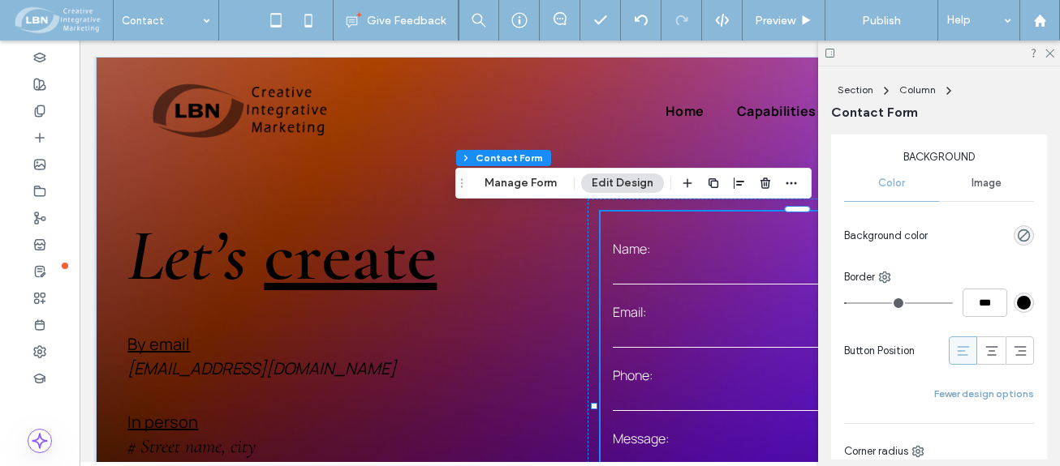
click at [980, 386] on button "Fewer design options" at bounding box center [984, 394] width 100 height 19
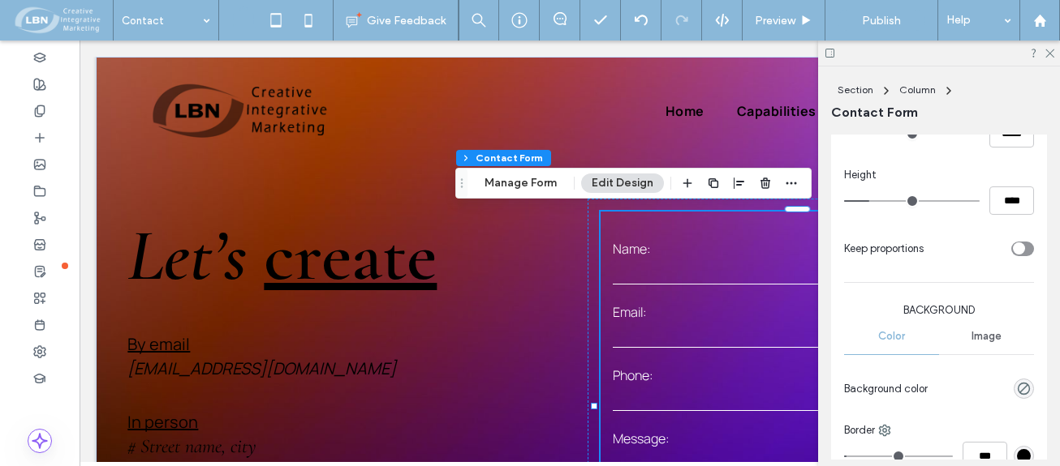
scroll to position [568, 0]
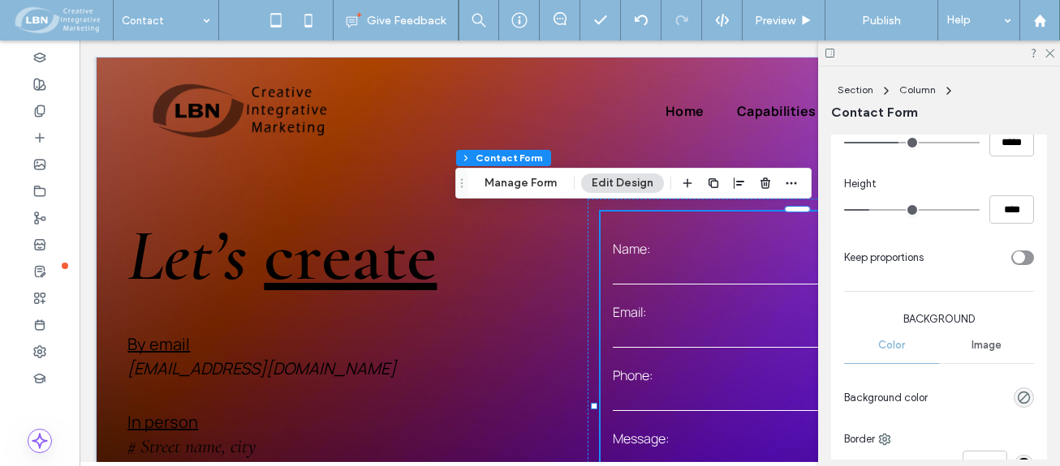
click at [974, 346] on span "Image" at bounding box center [986, 345] width 30 height 13
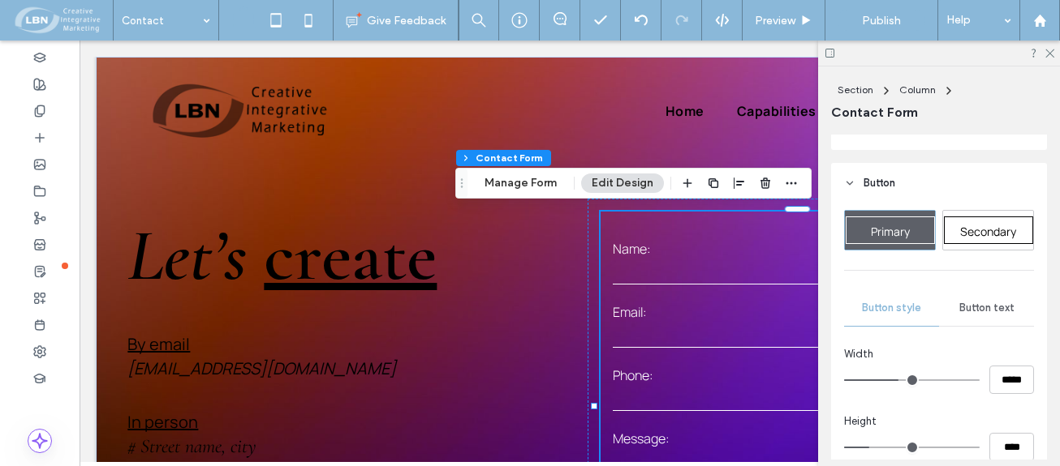
scroll to position [325, 0]
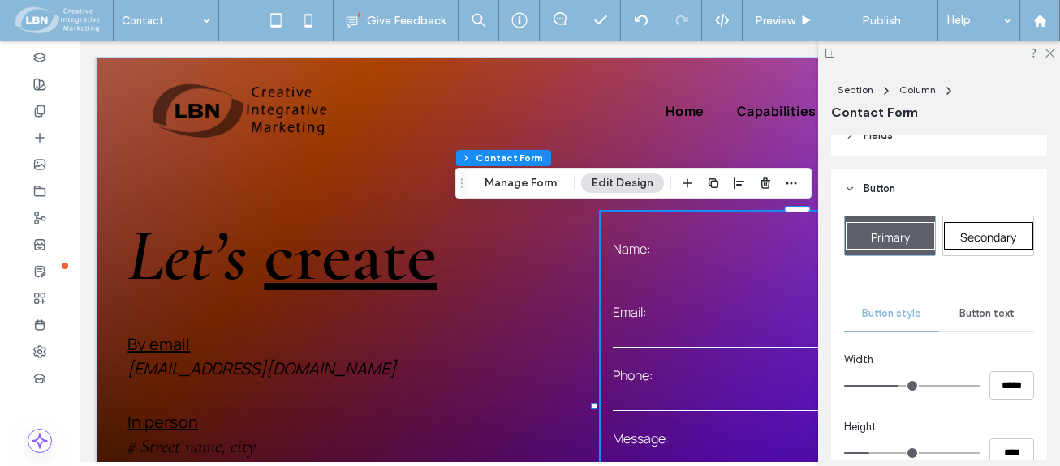
click at [903, 315] on span "Button style" at bounding box center [891, 313] width 59 height 13
click at [976, 312] on span "Button text" at bounding box center [986, 313] width 55 height 13
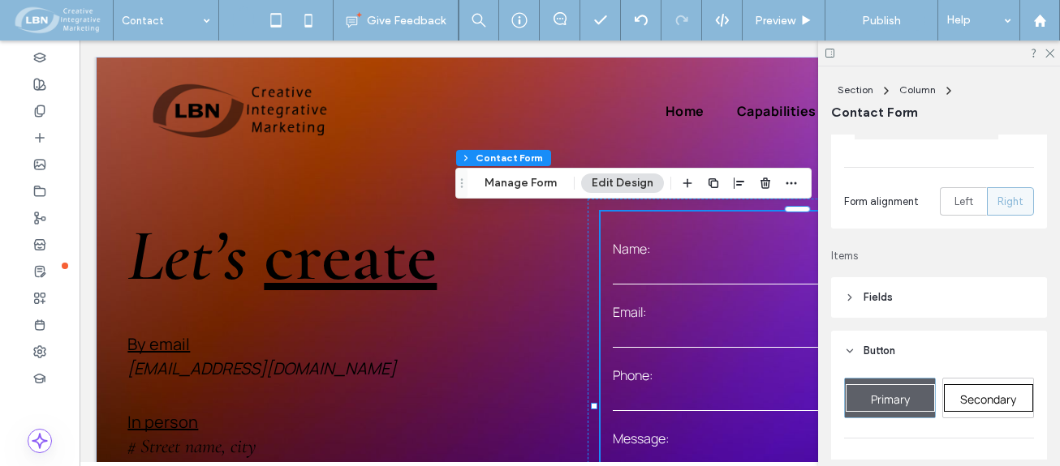
click at [854, 346] on icon at bounding box center [849, 351] width 11 height 11
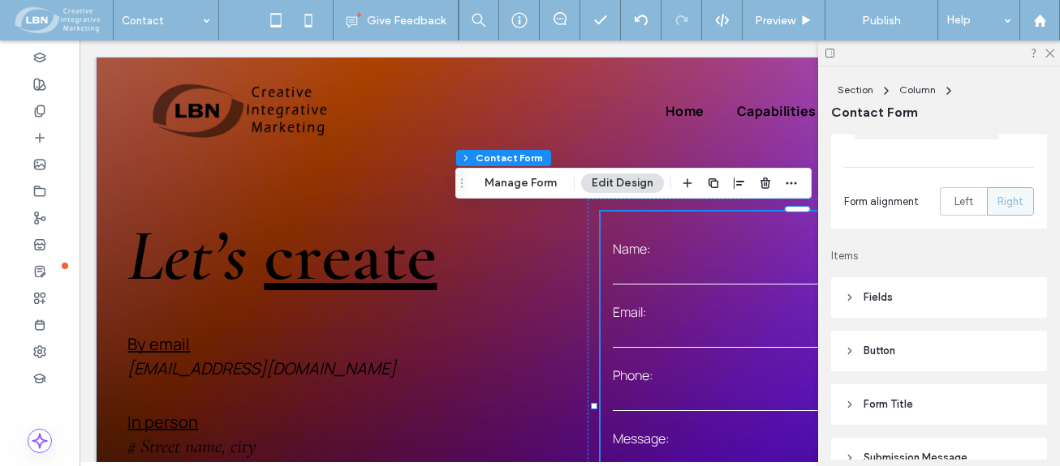
click at [849, 294] on icon at bounding box center [849, 297] width 11 height 11
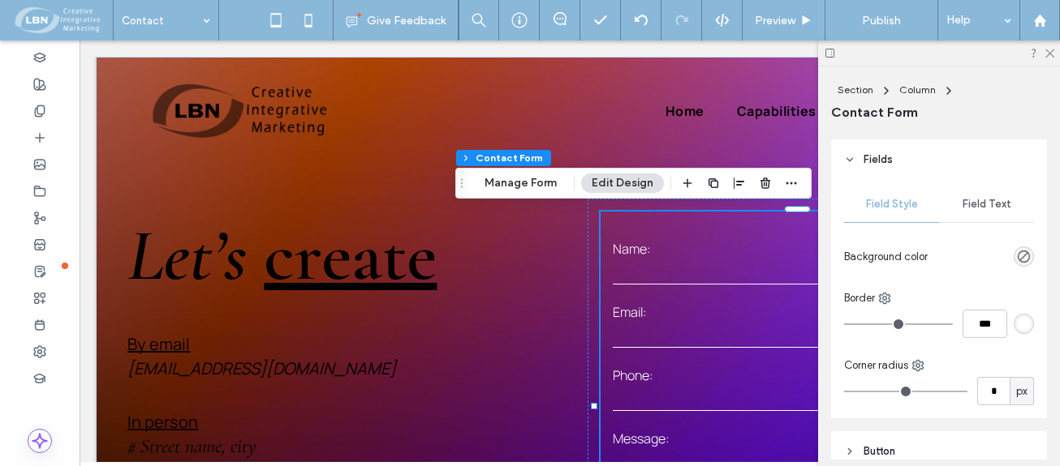
scroll to position [325, 0]
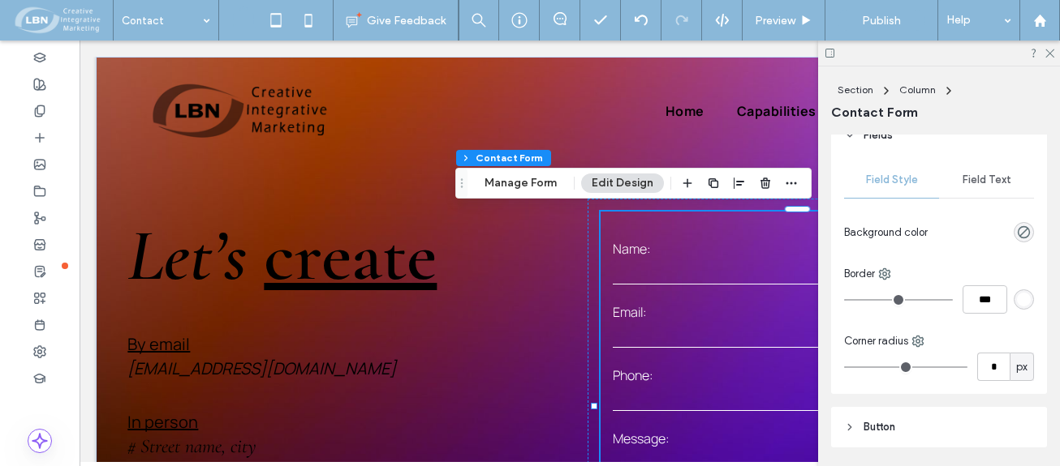
click at [1017, 298] on div "rgb(255, 255, 255)" at bounding box center [1024, 300] width 14 height 14
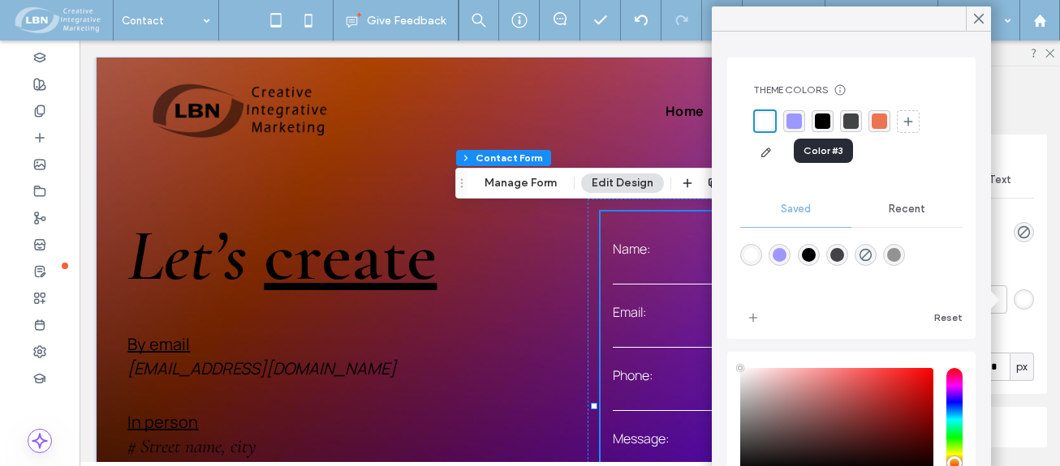
click at [824, 122] on div "rgba(0, 0, 0, 1)" at bounding box center [822, 121] width 15 height 15
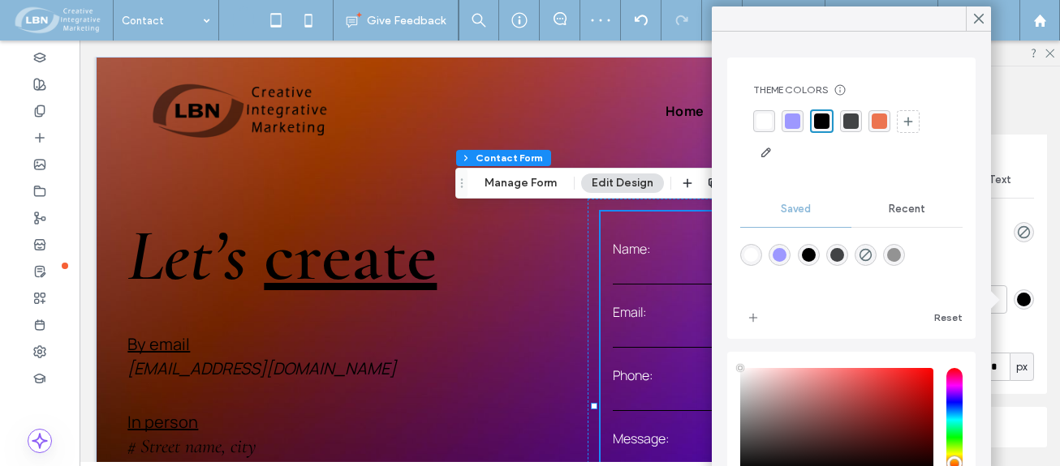
click at [978, 15] on icon at bounding box center [978, 18] width 15 height 15
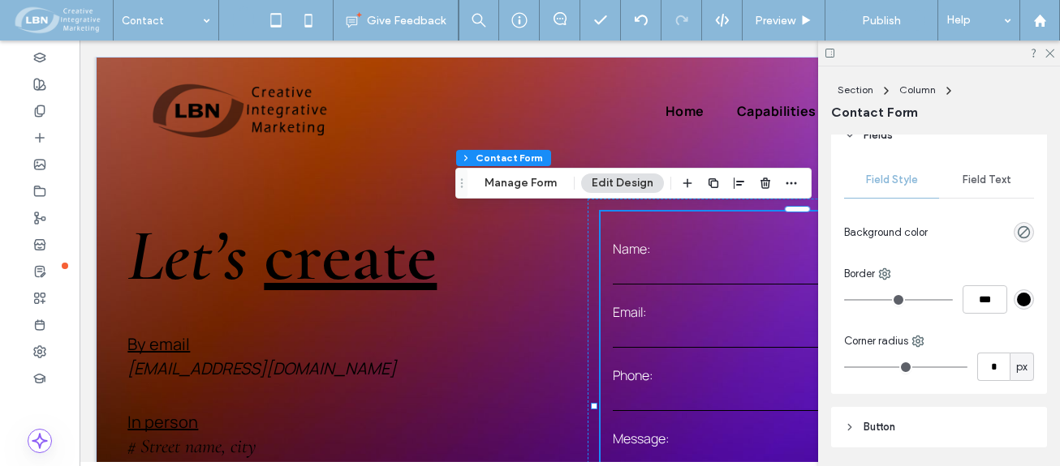
click at [989, 174] on span "Field Text" at bounding box center [986, 180] width 49 height 13
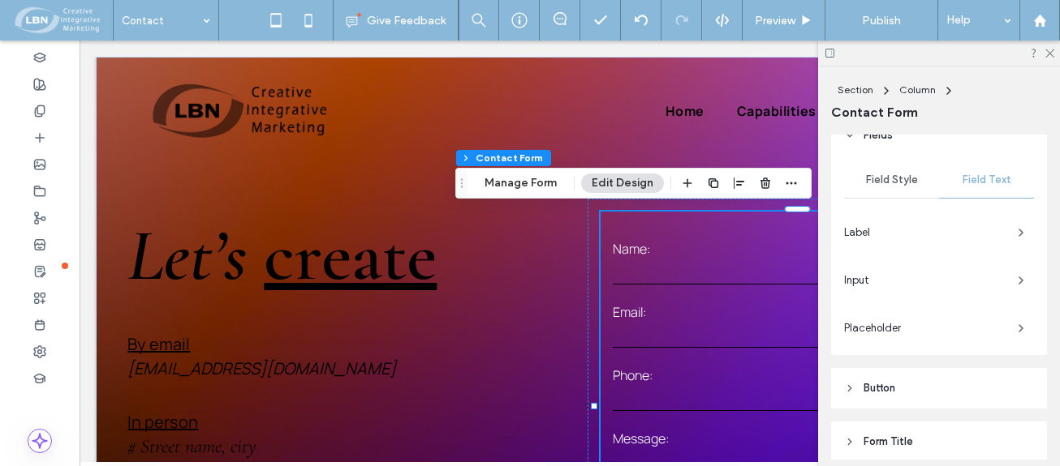
click at [861, 273] on span "Input" at bounding box center [924, 281] width 161 height 16
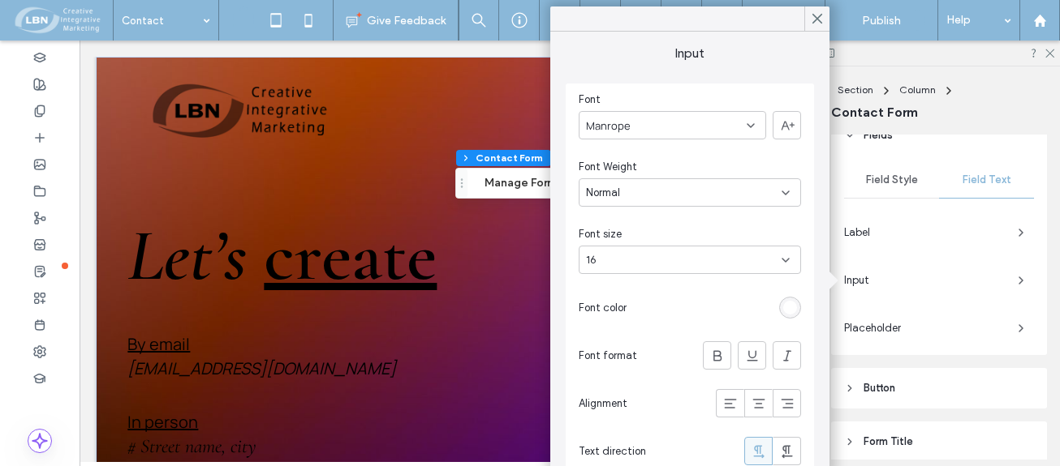
click at [797, 303] on div "rgb(255, 255, 255)" at bounding box center [790, 308] width 22 height 22
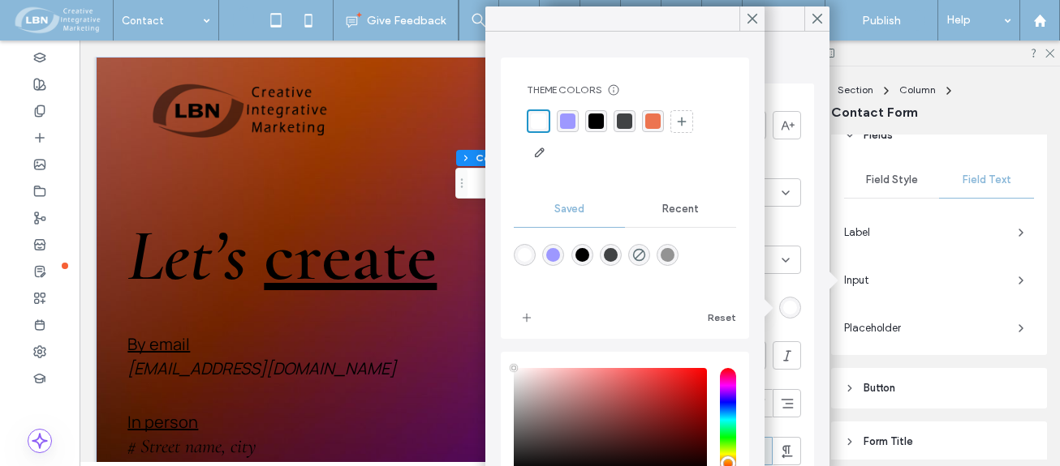
click at [589, 256] on div "rgba(0,0,0,1)" at bounding box center [582, 255] width 14 height 14
type input "*******"
click at [755, 20] on icon at bounding box center [752, 18] width 15 height 15
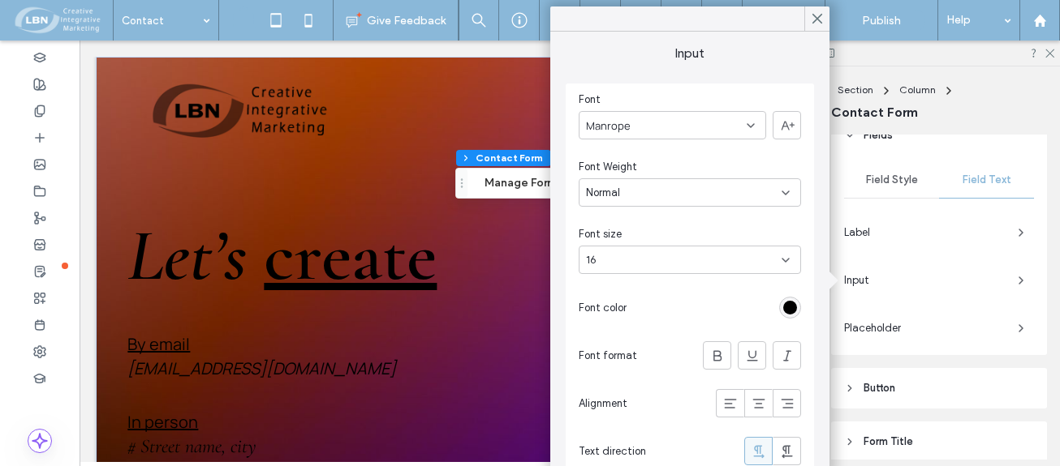
click at [814, 15] on icon at bounding box center [817, 18] width 15 height 15
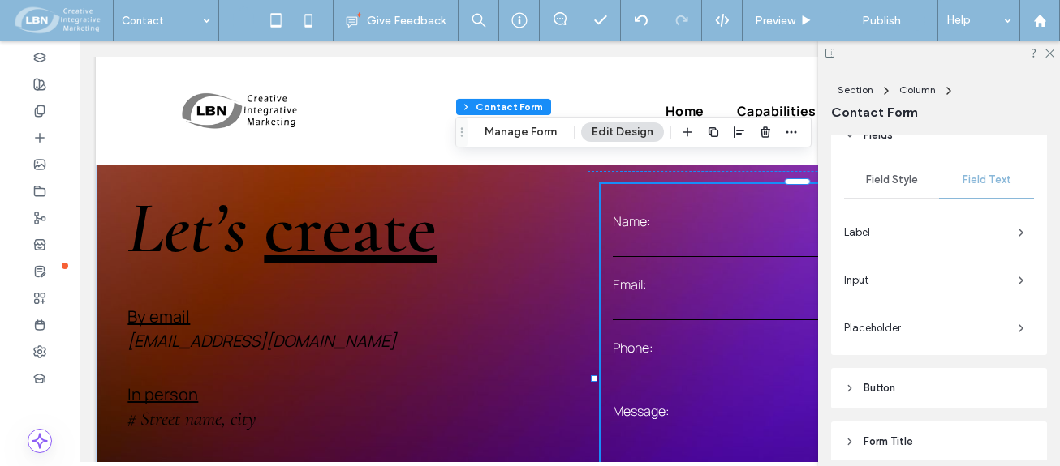
scroll to position [0, 0]
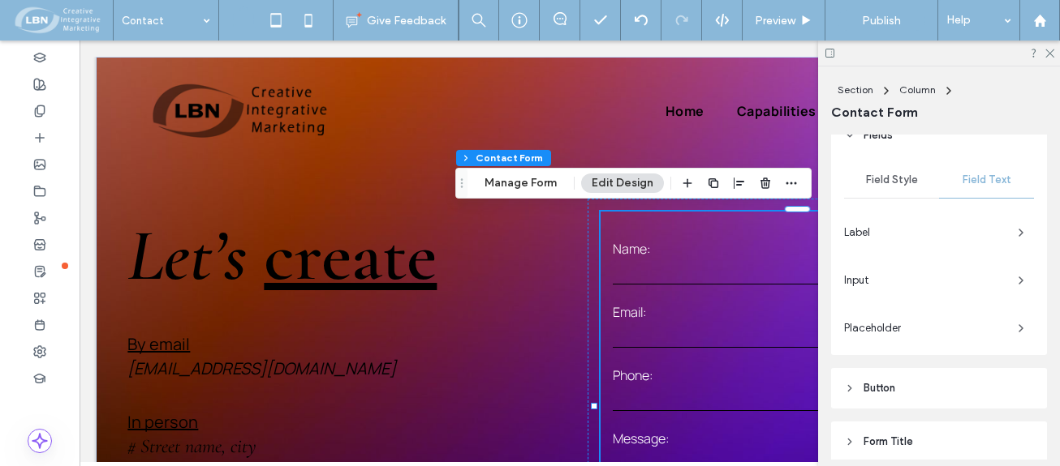
click at [863, 230] on span "Label" at bounding box center [924, 233] width 161 height 16
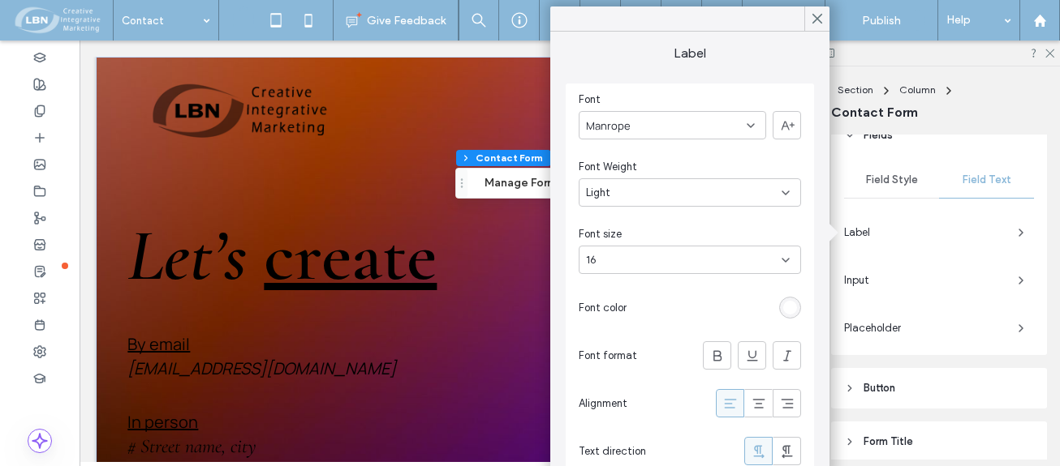
click at [795, 304] on div "rgb(255, 255, 255)" at bounding box center [790, 308] width 14 height 14
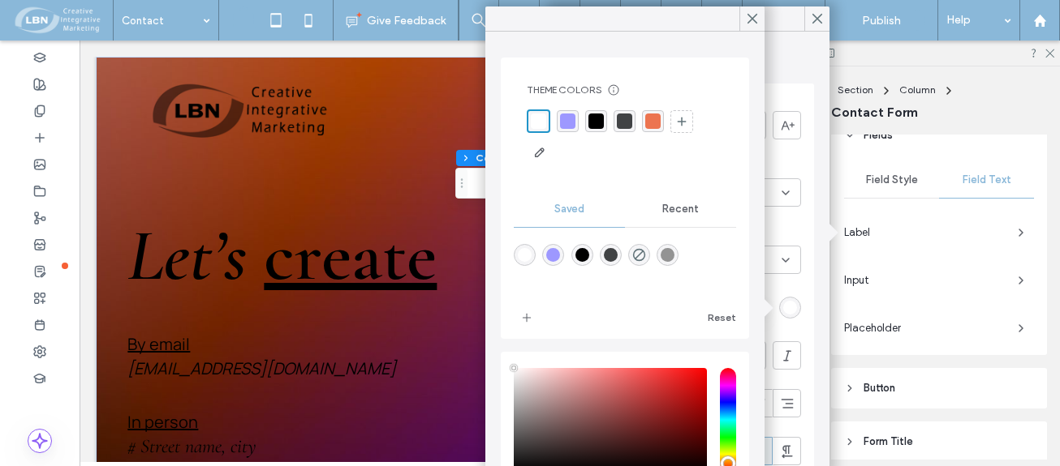
drag, startPoint x: 698, startPoint y: 19, endPoint x: 772, endPoint y: 29, distance: 75.4
click at [794, 12] on body ".wqwq-1{fill:#231f20;} .cls-1q, .cls-2q { fill-rule: evenodd; } .cls-2q { fill:…" at bounding box center [530, 233] width 1060 height 466
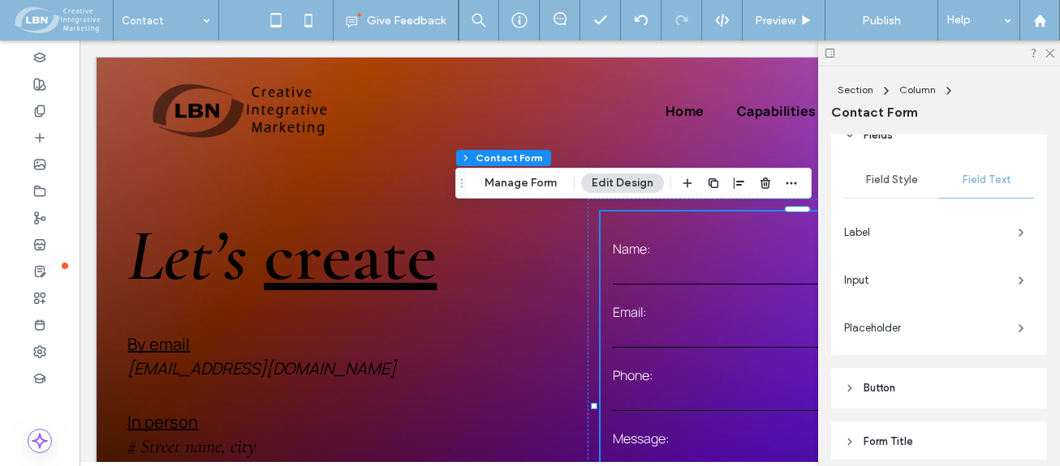
click at [859, 225] on span "Label" at bounding box center [924, 233] width 161 height 16
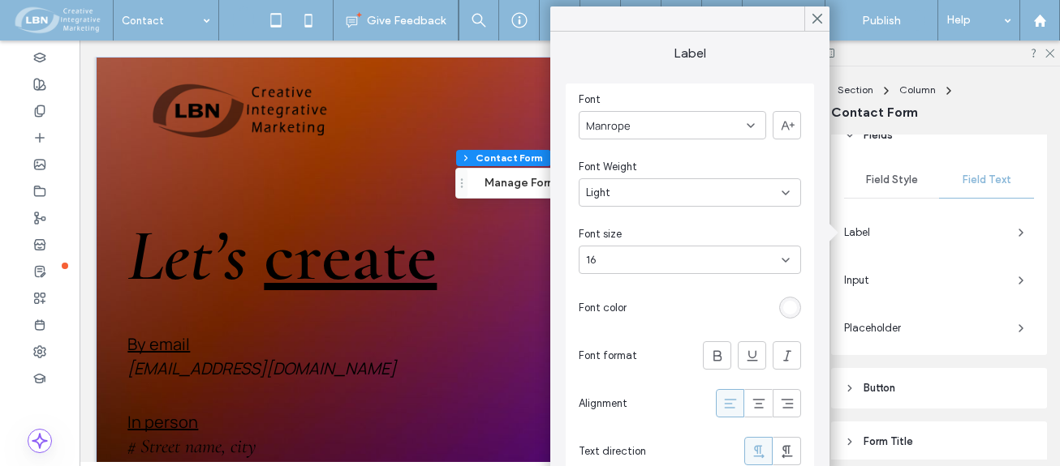
click at [786, 307] on div "rgb(255, 255, 255)" at bounding box center [790, 308] width 14 height 14
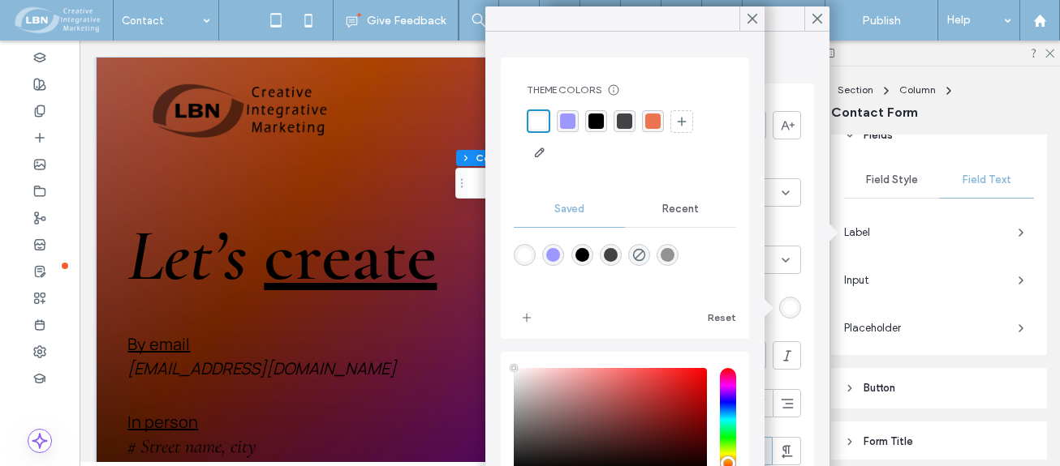
click at [586, 249] on div "rgba(0,0,0,1)" at bounding box center [582, 255] width 14 height 14
type input "*******"
click at [751, 12] on icon at bounding box center [752, 18] width 15 height 15
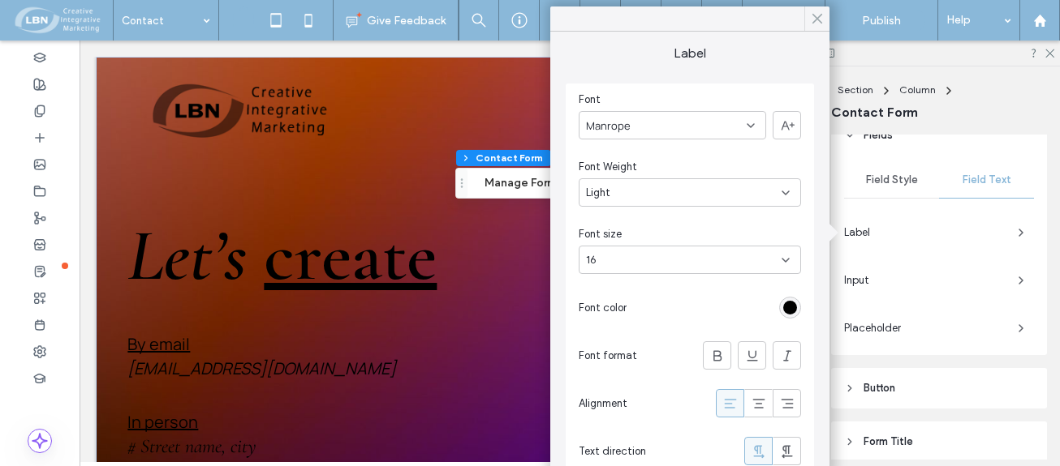
click at [810, 15] on icon at bounding box center [817, 18] width 15 height 15
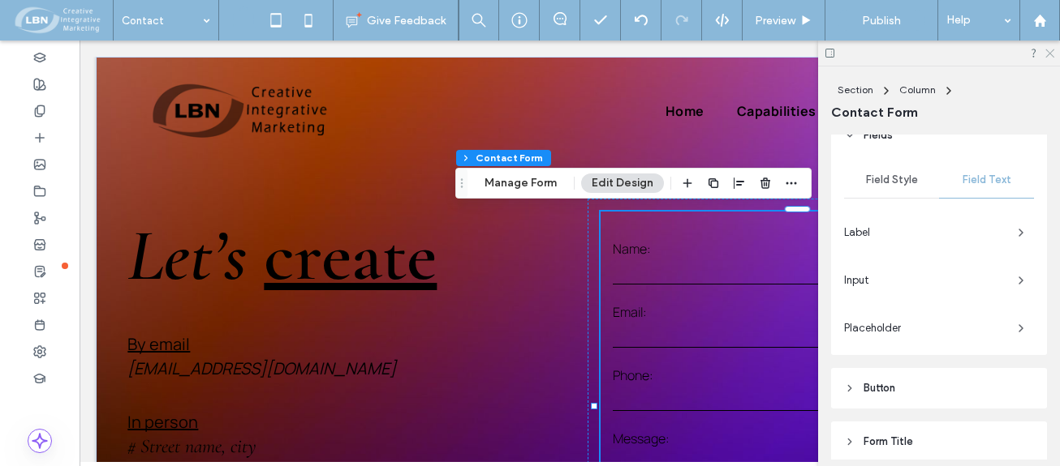
click at [1051, 53] on use at bounding box center [1049, 53] width 9 height 9
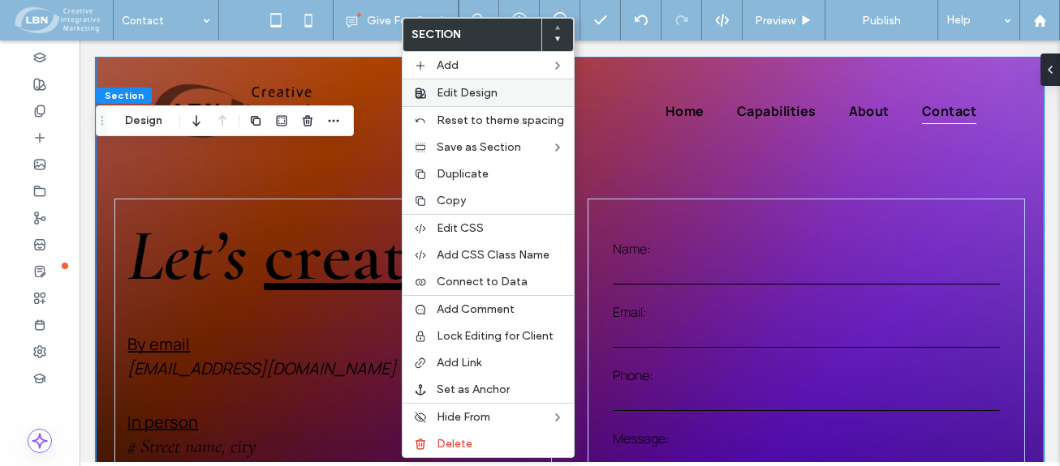
click at [449, 90] on span "Edit Design" at bounding box center [466, 93] width 61 height 14
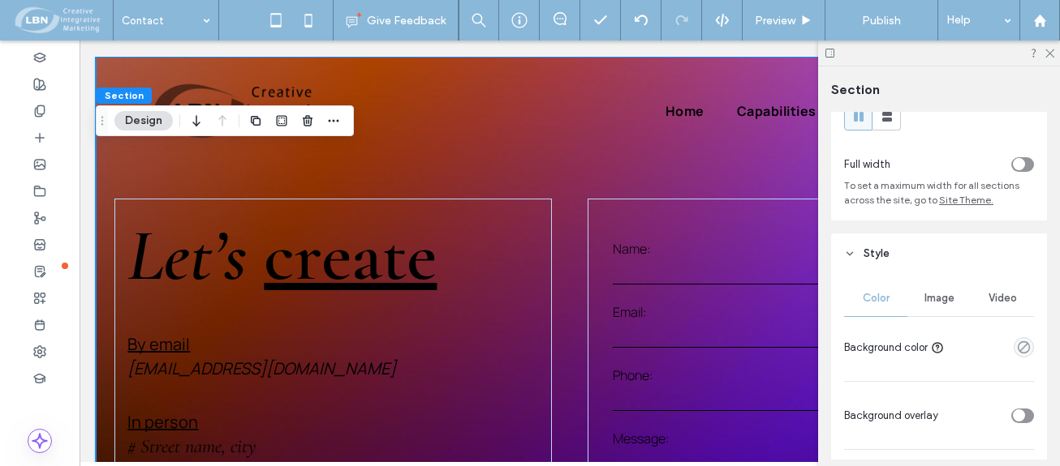
scroll to position [81, 0]
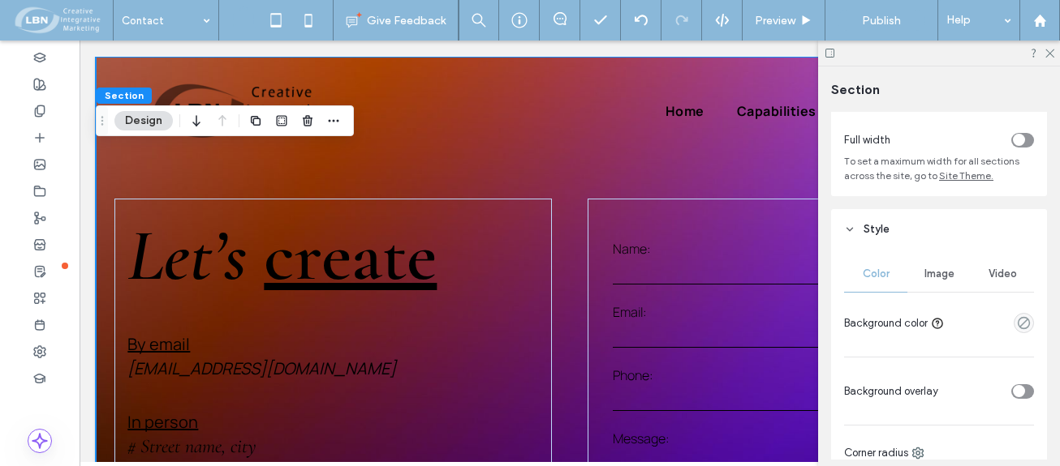
click at [933, 273] on span "Image" at bounding box center [939, 274] width 30 height 13
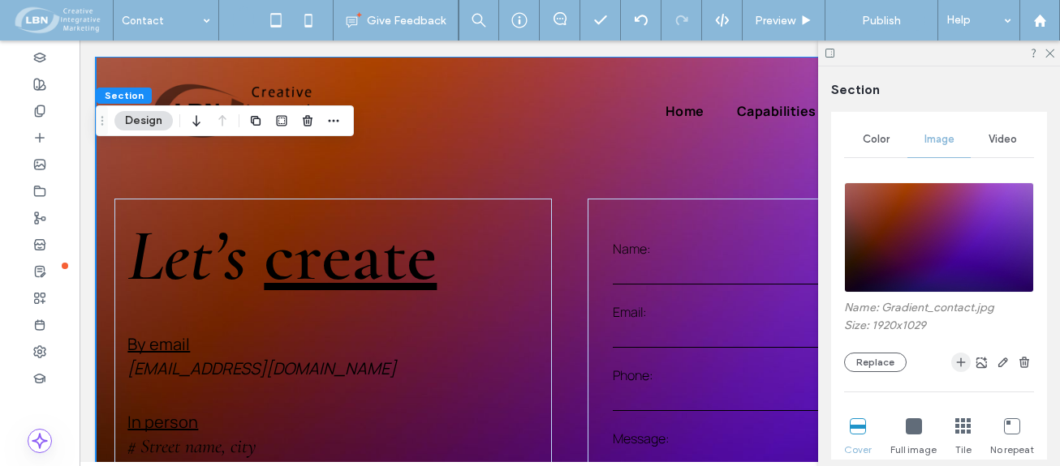
scroll to position [243, 0]
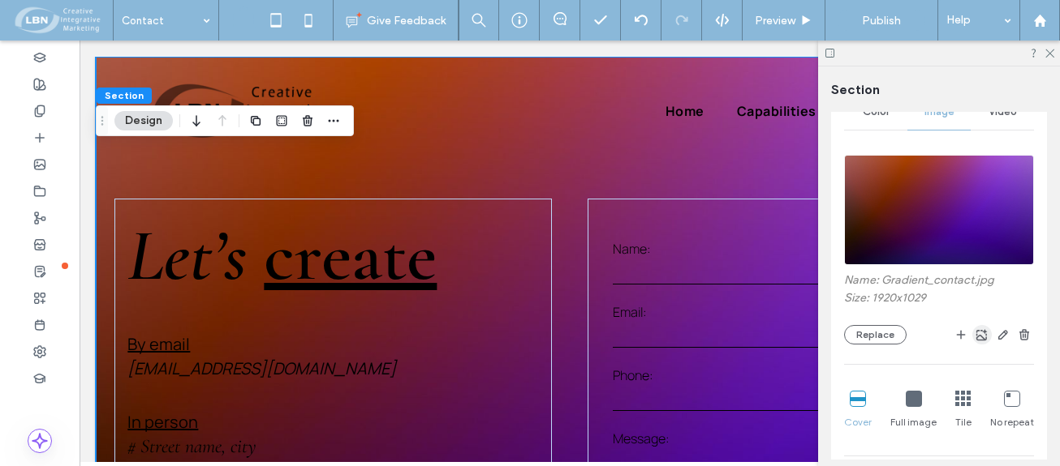
click at [975, 337] on icon "button" at bounding box center [981, 335] width 13 height 13
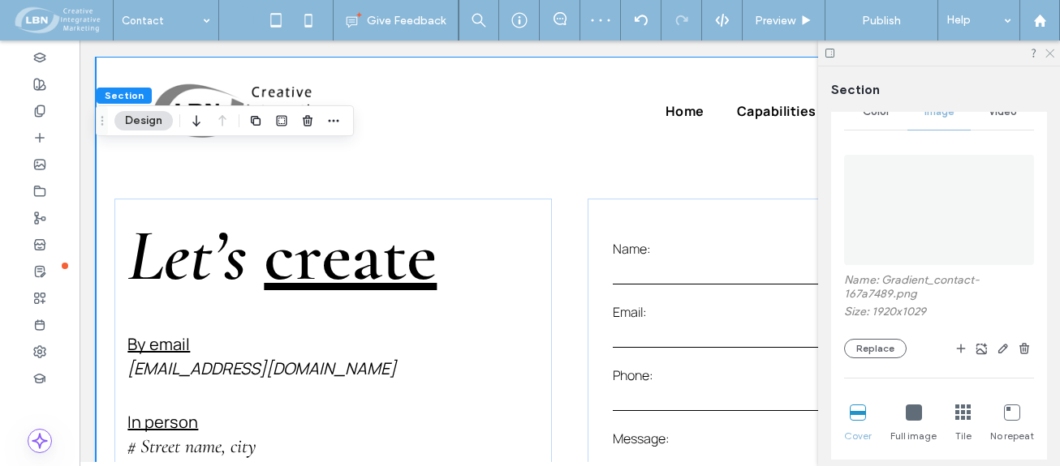
drag, startPoint x: 1050, startPoint y: 53, endPoint x: 1041, endPoint y: 56, distance: 9.5
click at [1048, 53] on icon at bounding box center [1048, 52] width 11 height 11
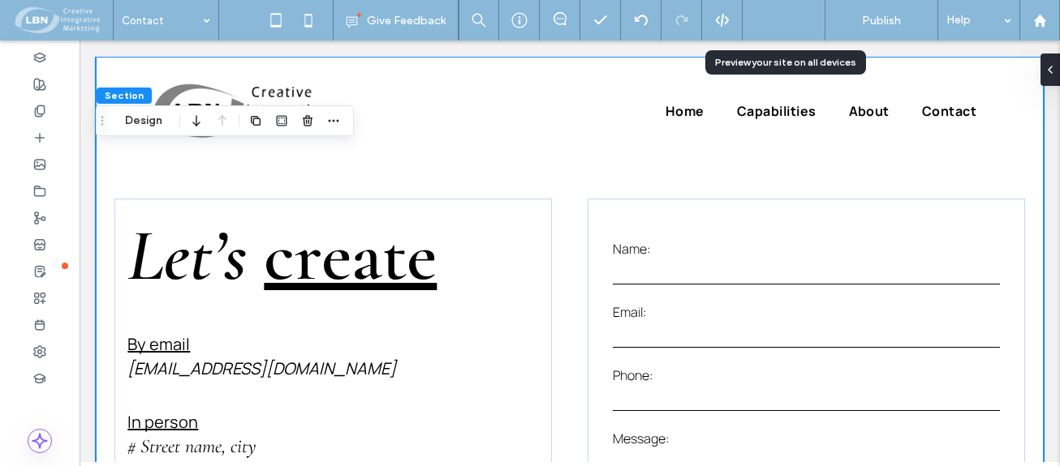
click at [784, 17] on span "Preview" at bounding box center [775, 21] width 41 height 14
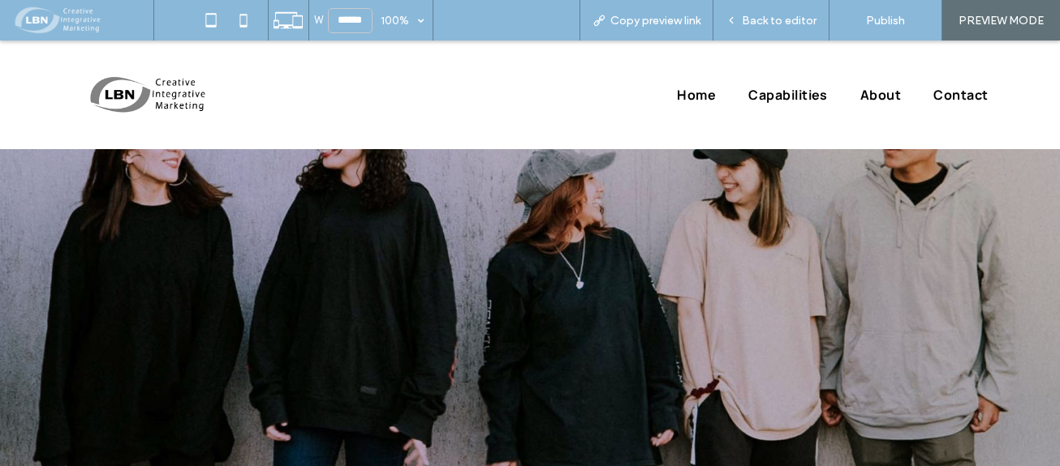
scroll to position [649, 0]
click at [792, 27] on span "Back to editor" at bounding box center [779, 21] width 75 height 14
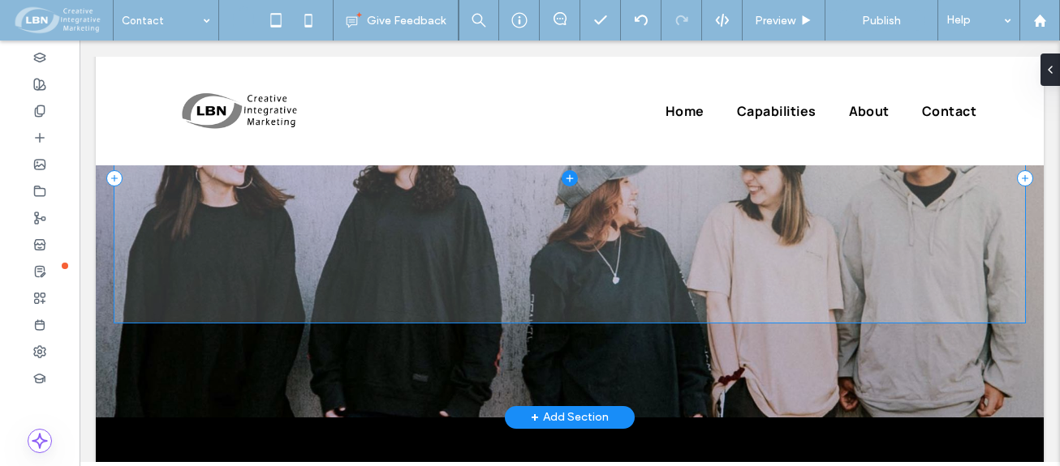
scroll to position [746, 0]
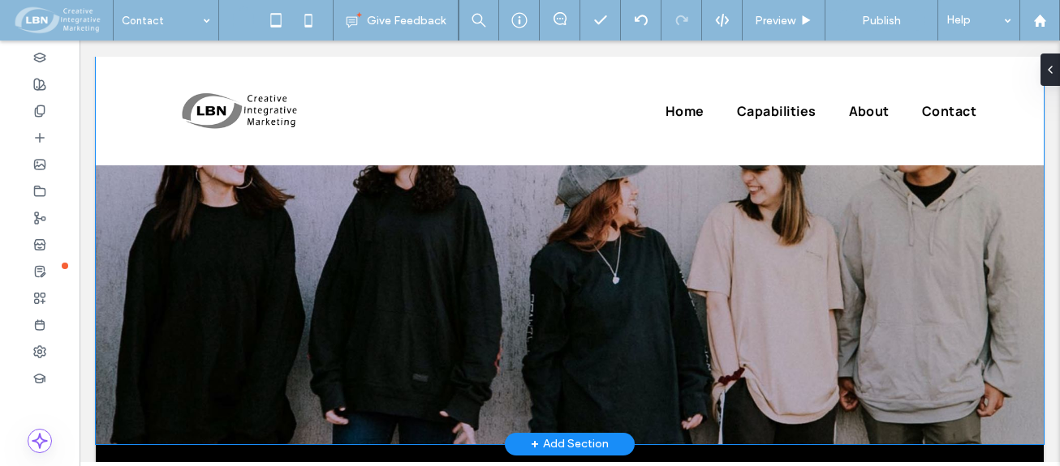
click at [383, 366] on div at bounding box center [570, 205] width 948 height 479
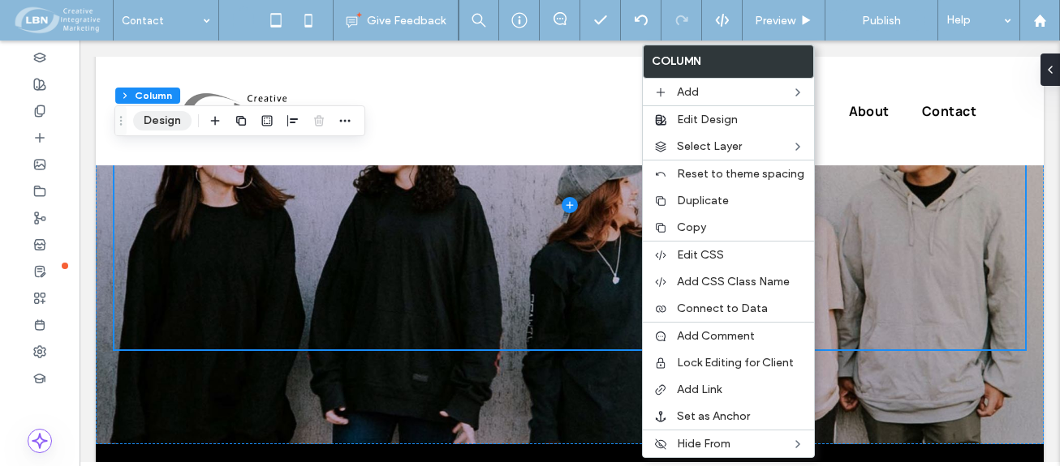
click at [171, 118] on button "Design" at bounding box center [162, 120] width 58 height 19
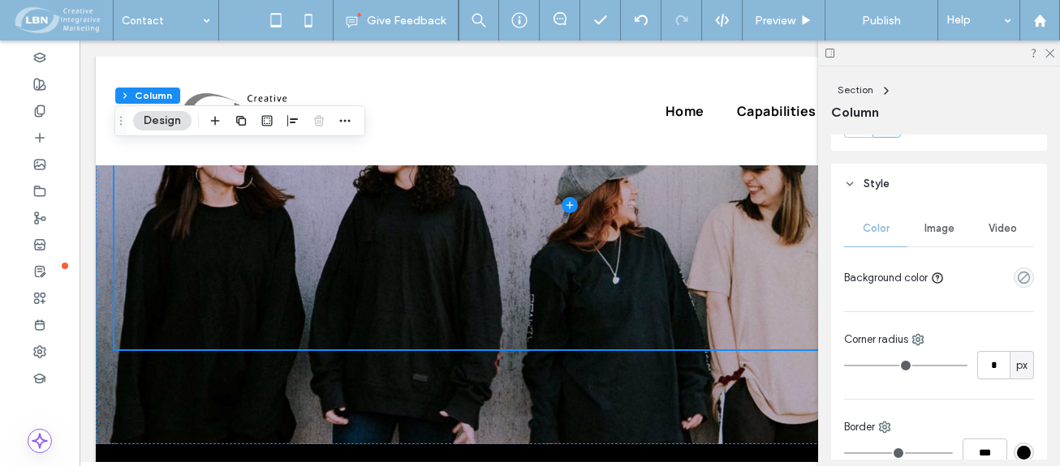
scroll to position [243, 0]
click at [940, 228] on span "Image" at bounding box center [939, 227] width 30 height 13
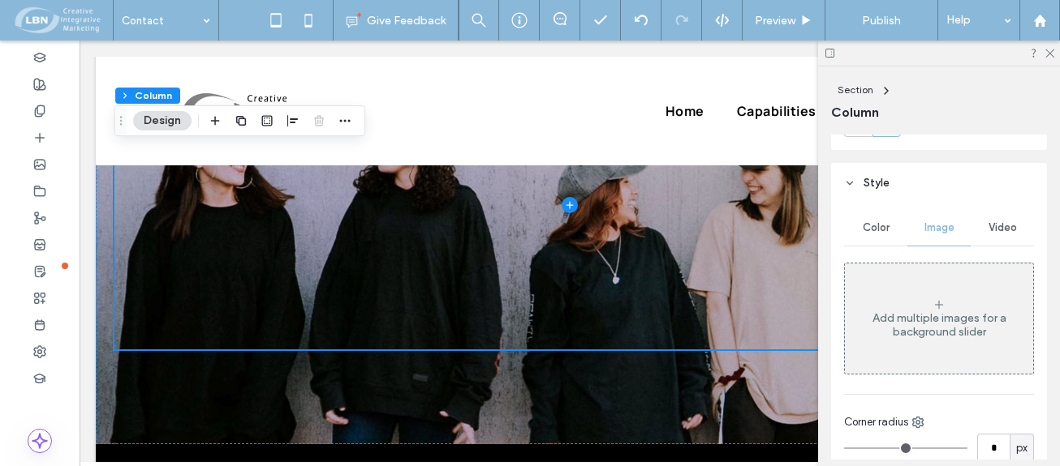
click at [879, 223] on span "Color" at bounding box center [875, 227] width 27 height 13
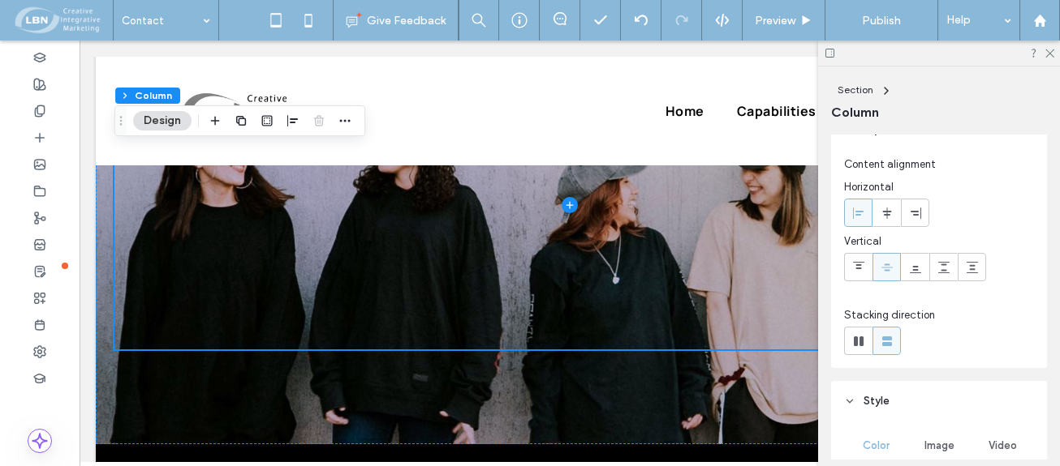
scroll to position [0, 0]
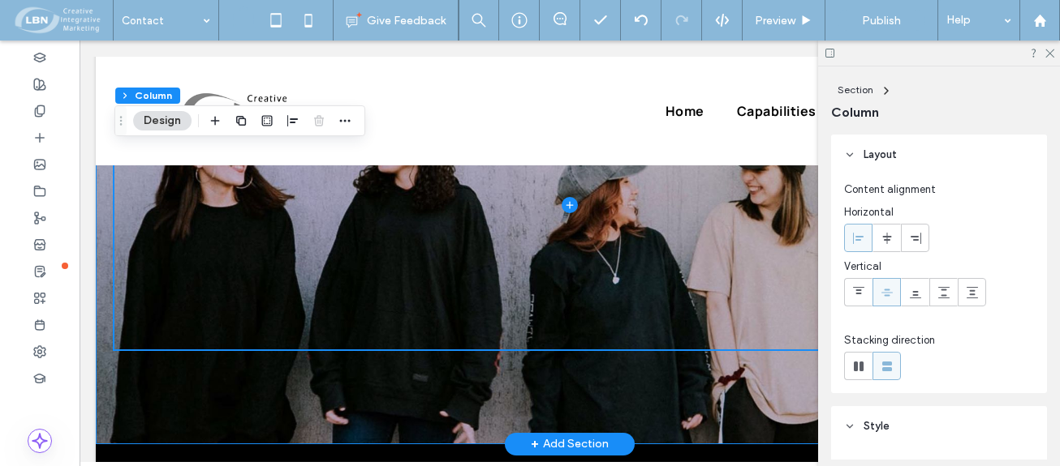
click at [400, 415] on div at bounding box center [570, 205] width 948 height 479
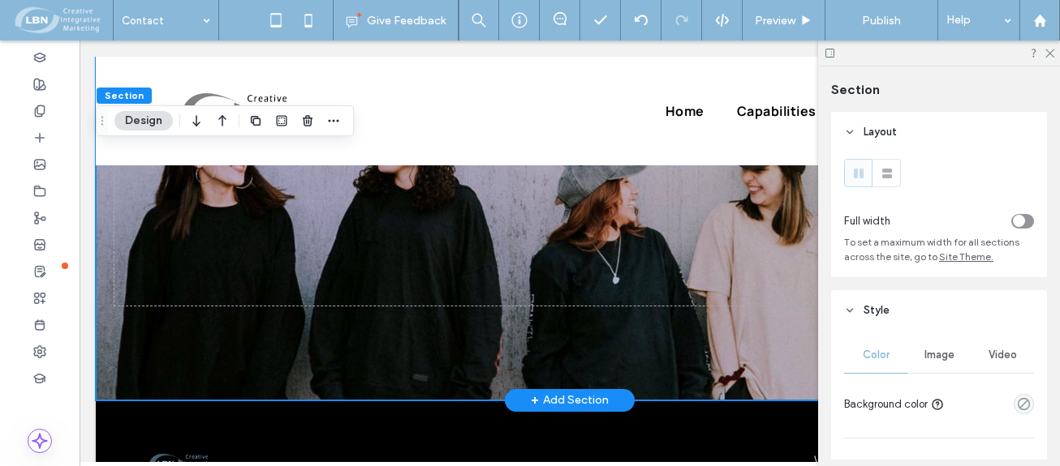
scroll to position [828, 0]
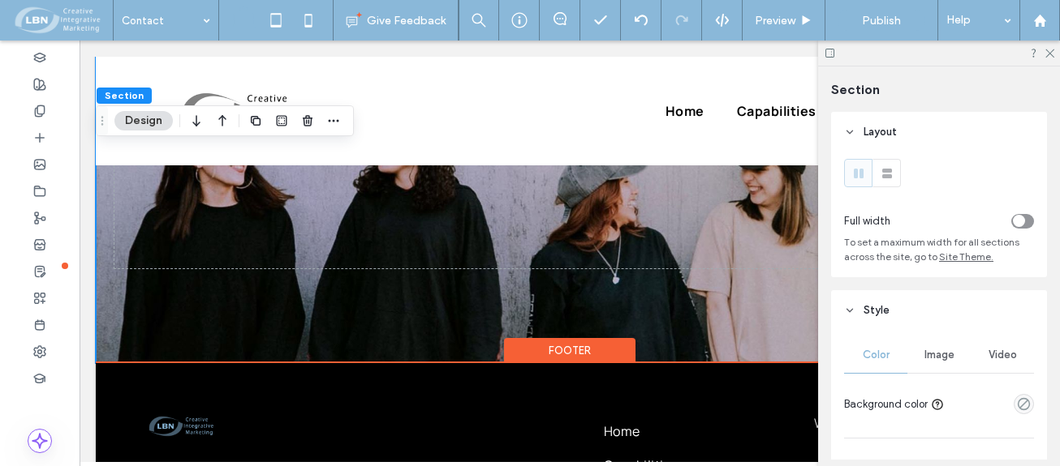
click at [557, 342] on div "Footer" at bounding box center [569, 350] width 131 height 25
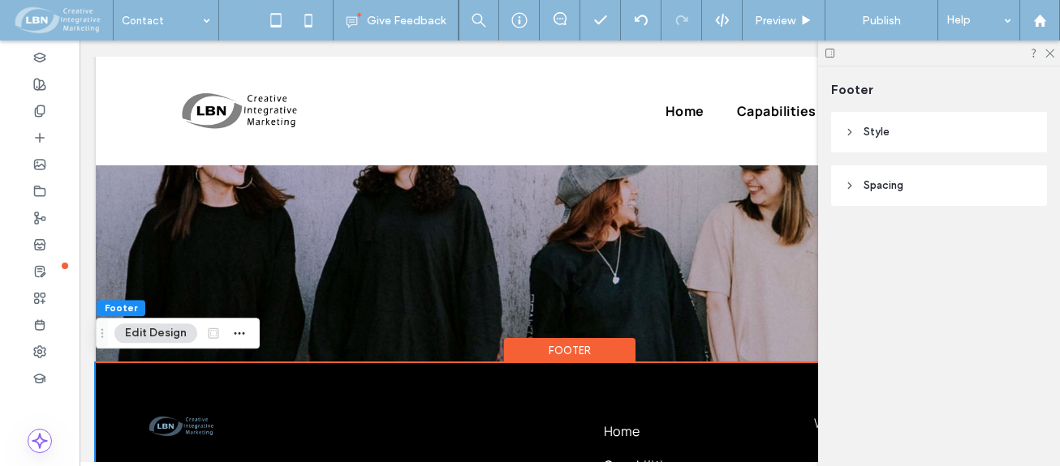
click at [176, 333] on button "Edit Design" at bounding box center [155, 333] width 83 height 19
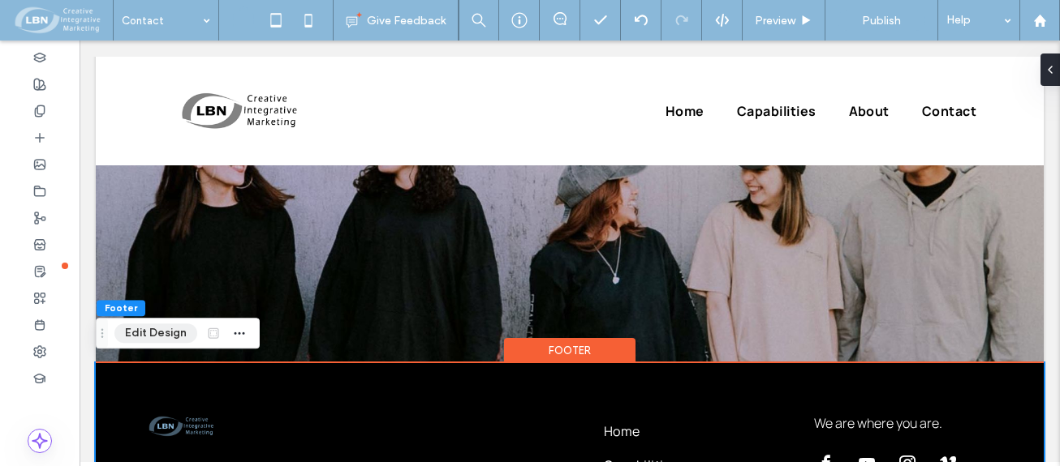
click at [177, 333] on button "Edit Design" at bounding box center [155, 333] width 83 height 19
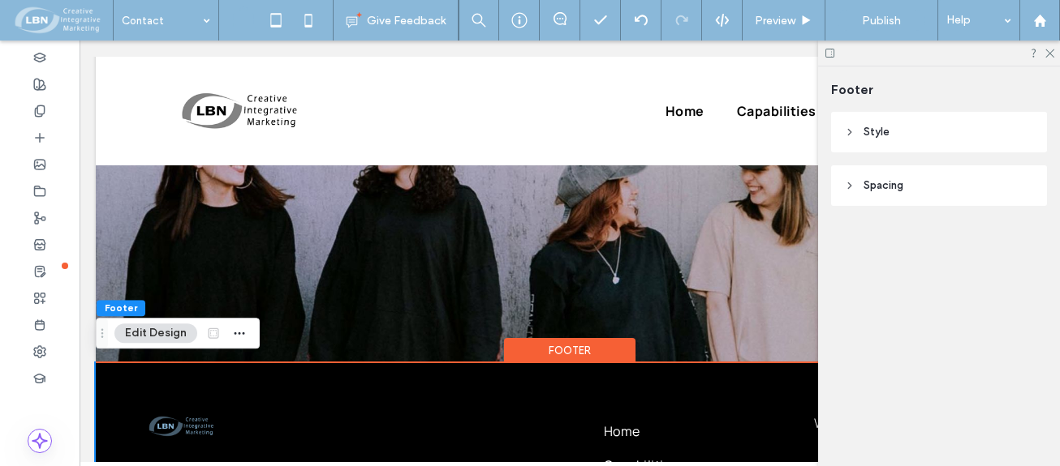
click at [847, 134] on icon at bounding box center [849, 132] width 11 height 11
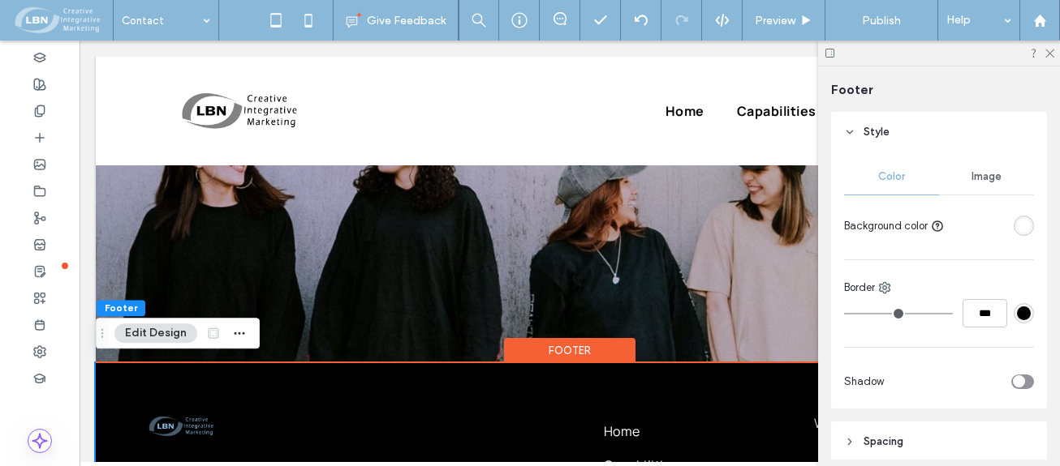
click at [988, 172] on span "Image" at bounding box center [986, 176] width 30 height 13
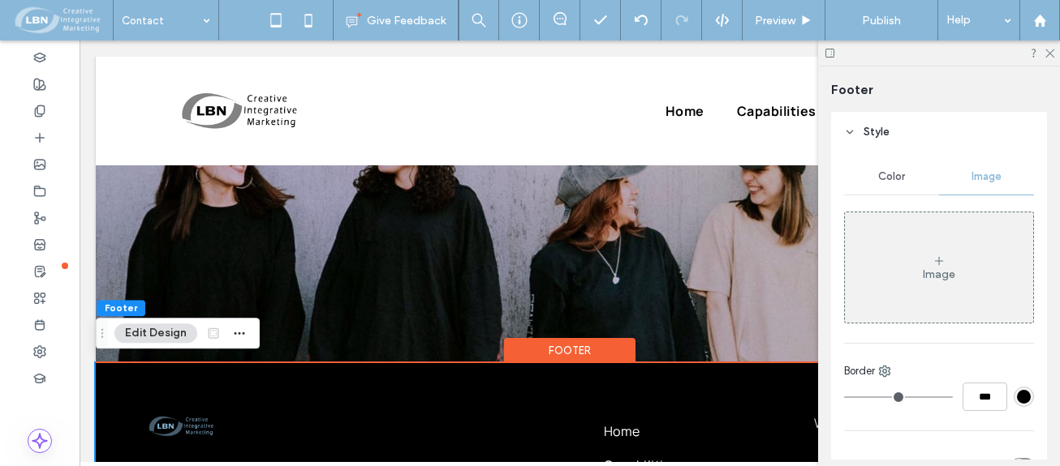
click at [889, 174] on span "Color" at bounding box center [891, 176] width 27 height 13
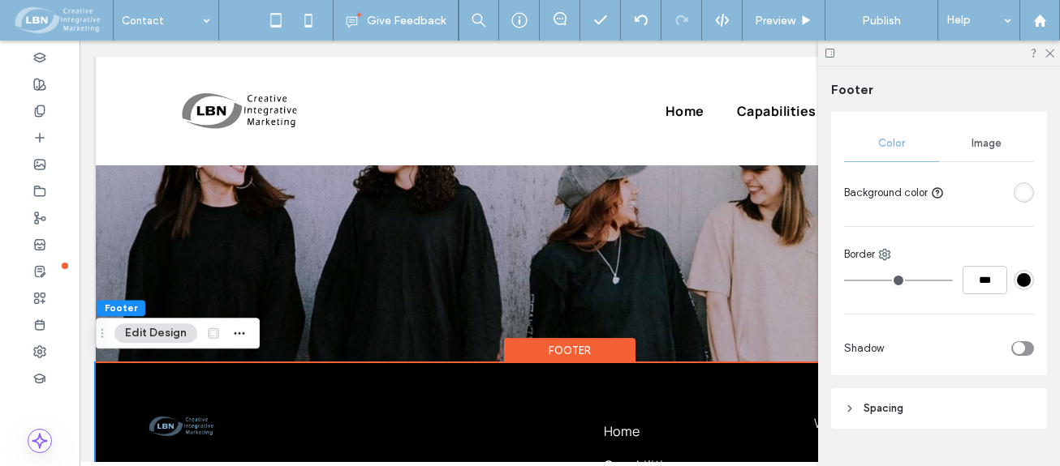
scroll to position [0, 0]
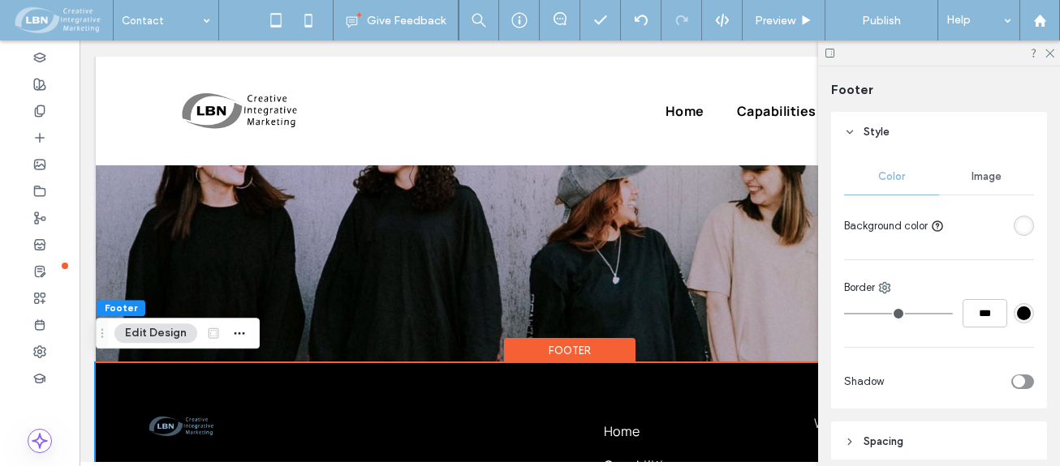
click at [876, 134] on span "Style" at bounding box center [876, 132] width 26 height 16
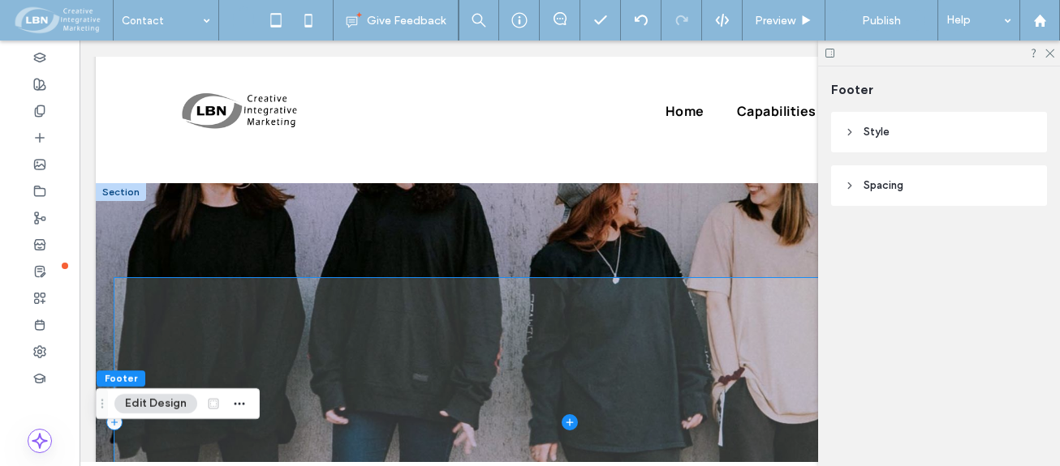
scroll to position [503, 0]
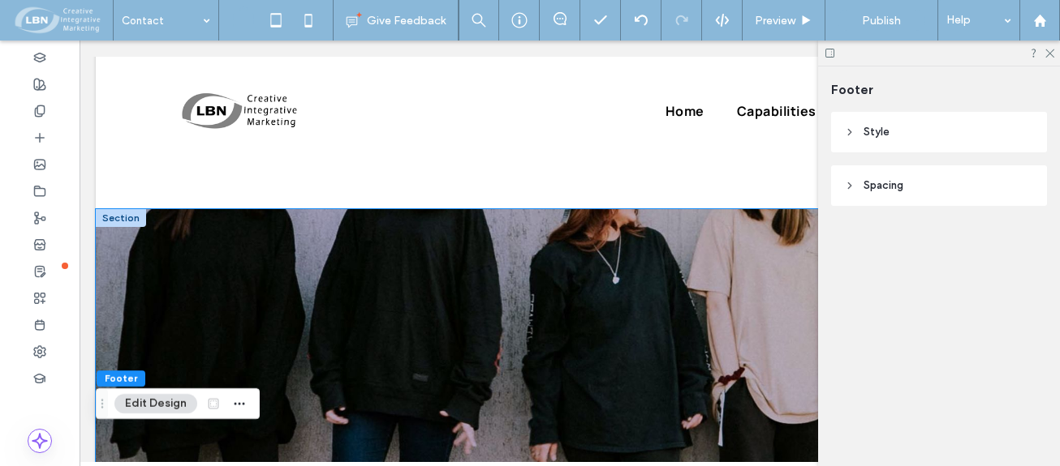
click at [345, 227] on div at bounding box center [570, 448] width 948 height 479
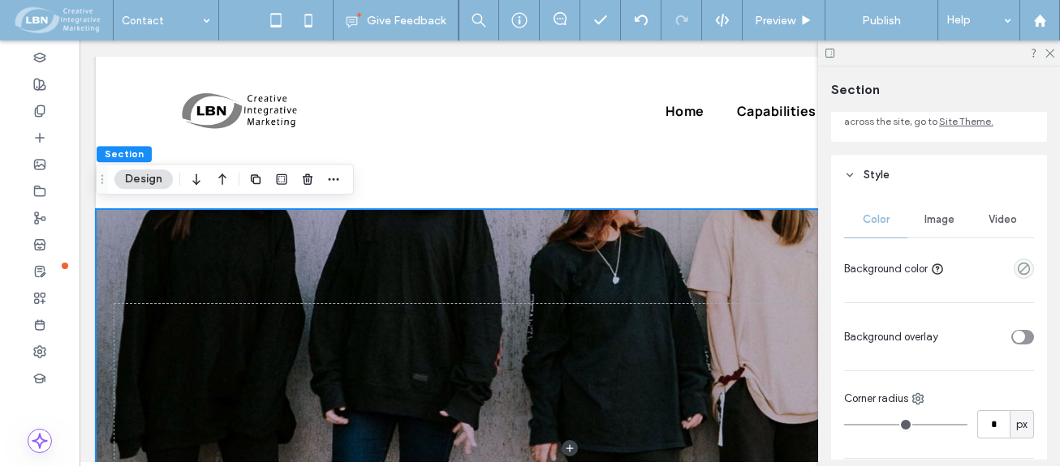
scroll to position [162, 0]
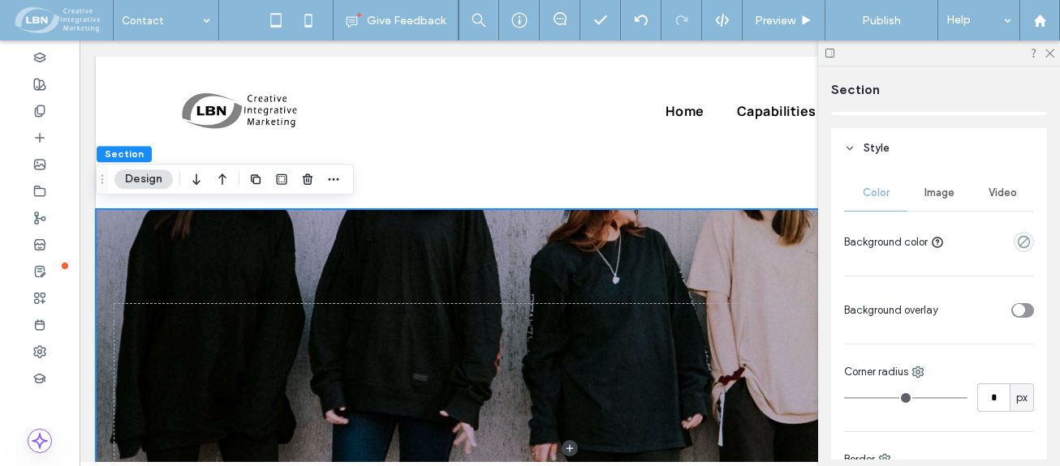
click at [944, 194] on span "Image" at bounding box center [939, 193] width 30 height 13
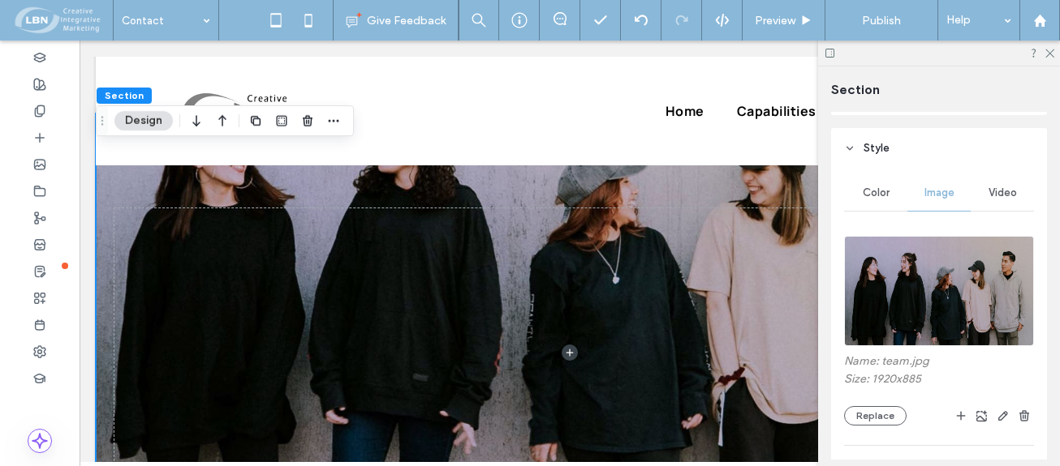
scroll to position [584, 0]
click at [45, 102] on div at bounding box center [40, 110] width 80 height 27
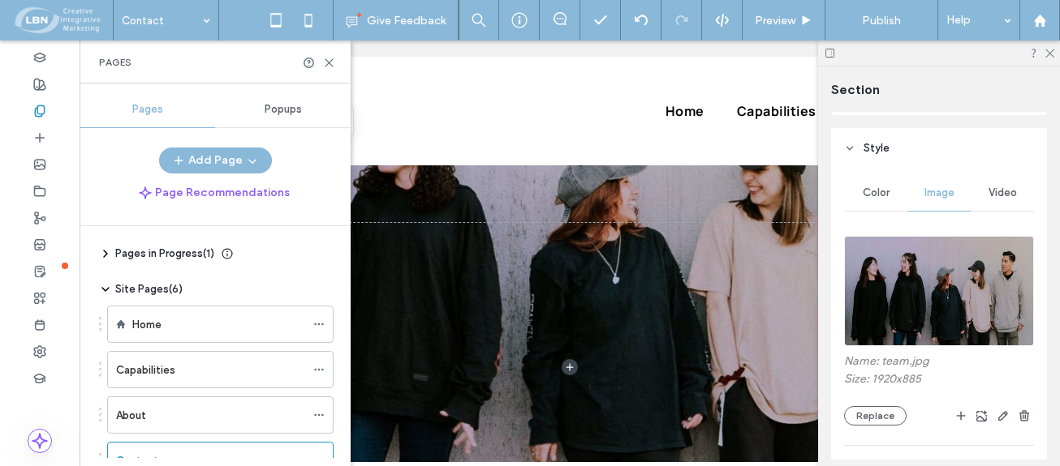
click at [139, 398] on div "About" at bounding box center [210, 416] width 189 height 36
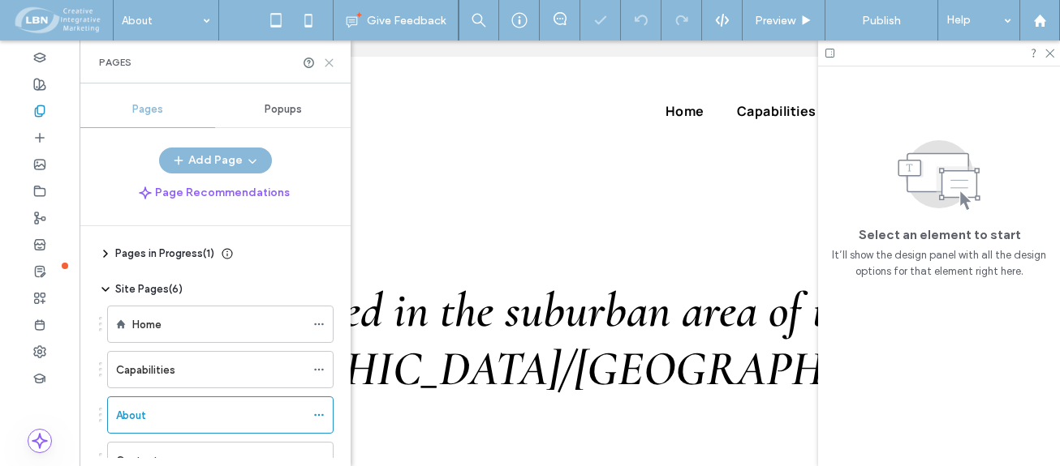
click at [326, 62] on icon at bounding box center [329, 63] width 12 height 12
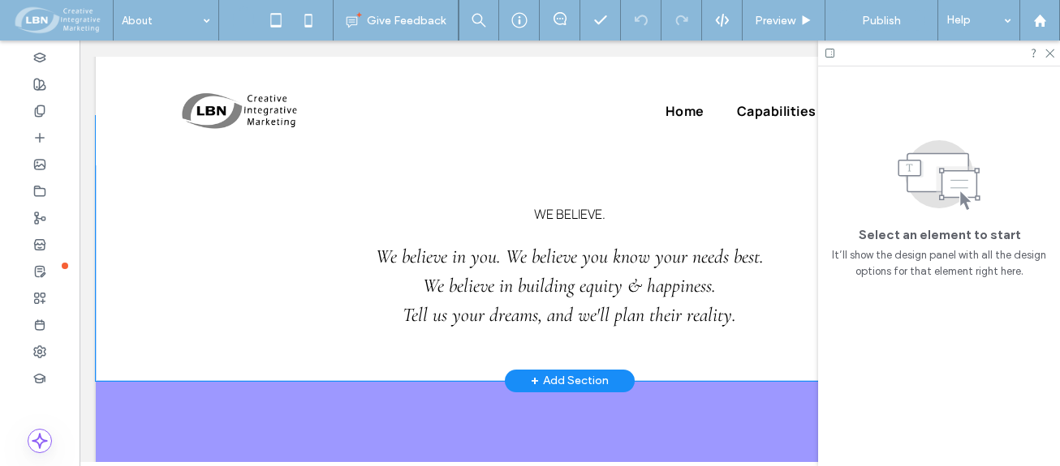
scroll to position [649, 0]
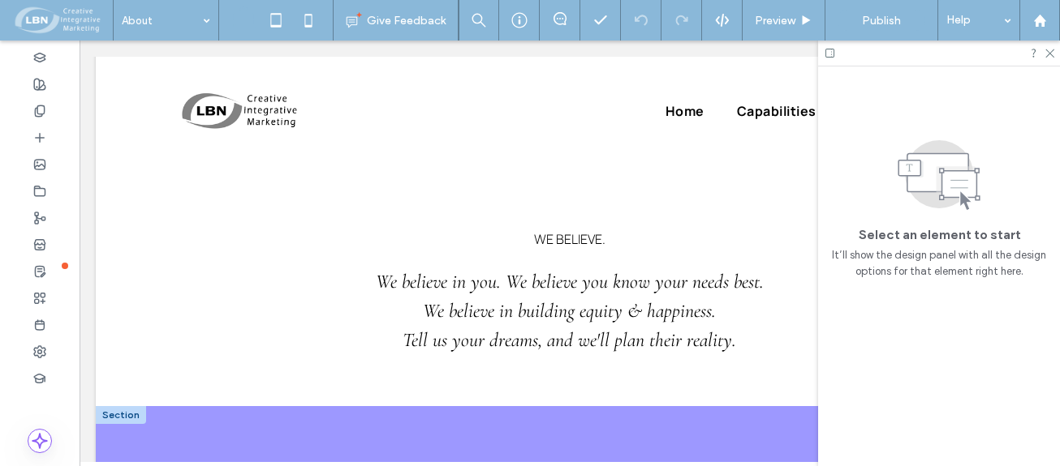
click at [131, 406] on div at bounding box center [121, 415] width 50 height 18
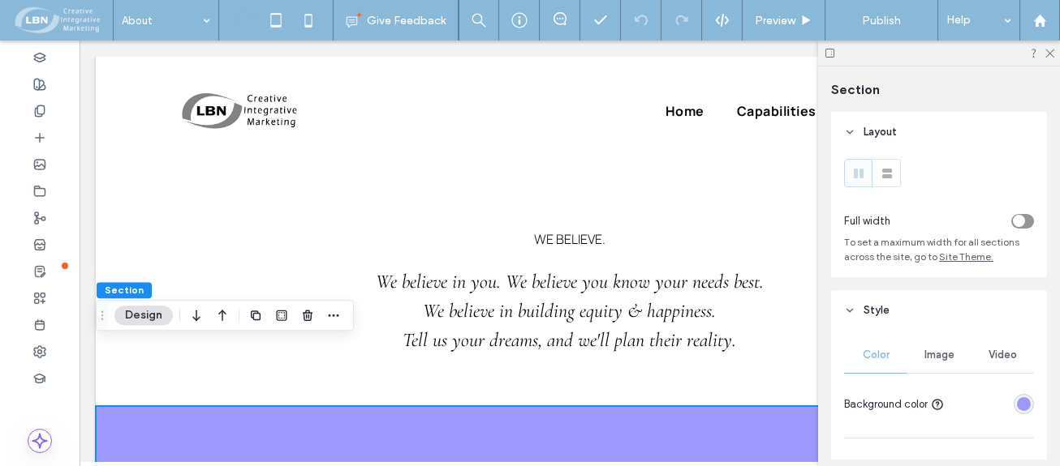
click at [157, 314] on button "Design" at bounding box center [143, 315] width 58 height 19
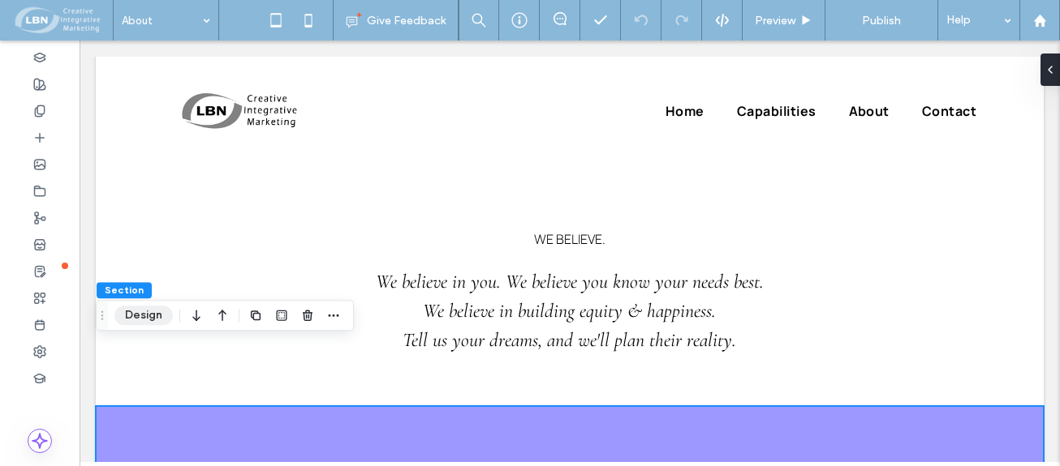
click at [162, 311] on button "Design" at bounding box center [143, 315] width 58 height 19
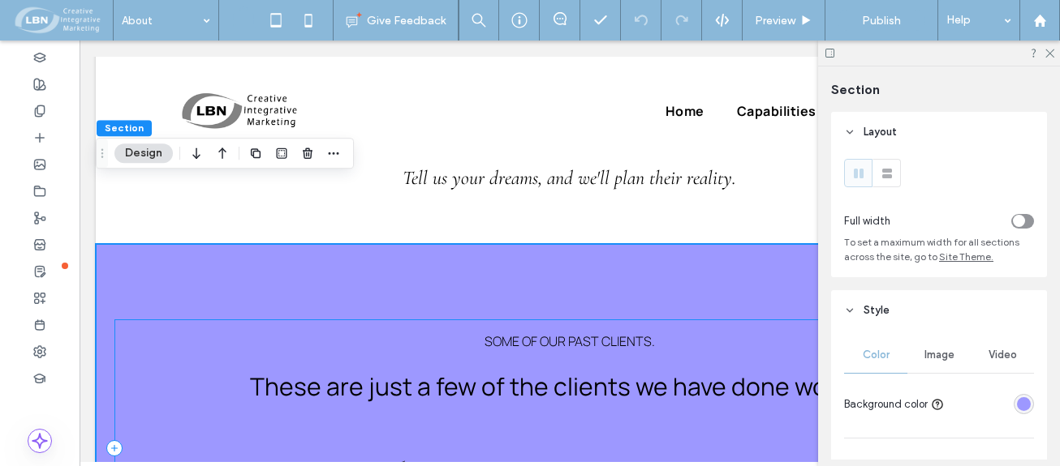
scroll to position [730, 0]
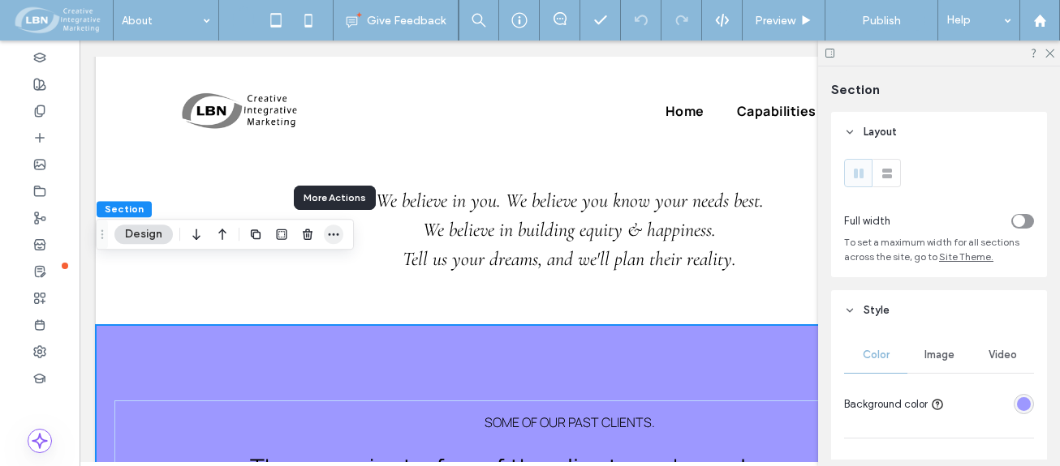
click at [335, 234] on icon "button" at bounding box center [333, 234] width 13 height 13
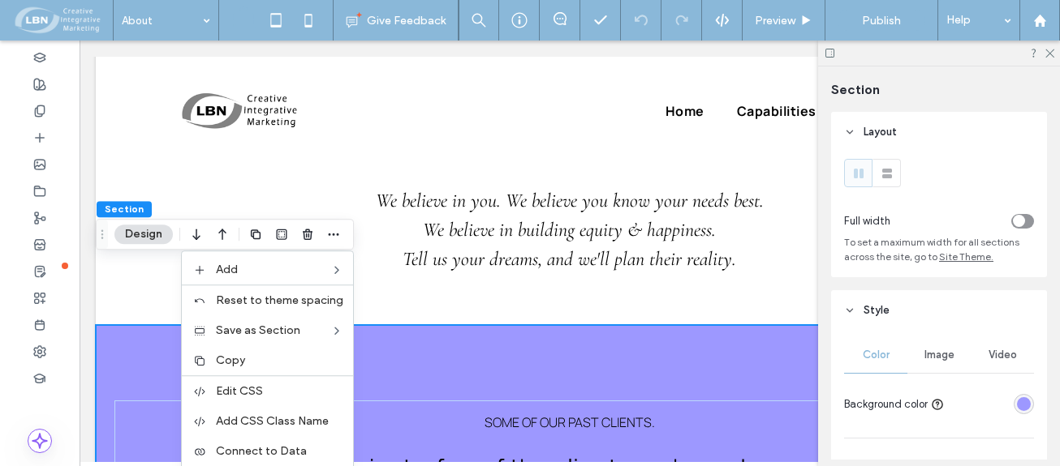
click at [135, 207] on span "Section" at bounding box center [124, 209] width 39 height 12
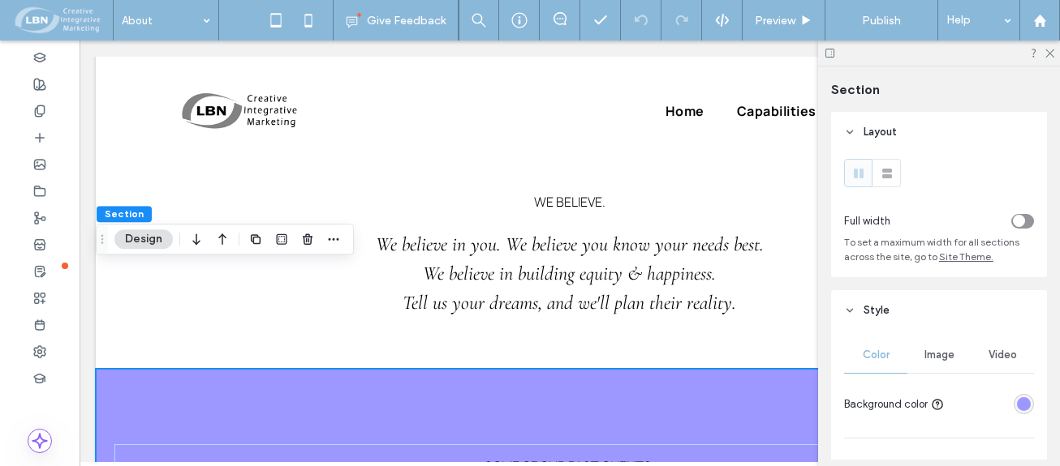
scroll to position [649, 0]
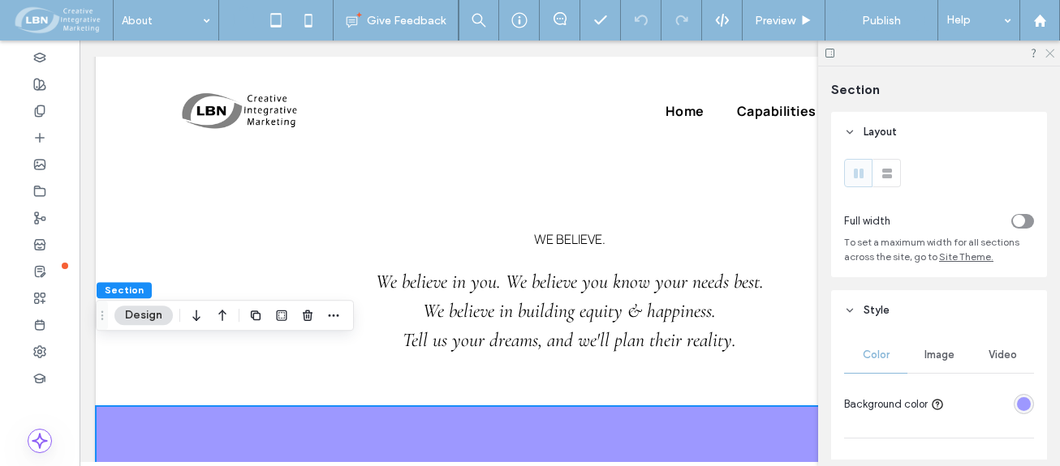
click at [1048, 56] on icon at bounding box center [1048, 52] width 11 height 11
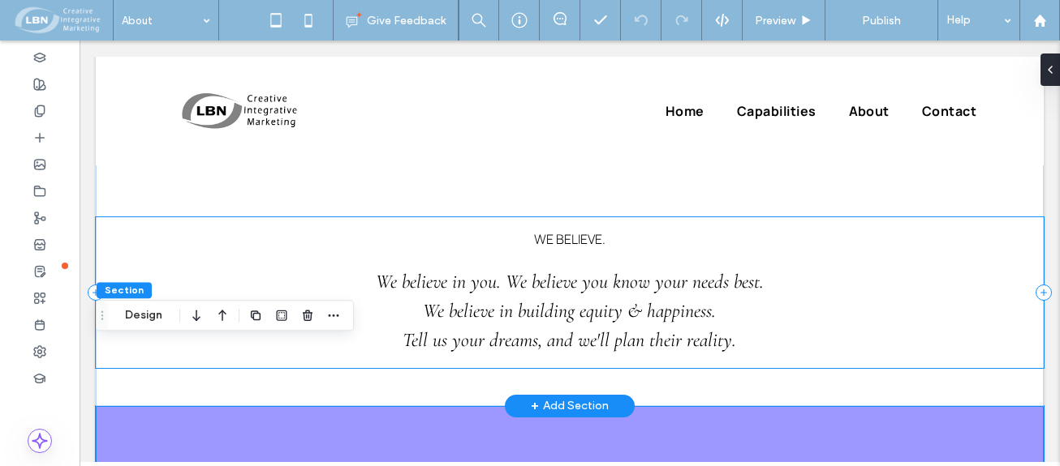
click at [217, 217] on div "WE BELIEVE. We believe in you. We believe you know your needs best. We believe …" at bounding box center [570, 292] width 948 height 151
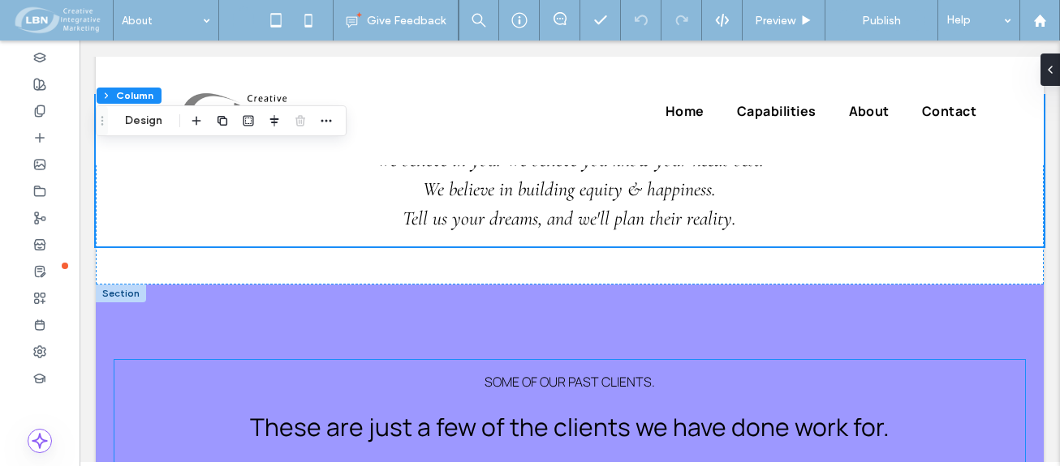
scroll to position [730, 0]
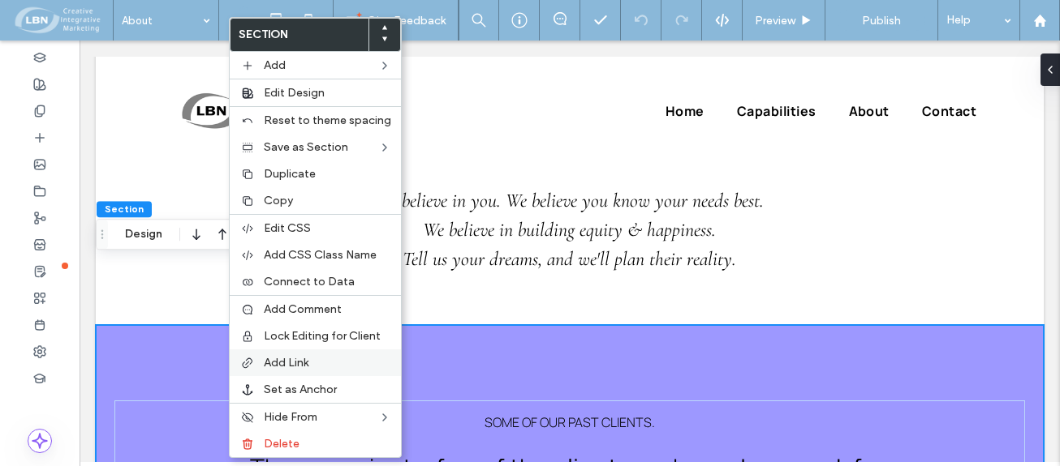
click at [302, 363] on span "Add Link" at bounding box center [286, 363] width 45 height 14
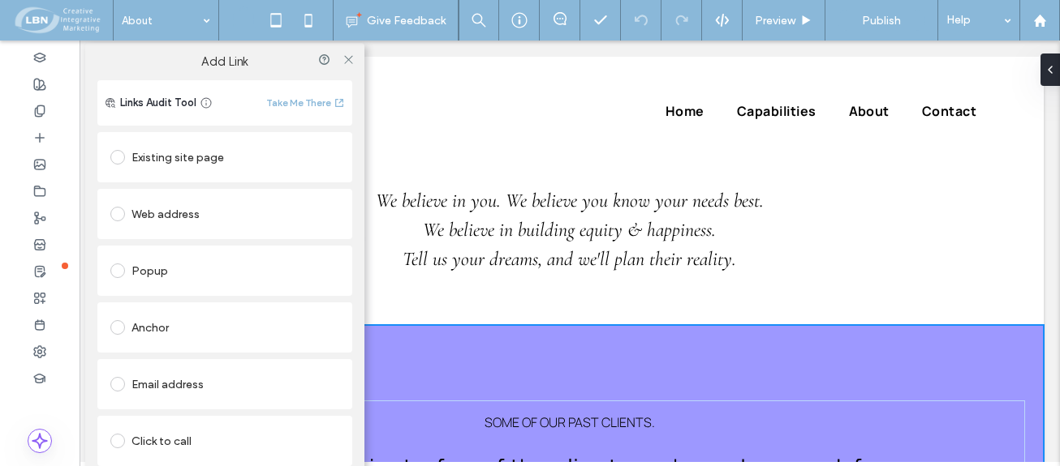
drag, startPoint x: 342, startPoint y: 61, endPoint x: 327, endPoint y: 66, distance: 16.2
click at [342, 62] on icon at bounding box center [348, 60] width 12 height 12
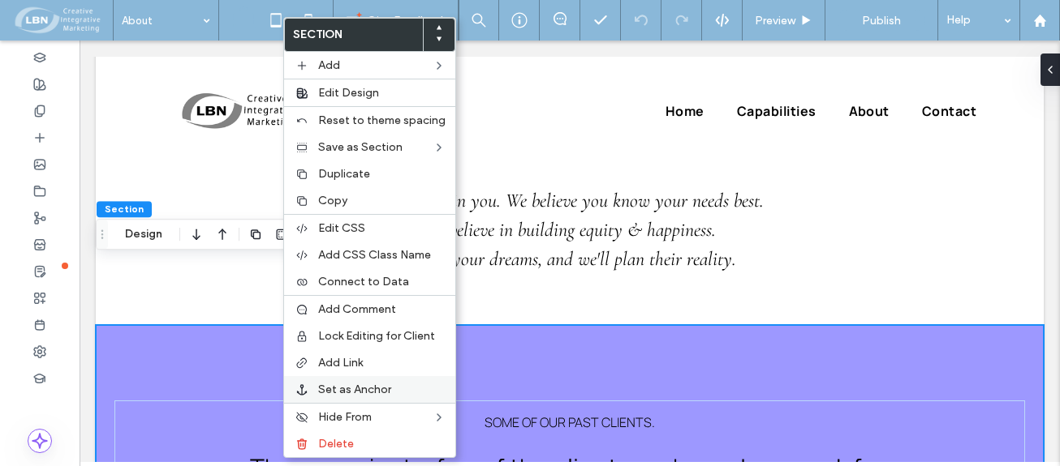
click at [350, 382] on div "Set as Anchor" at bounding box center [369, 389] width 171 height 27
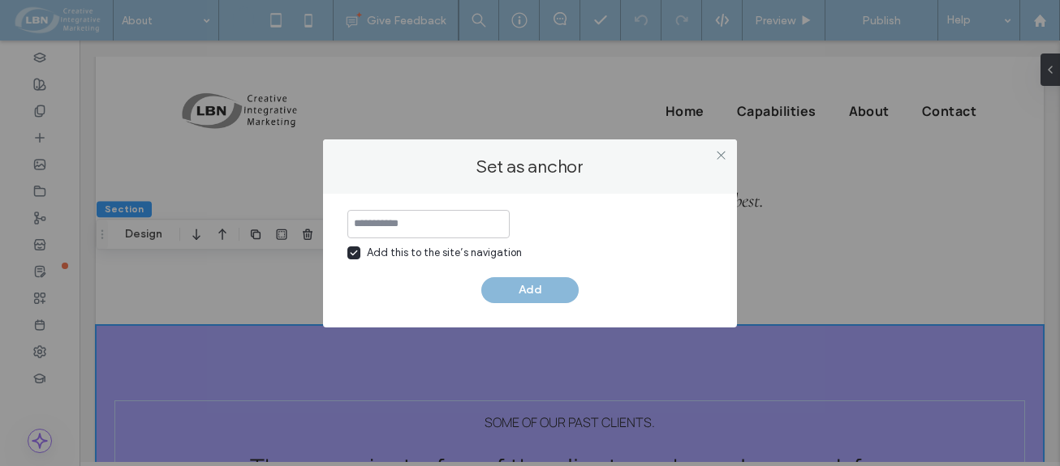
click at [354, 254] on icon at bounding box center [353, 253] width 6 height 4
click at [385, 225] on input at bounding box center [428, 224] width 162 height 28
type input "**********"
click at [540, 290] on button "Add" at bounding box center [529, 290] width 97 height 26
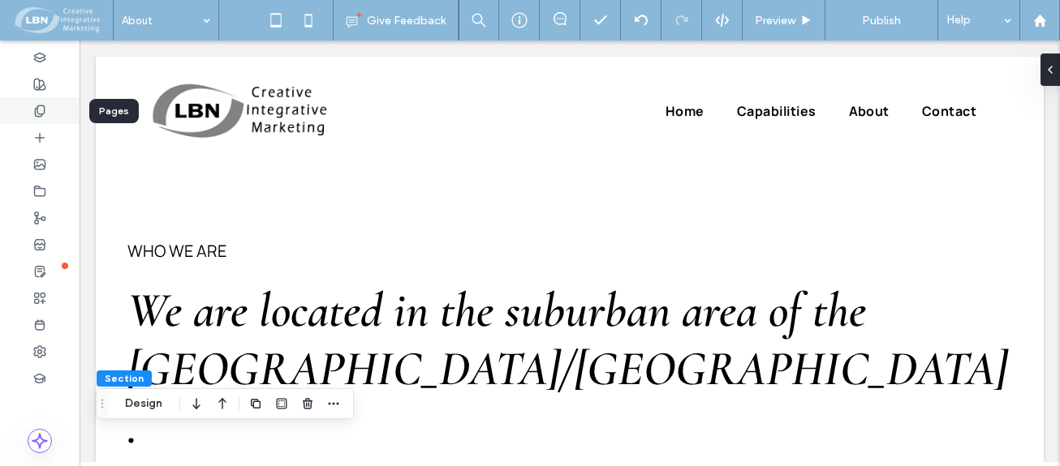
click at [38, 109] on icon at bounding box center [39, 111] width 13 height 13
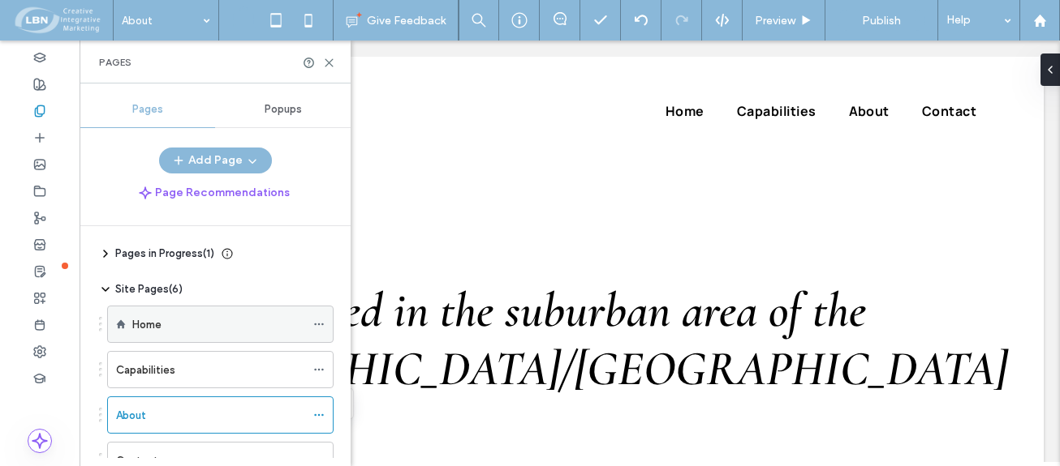
click at [137, 321] on label "Home" at bounding box center [146, 325] width 29 height 28
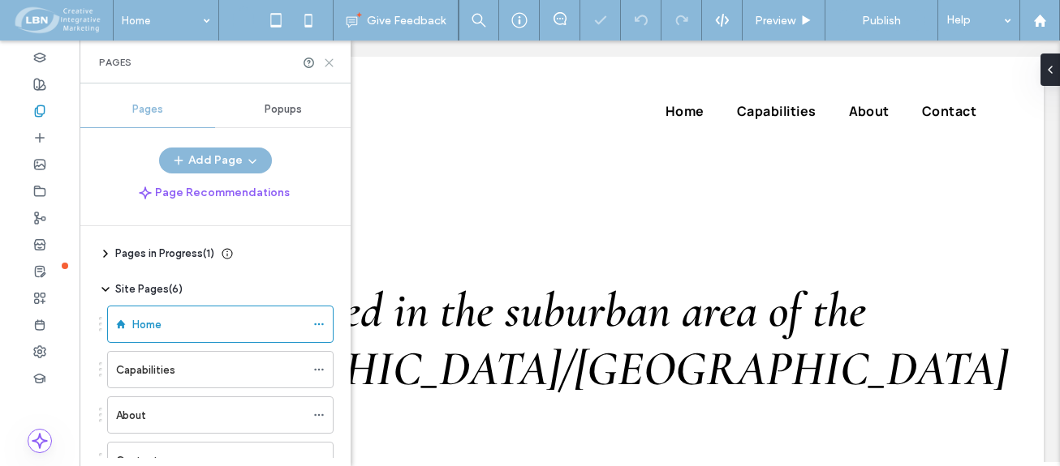
click at [329, 58] on icon at bounding box center [329, 63] width 12 height 12
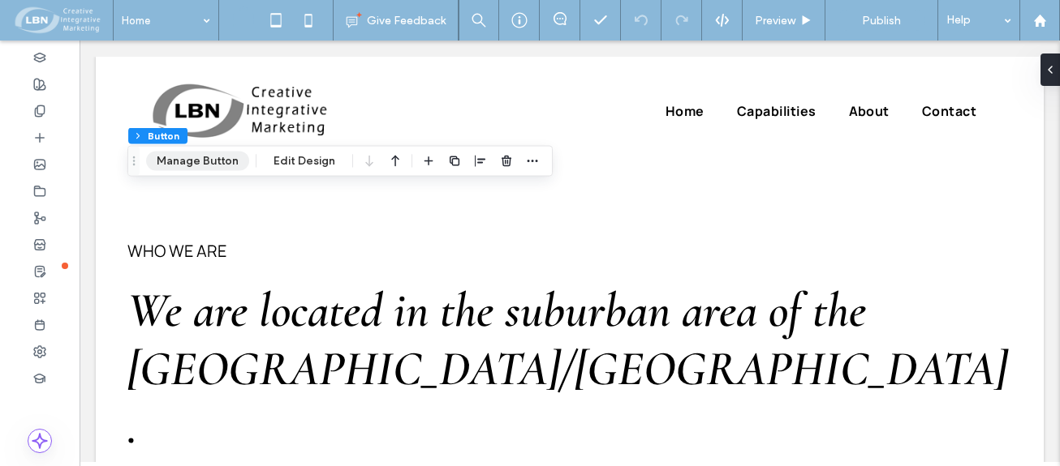
click at [220, 159] on button "Manage Button" at bounding box center [197, 161] width 103 height 19
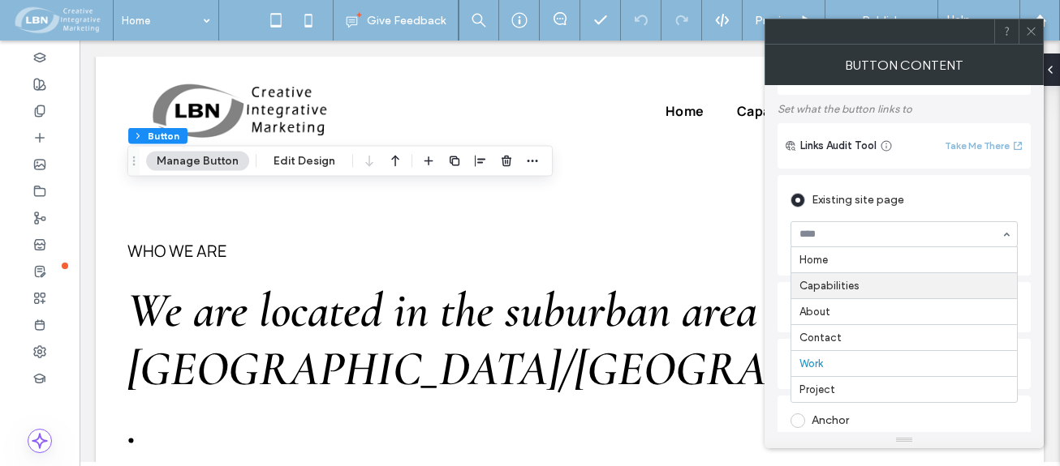
scroll to position [162, 0]
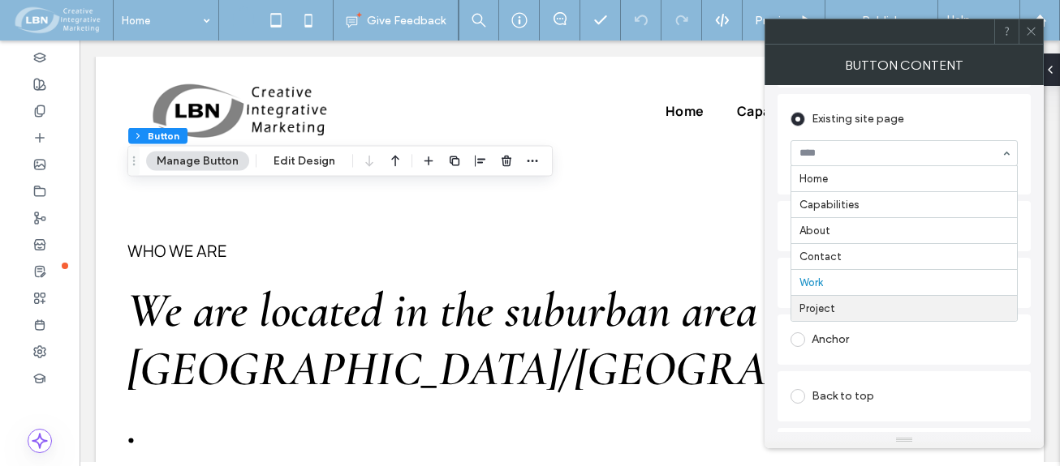
click at [804, 337] on span at bounding box center [797, 340] width 15 height 15
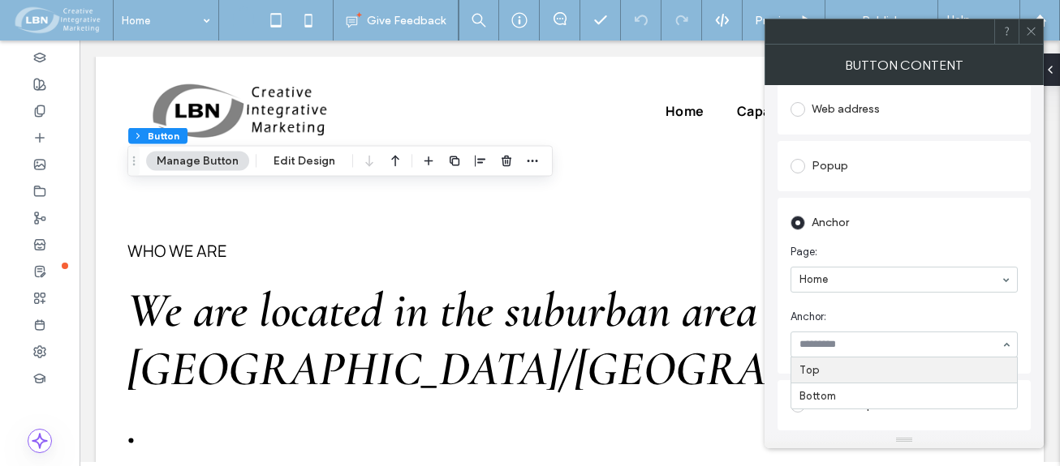
scroll to position [212, 0]
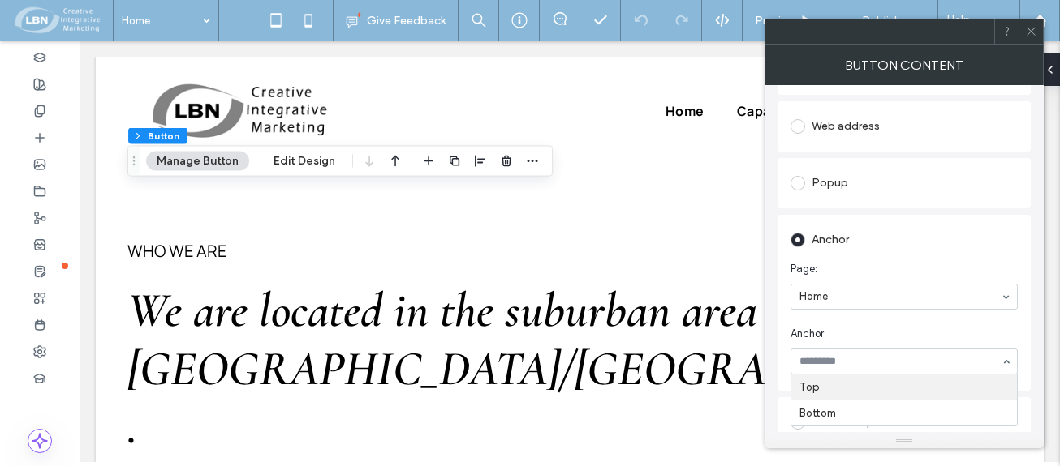
click at [1006, 355] on div "Top Bottom" at bounding box center [903, 362] width 227 height 26
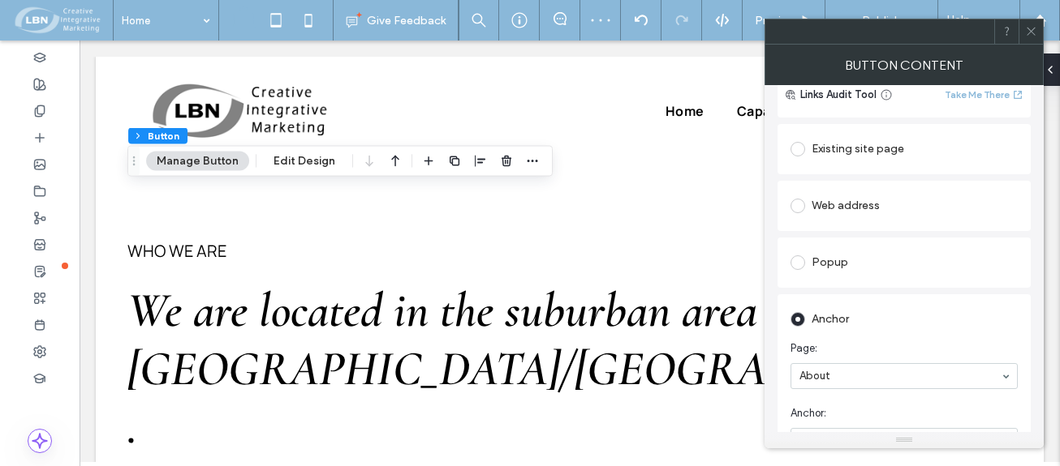
scroll to position [131, 0]
click at [1035, 38] on span at bounding box center [1031, 31] width 12 height 24
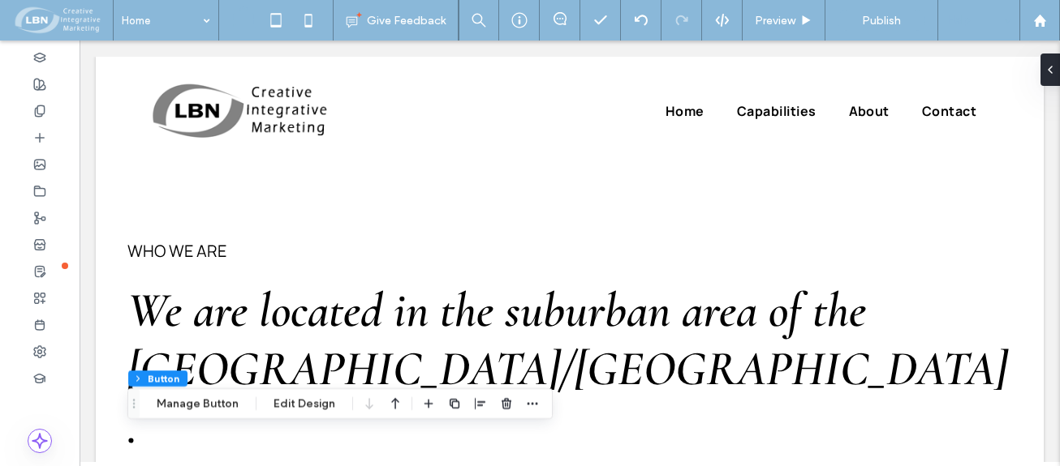
click at [991, 21] on div "Help" at bounding box center [978, 20] width 81 height 41
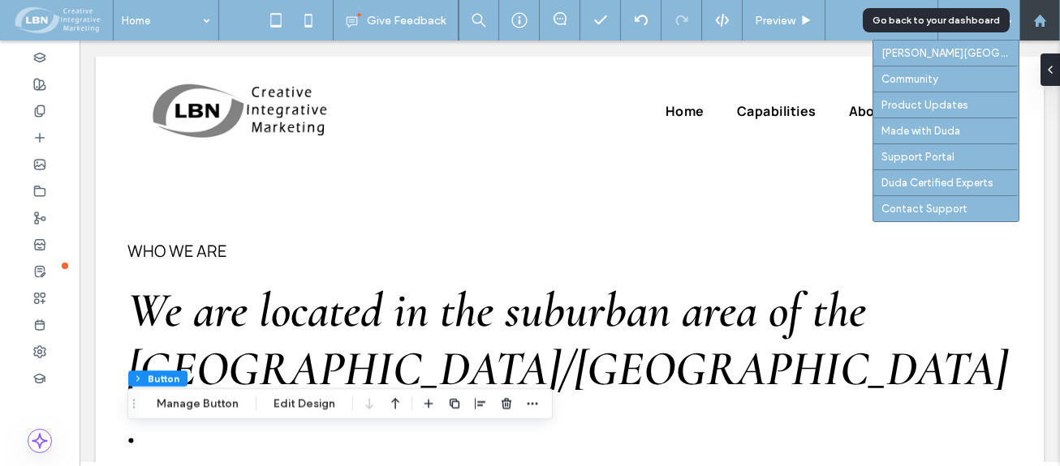
click at [1038, 28] on div at bounding box center [1039, 20] width 41 height 41
